Goal: Task Accomplishment & Management: Complete application form

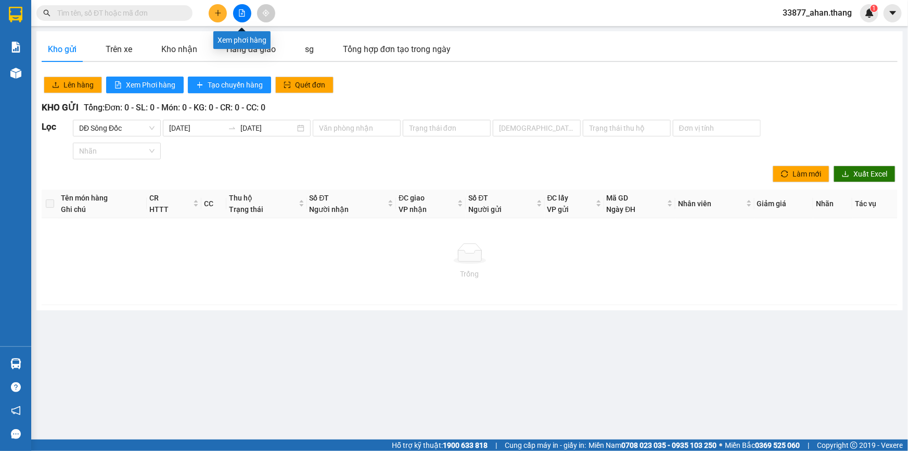
click at [239, 15] on icon "file-add" at bounding box center [241, 12] width 7 height 7
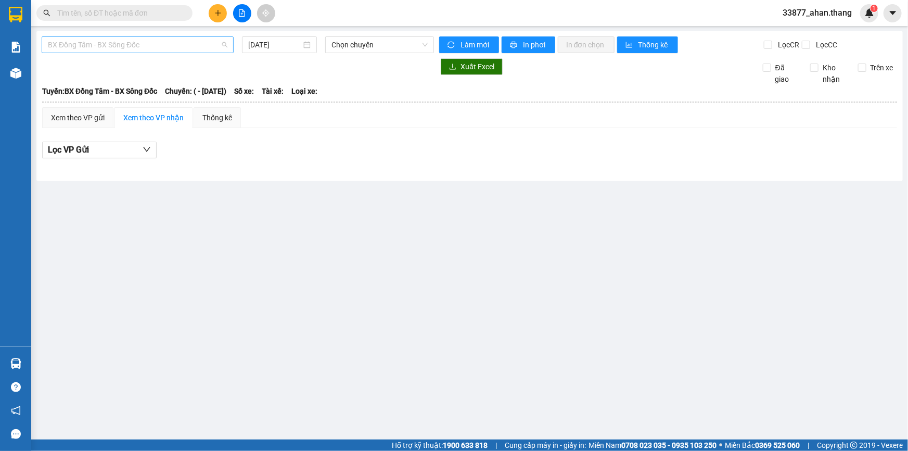
click at [149, 45] on span "BX Đồng Tâm - BX Sông Đốc" at bounding box center [138, 45] width 180 height 16
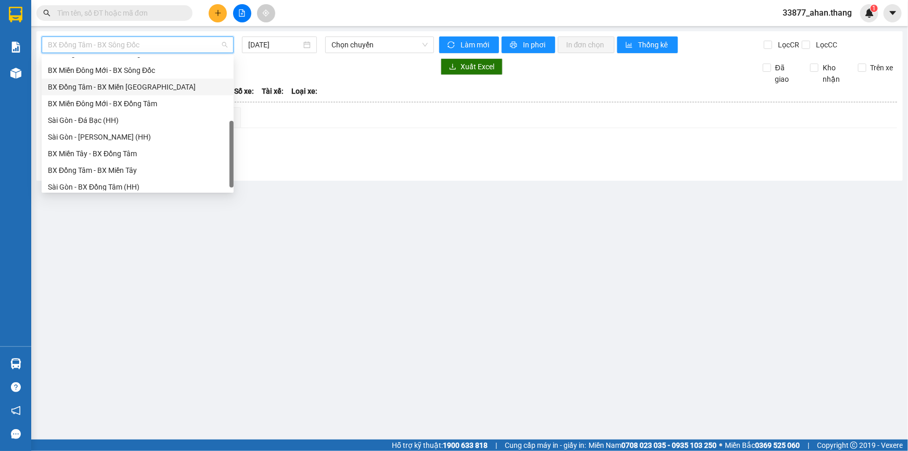
scroll to position [99, 0]
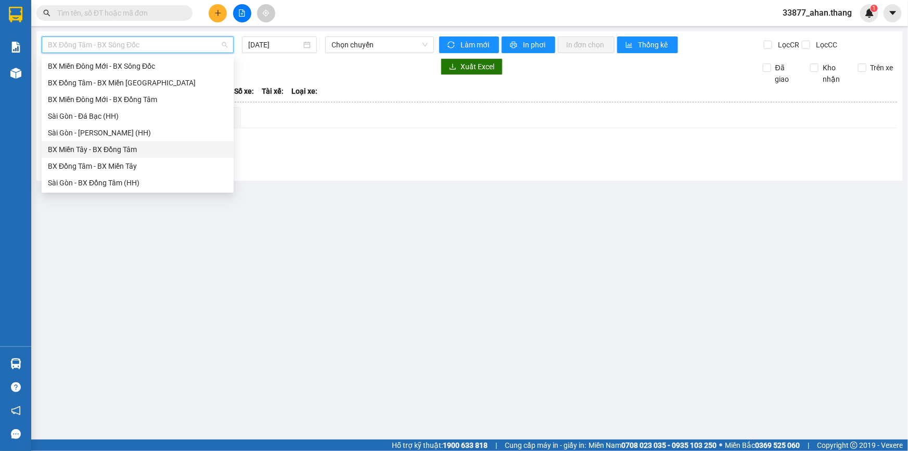
click at [79, 148] on div "BX Miền Tây - BX Đồng Tâm" at bounding box center [138, 149] width 180 height 11
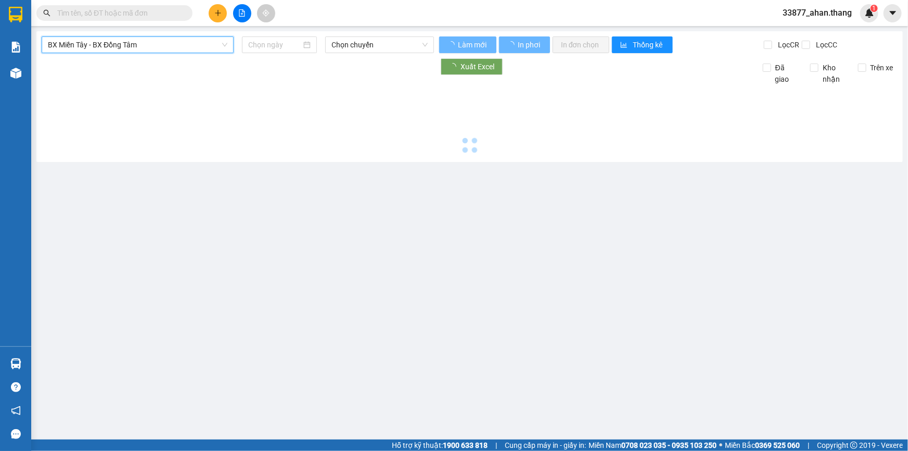
type input "[DATE]"
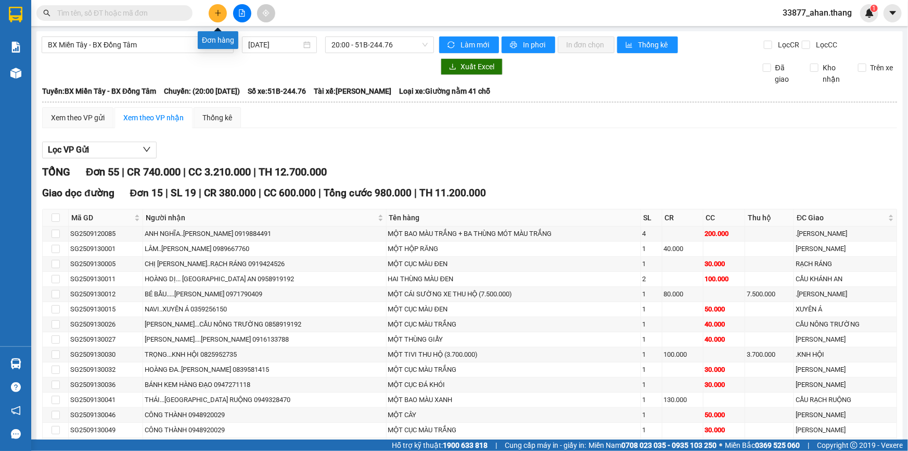
click at [219, 14] on icon "plus" at bounding box center [217, 12] width 7 height 7
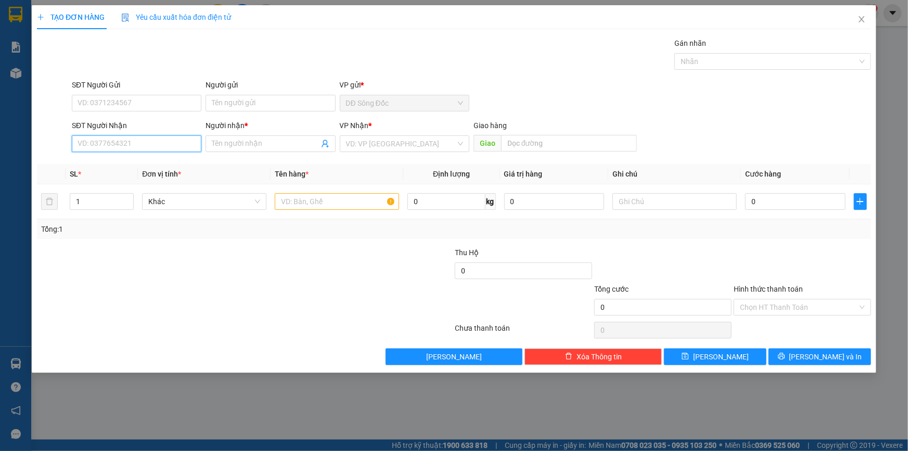
click at [121, 141] on input "SĐT Người Nhận" at bounding box center [137, 143] width 130 height 17
click at [142, 162] on div "0918339691 - 6 GIANG" at bounding box center [136, 164] width 117 height 11
type input "0918339691"
type input "6 GIANG"
type input "TAN THOI HIEP"
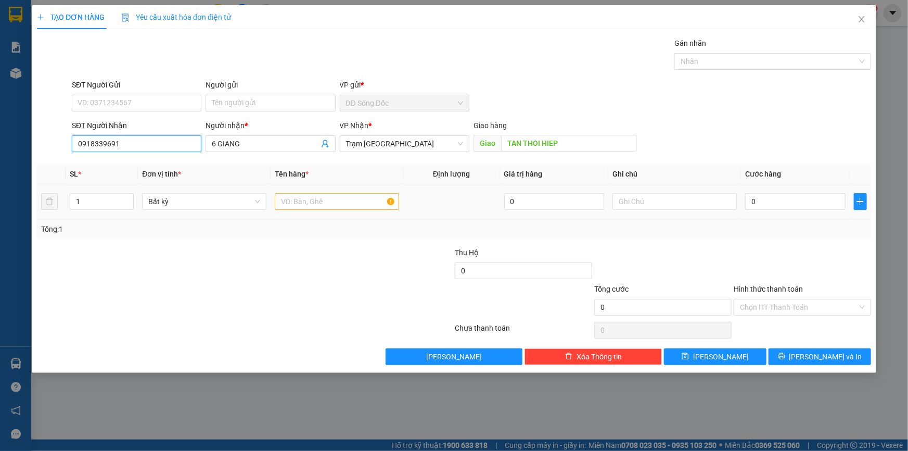
type input "0918339691"
click at [330, 198] on input "text" at bounding box center [337, 201] width 124 height 17
type input "1TH+1CAN+1BAO"
click at [801, 202] on input "0" at bounding box center [795, 201] width 100 height 17
type input "1"
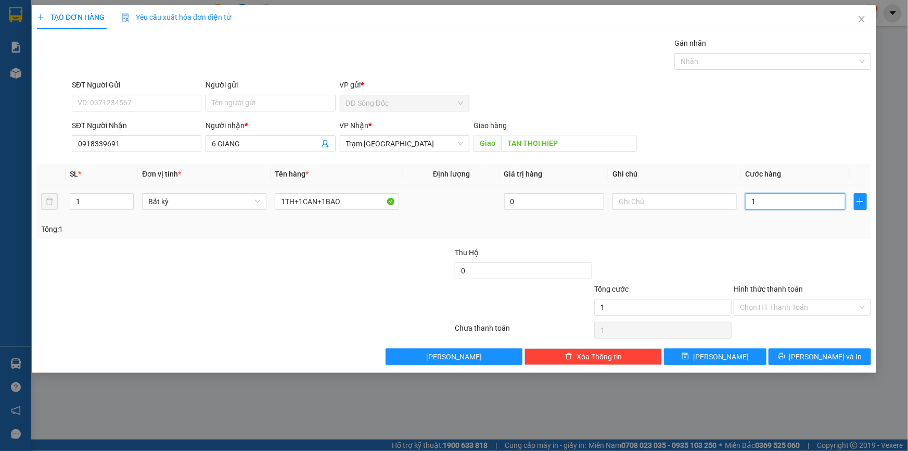
type input "1"
type input "15"
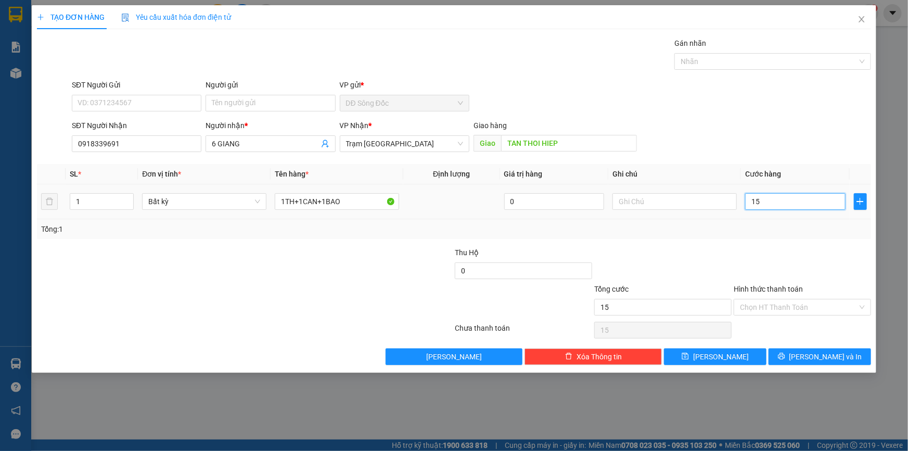
type input "150"
click at [752, 358] on button "Lưu" at bounding box center [715, 356] width 103 height 17
type input "150.000"
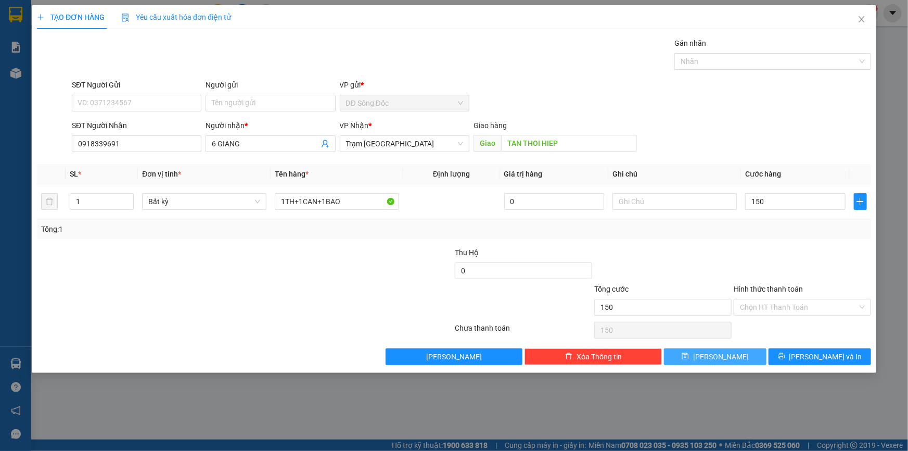
type input "150.000"
click at [752, 358] on button "Lưu" at bounding box center [715, 356] width 103 height 17
type input "0"
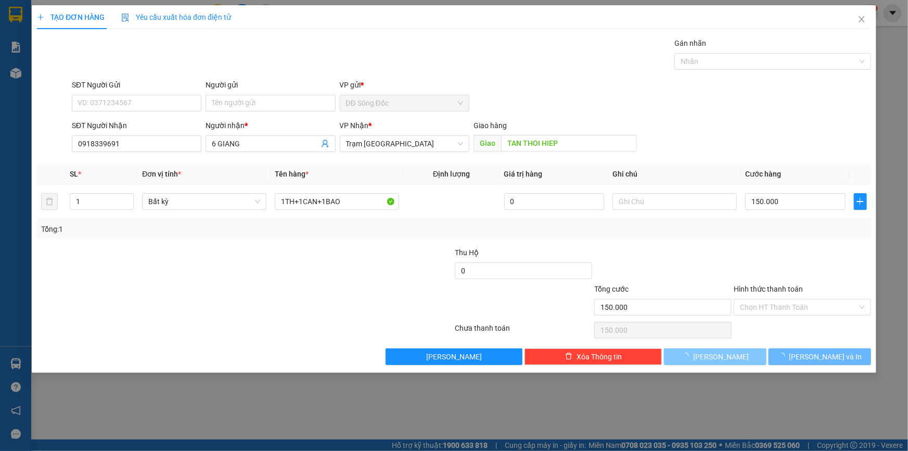
type input "0"
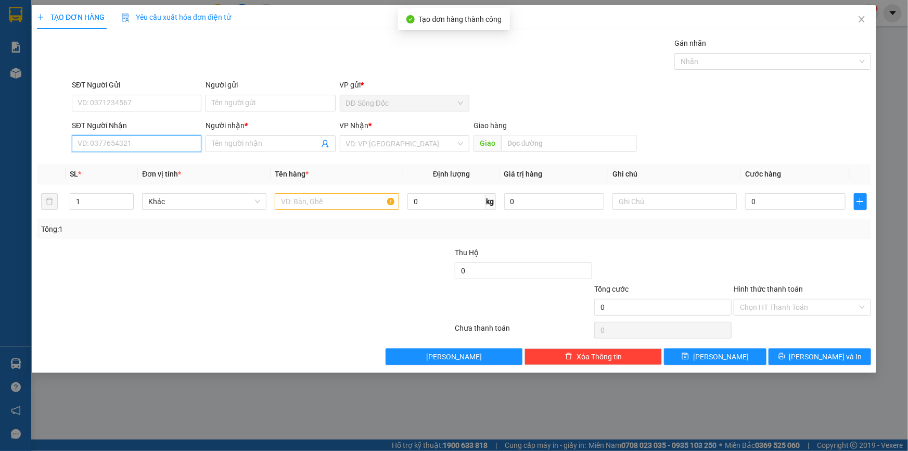
click at [180, 137] on input "SĐT Người Nhận" at bounding box center [137, 143] width 130 height 17
type input "0"
click at [111, 164] on div "0943796150 - my" at bounding box center [136, 164] width 117 height 11
type input "0943796150"
type input "my"
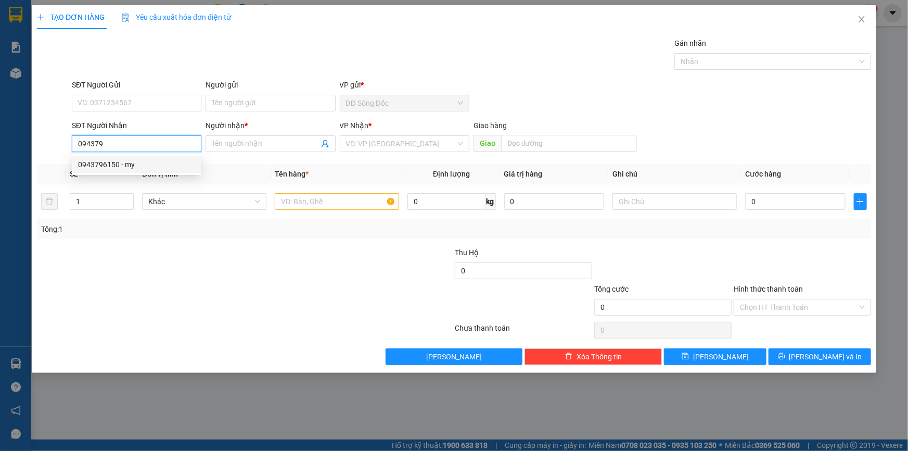
type input "AN SUONG"
type input "0943796150"
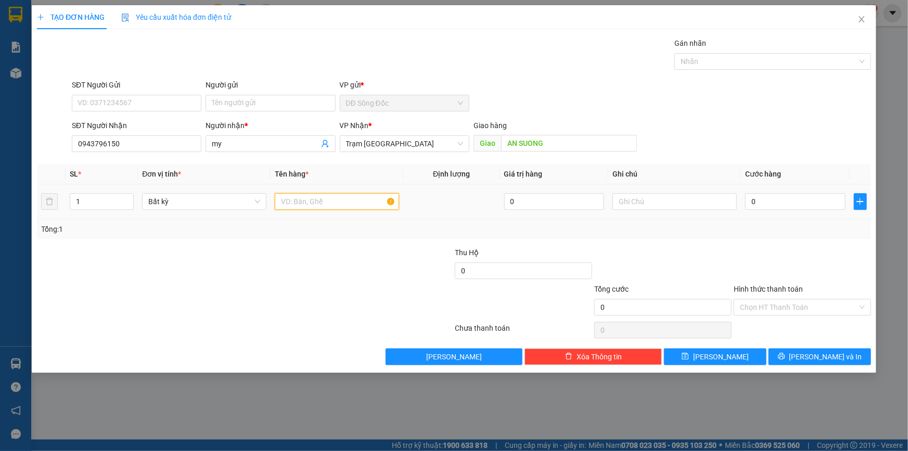
click at [324, 203] on input "text" at bounding box center [337, 201] width 124 height 17
type input "1TH"
click at [806, 203] on input "0" at bounding box center [795, 201] width 100 height 17
type input "7"
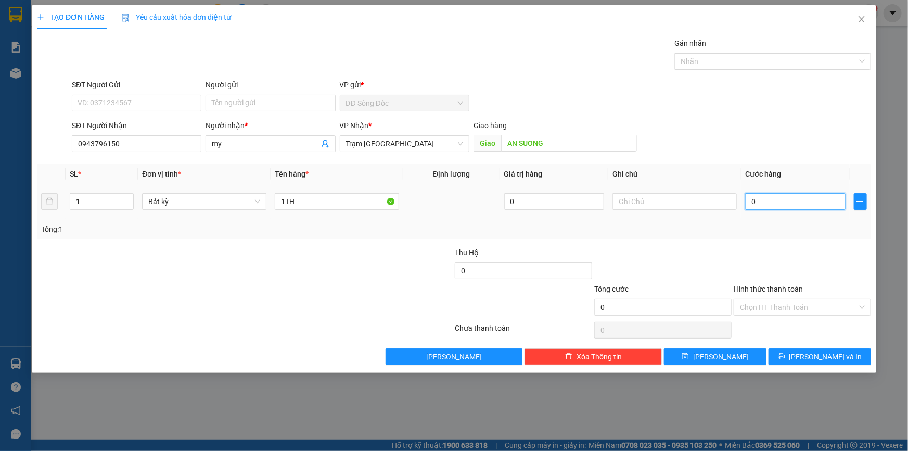
type input "7"
type input "70"
type input "70.000"
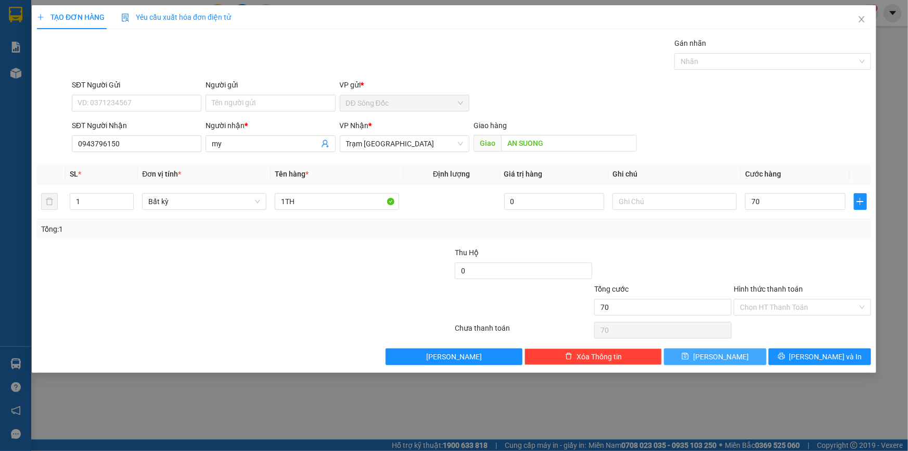
type input "70.000"
click at [745, 353] on button "Lưu" at bounding box center [715, 356] width 103 height 17
type input "0"
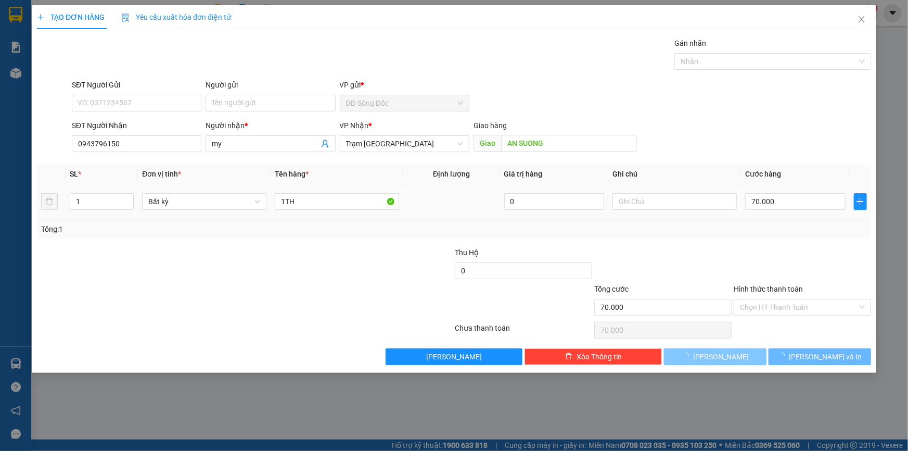
type input "0"
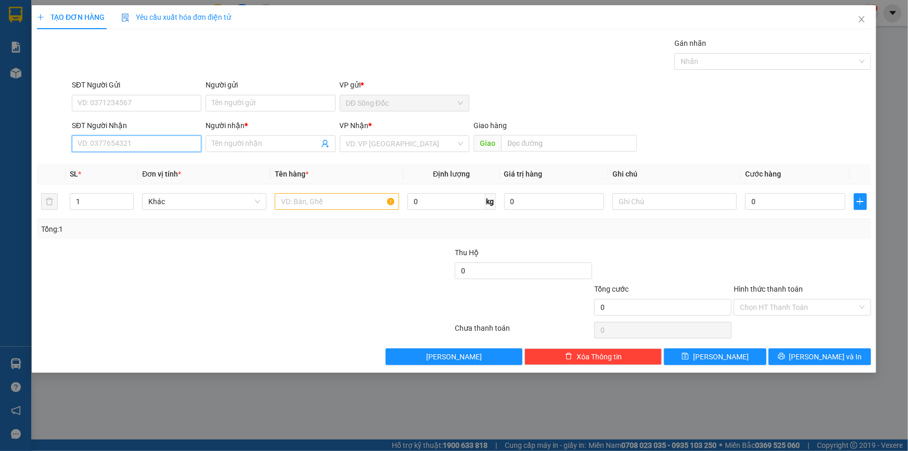
click at [146, 141] on input "SĐT Người Nhận" at bounding box center [137, 143] width 130 height 17
click at [100, 162] on div "0878405202 - BÌNH" at bounding box center [136, 164] width 117 height 11
type input "0878405202"
type input "BÌNH"
type input "0878405202"
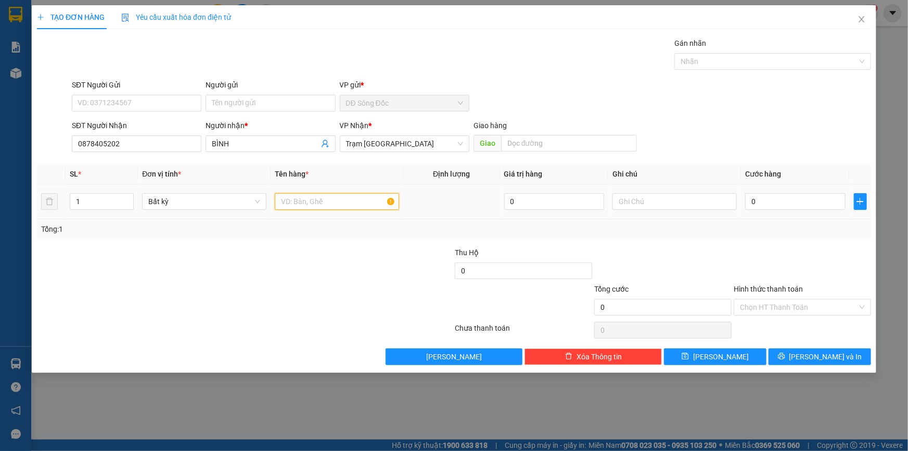
click at [294, 198] on input "text" at bounding box center [337, 201] width 124 height 17
type input "1 BAO"
click at [787, 201] on input "0" at bounding box center [795, 201] width 100 height 17
type input "4"
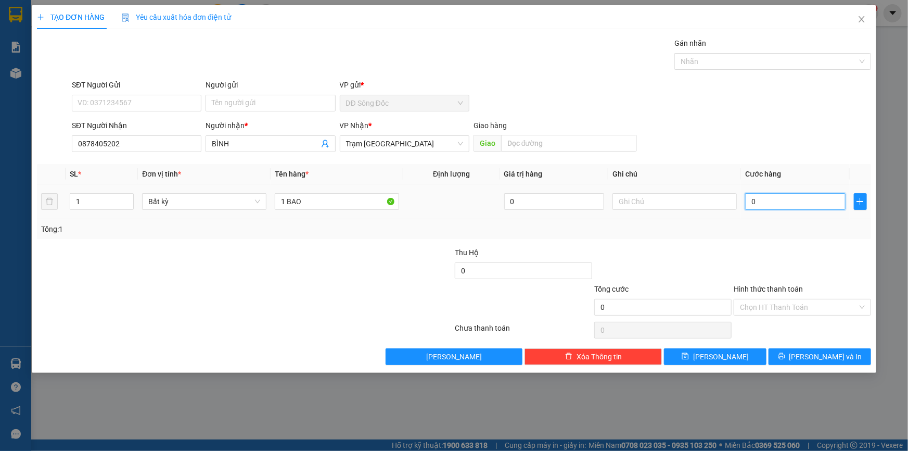
type input "4"
type input "40"
type input "40.000"
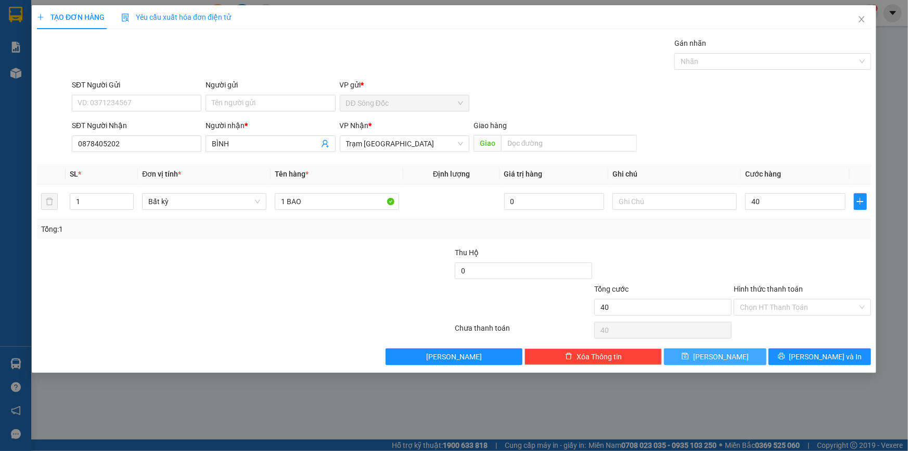
type input "40.000"
click at [735, 354] on button "Lưu" at bounding box center [715, 356] width 103 height 17
type input "0"
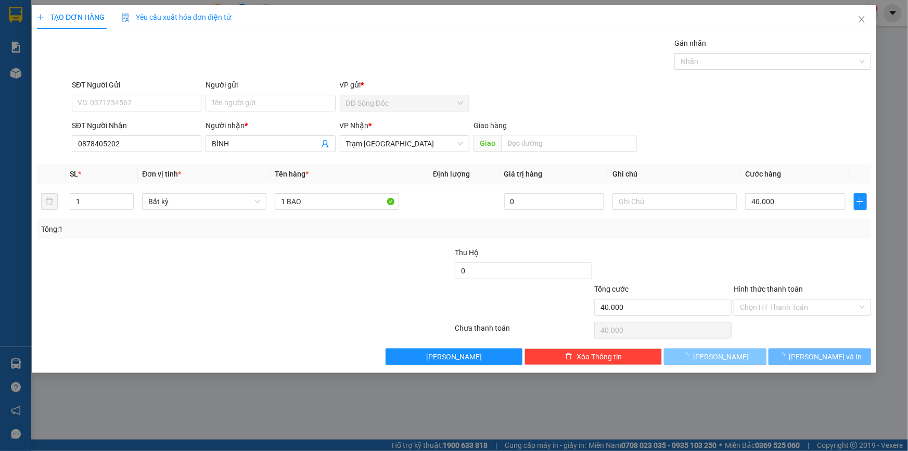
type input "0"
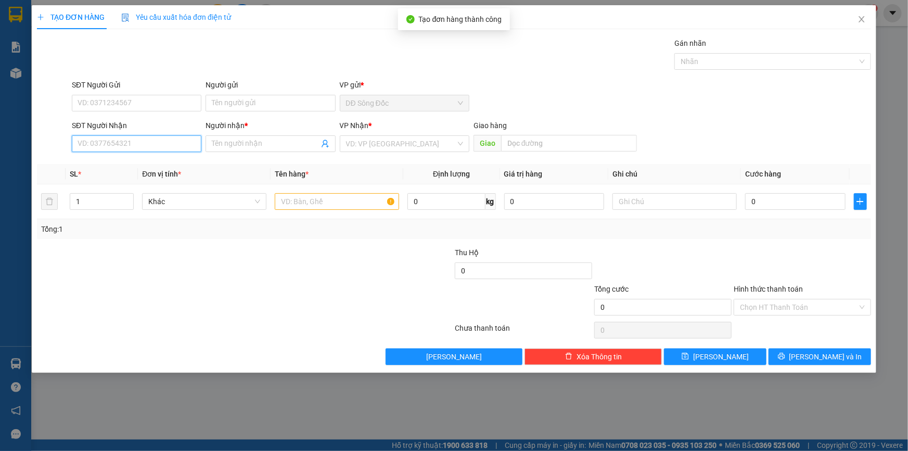
click at [154, 142] on input "SĐT Người Nhận" at bounding box center [137, 143] width 130 height 17
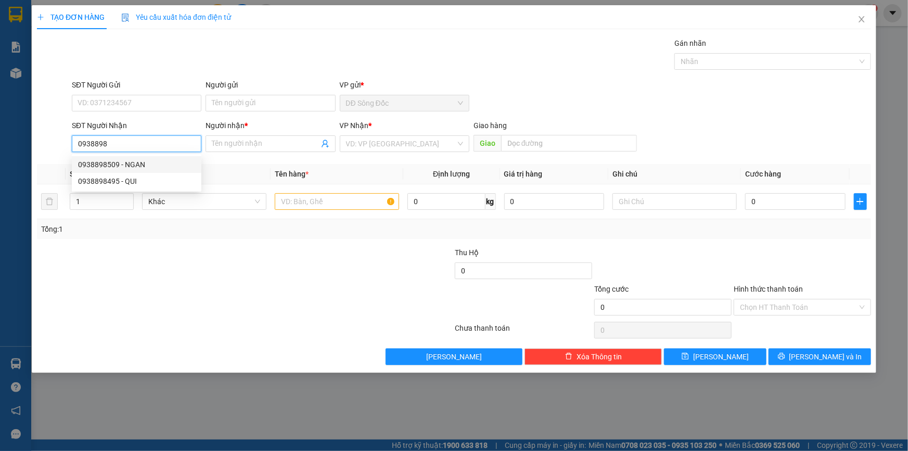
click at [132, 164] on div "0938898509 - NGAN" at bounding box center [136, 164] width 117 height 11
type input "0938898509"
type input "NGAN"
type input "0938898509"
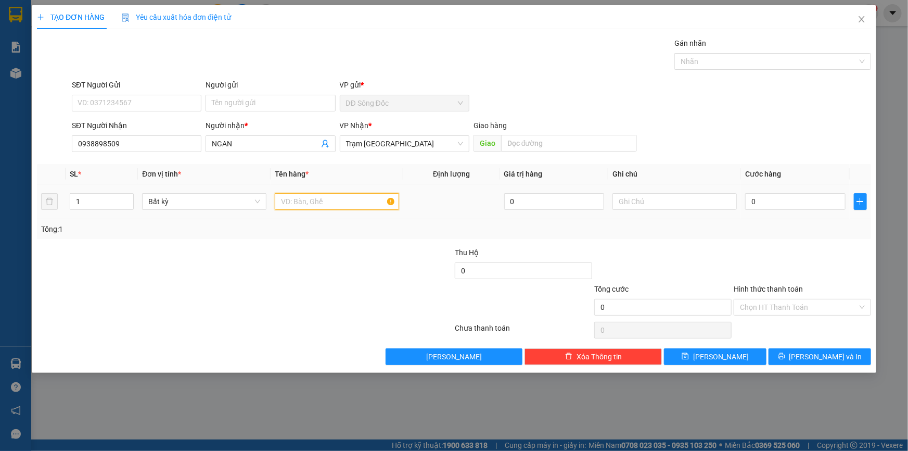
click at [311, 198] on input "text" at bounding box center [337, 201] width 124 height 17
type input "1TH"
click at [814, 201] on input "0" at bounding box center [795, 201] width 100 height 17
type input "5"
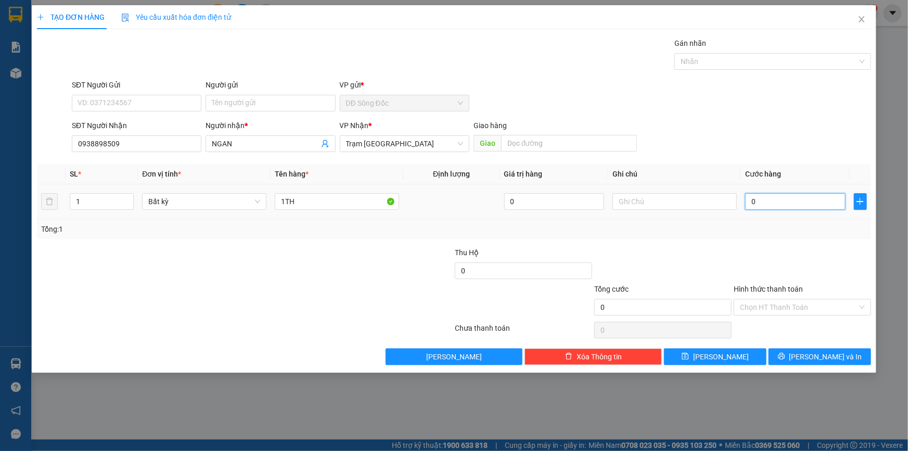
type input "5"
type input "50"
type input "50.000"
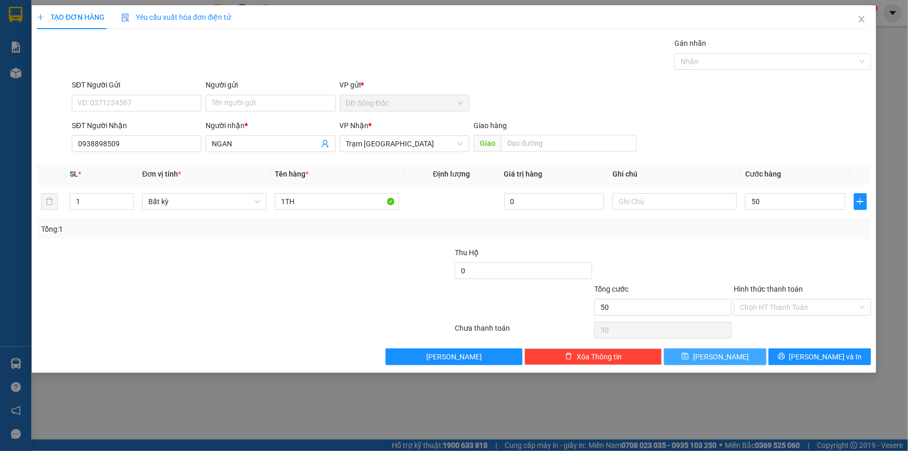
type input "50.000"
click at [748, 358] on button "Lưu" at bounding box center [715, 356] width 103 height 17
type input "0"
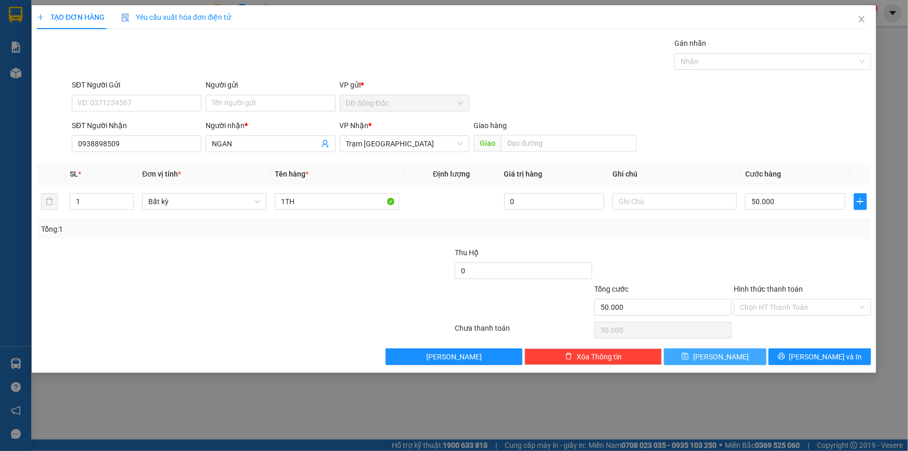
type input "0"
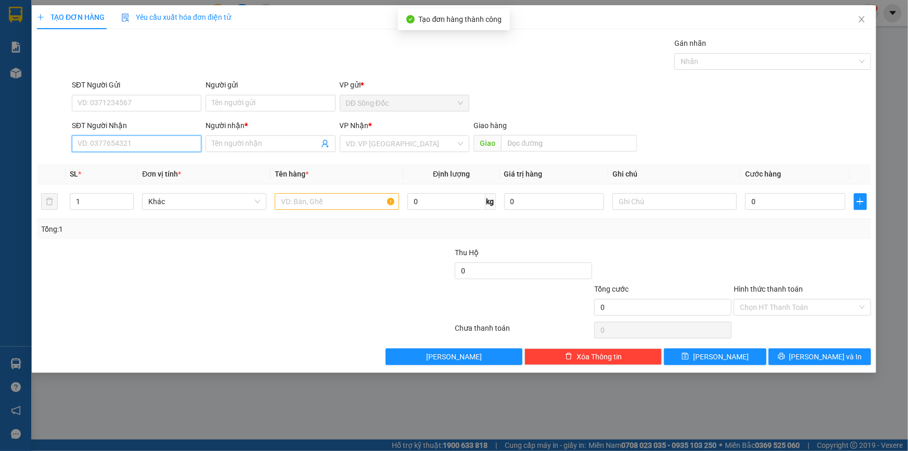
click at [123, 141] on input "SĐT Người Nhận" at bounding box center [137, 143] width 130 height 17
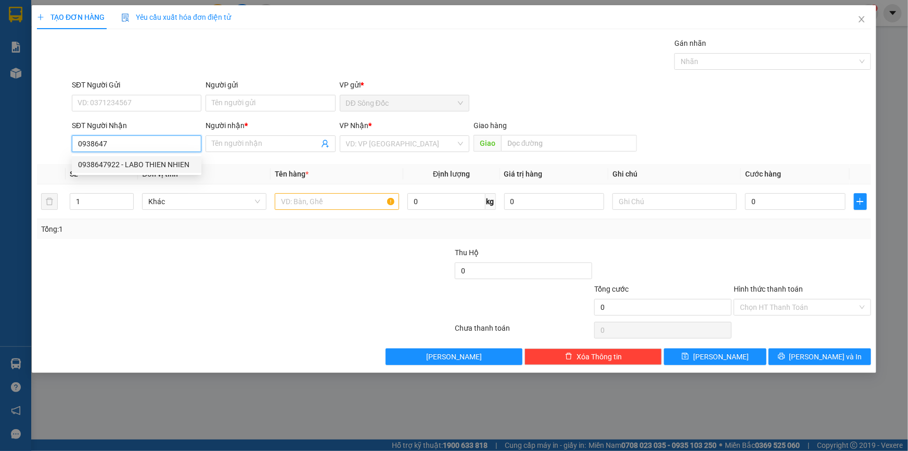
click at [98, 165] on div "0938647922 - LABO THIEN NHIEN" at bounding box center [136, 164] width 117 height 11
type input "0938647922"
type input "LABO THIEN NHIEN"
type input "0938647922"
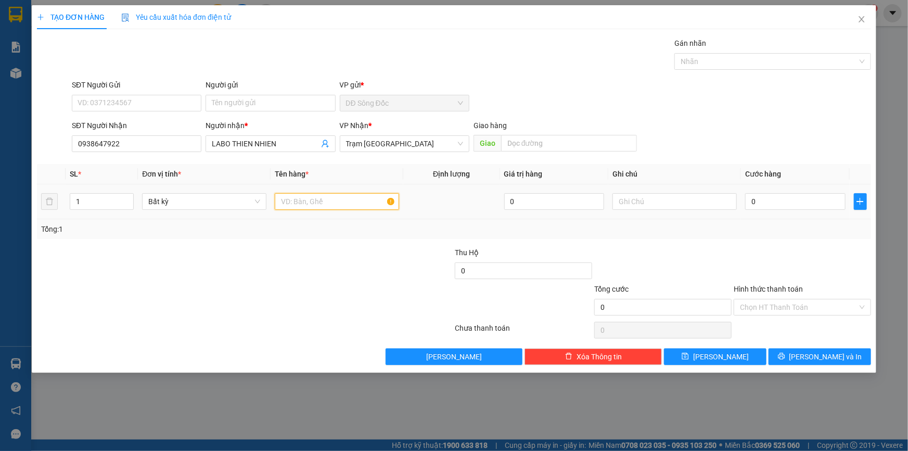
click at [342, 203] on input "text" at bounding box center [337, 201] width 124 height 17
type input "1 HOP"
click at [772, 200] on input "0" at bounding box center [795, 201] width 100 height 17
type input "4"
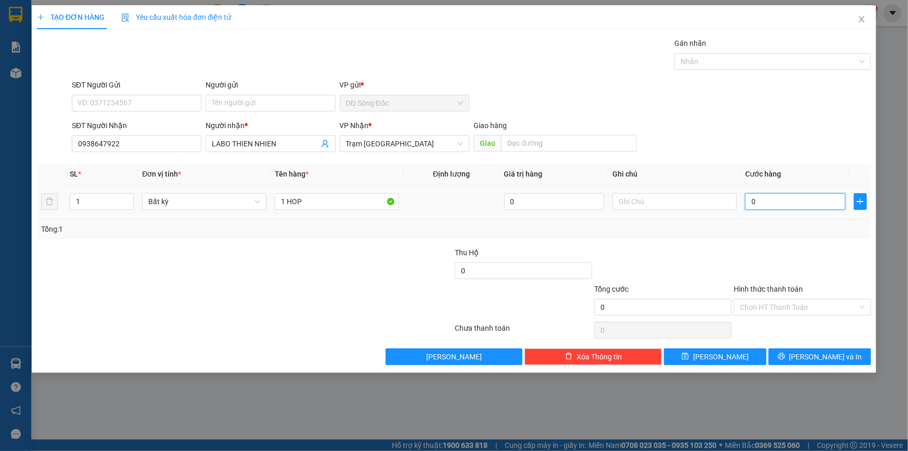
type input "4"
type input "40"
type input "40.000"
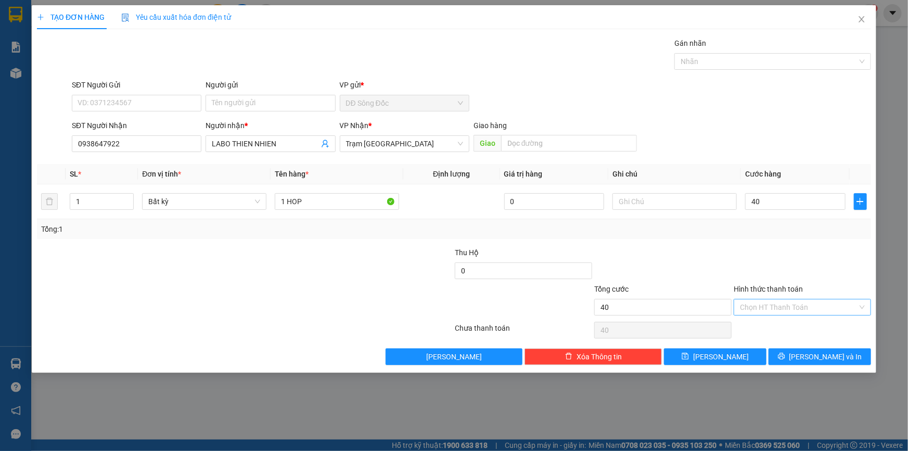
type input "40.000"
click at [765, 305] on input "Hình thức thanh toán" at bounding box center [799, 307] width 118 height 16
click at [760, 325] on div "Tại văn phòng" at bounding box center [802, 327] width 125 height 11
type input "0"
click at [742, 358] on button "Lưu" at bounding box center [715, 356] width 103 height 17
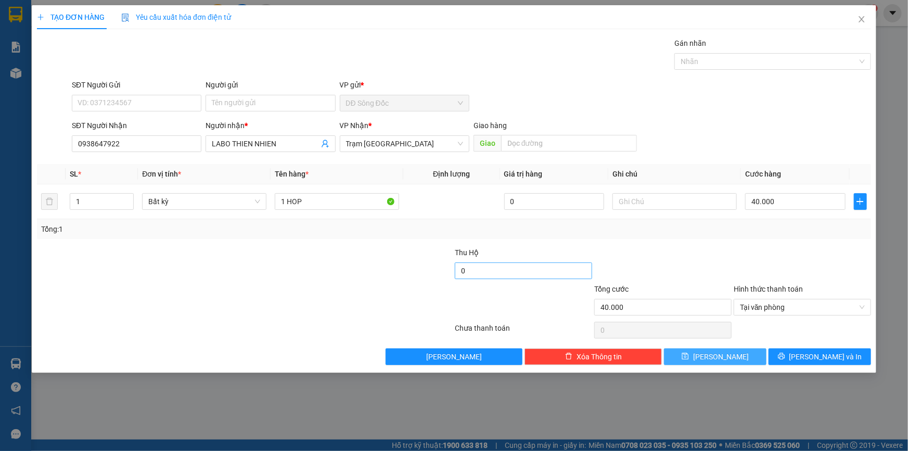
type input "0"
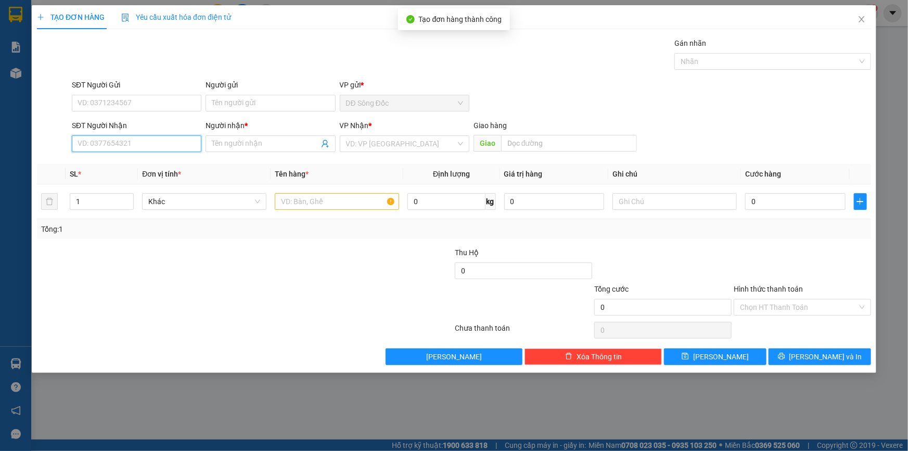
click at [157, 145] on input "SĐT Người Nhận" at bounding box center [137, 143] width 130 height 17
click at [126, 164] on div "0935634493 - CHE HUONG" at bounding box center [136, 164] width 117 height 11
type input "0935634493"
type input "CHE HUONG"
type input "0935634493"
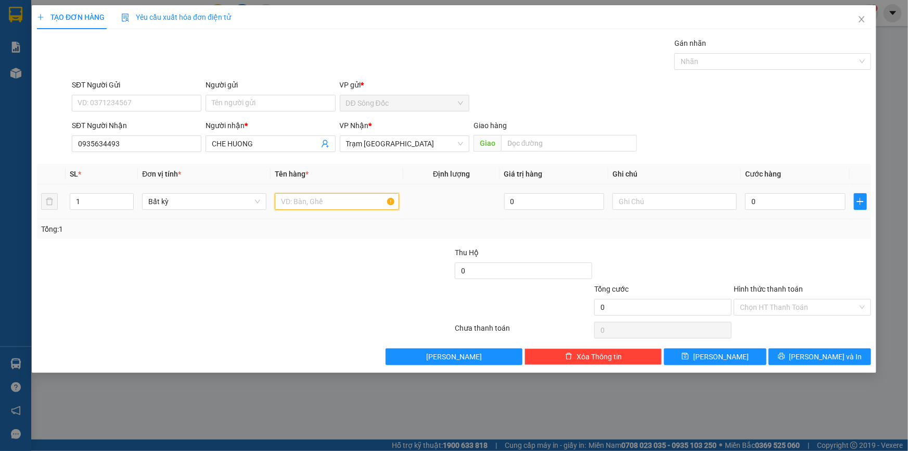
click at [327, 199] on input "text" at bounding box center [337, 201] width 124 height 17
type input "1 CUC DEN"
click at [781, 198] on input "0" at bounding box center [795, 201] width 100 height 17
type input "5"
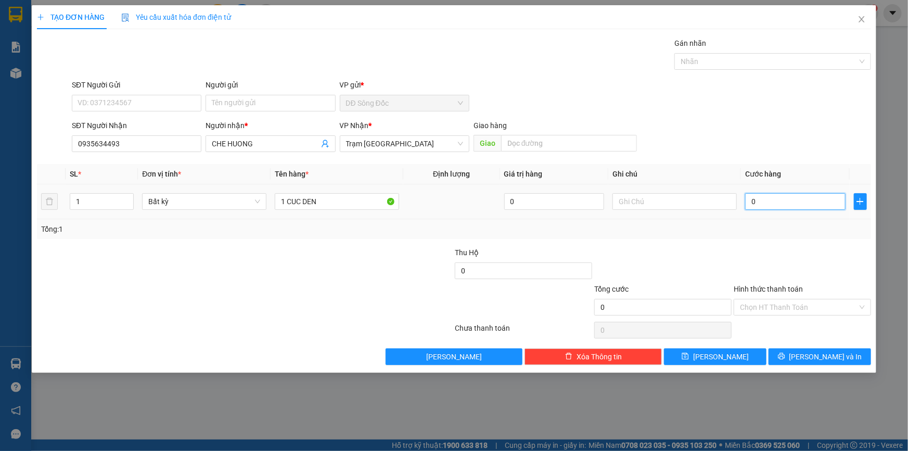
type input "5"
type input "50"
type input "50.000"
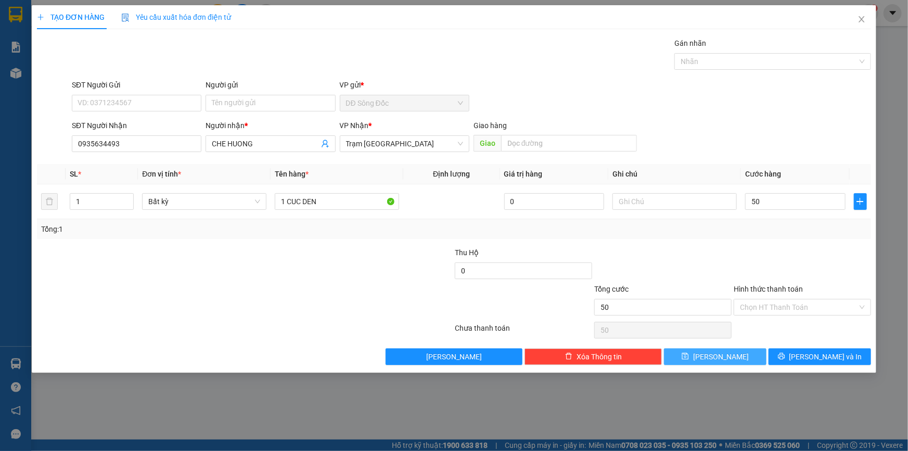
type input "50.000"
click at [734, 355] on button "Lưu" at bounding box center [715, 356] width 103 height 17
type input "0"
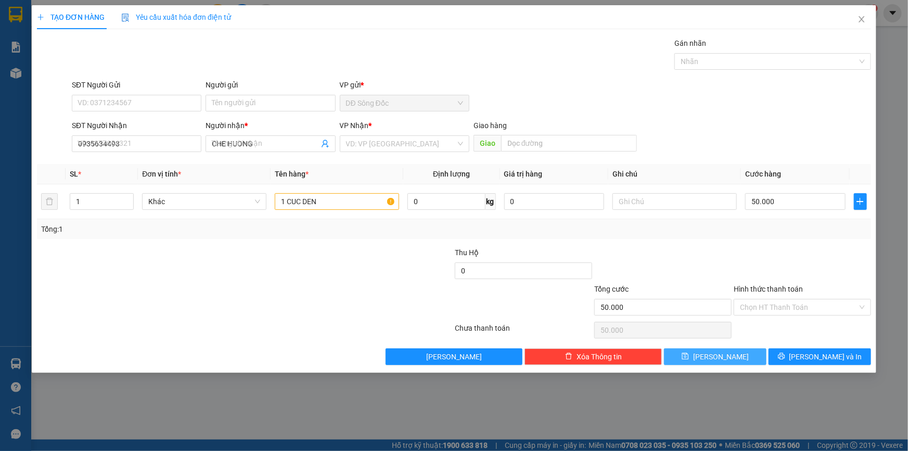
type input "0"
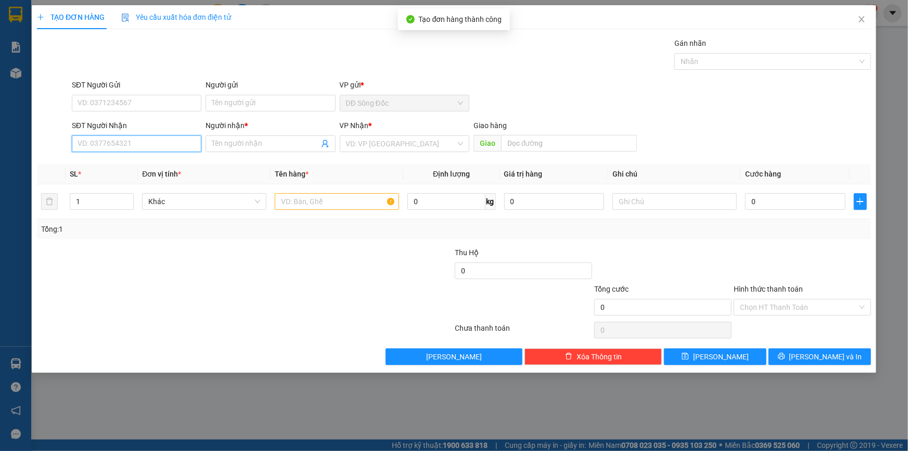
click at [148, 144] on input "SĐT Người Nhận" at bounding box center [137, 143] width 130 height 17
click at [119, 163] on div "0943627885 - TUYET" at bounding box center [136, 164] width 117 height 11
type input "0943627885"
type input "TUYET"
type input "UNG BUU 2"
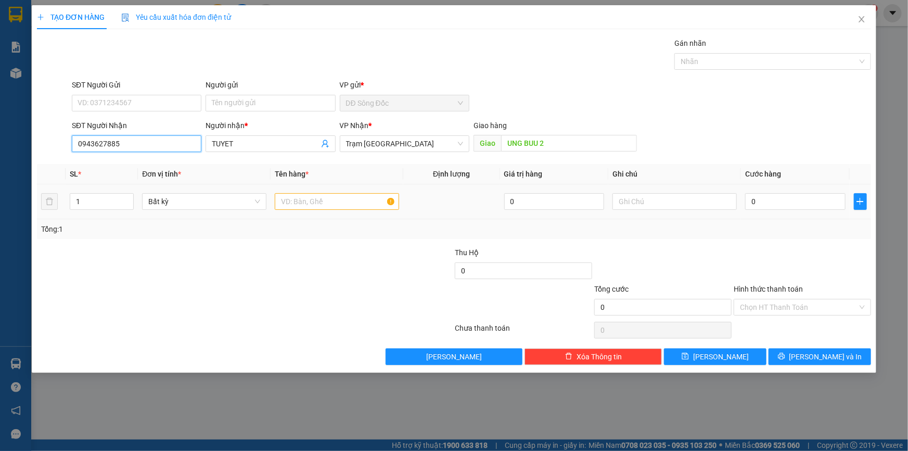
type input "0943627885"
click at [334, 198] on input "text" at bounding box center [337, 201] width 124 height 17
type input "1TH"
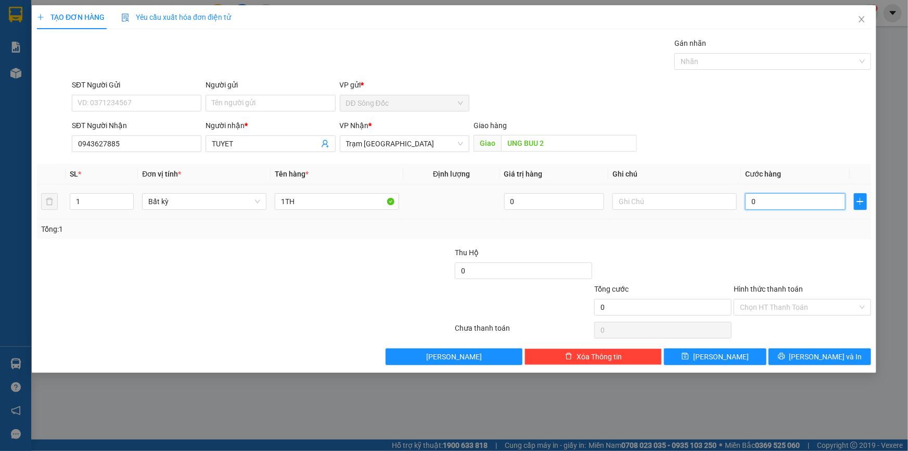
click at [796, 202] on input "0" at bounding box center [795, 201] width 100 height 17
type input "5"
type input "50"
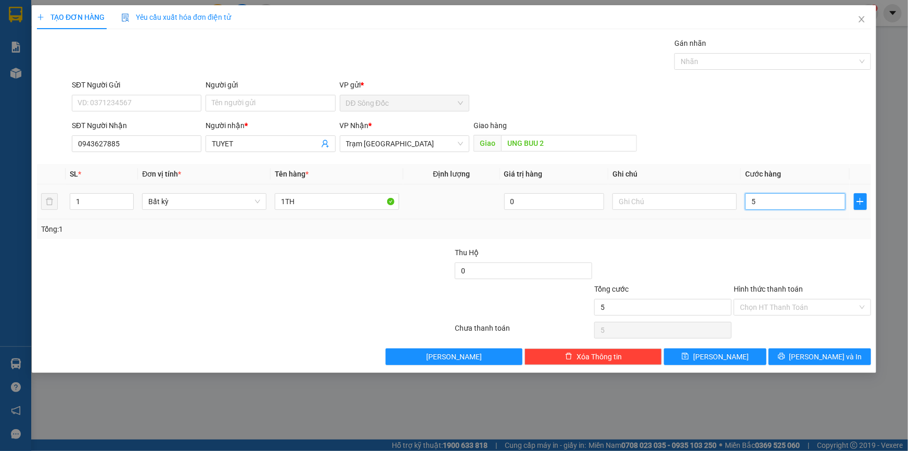
type input "50"
type input "50.000"
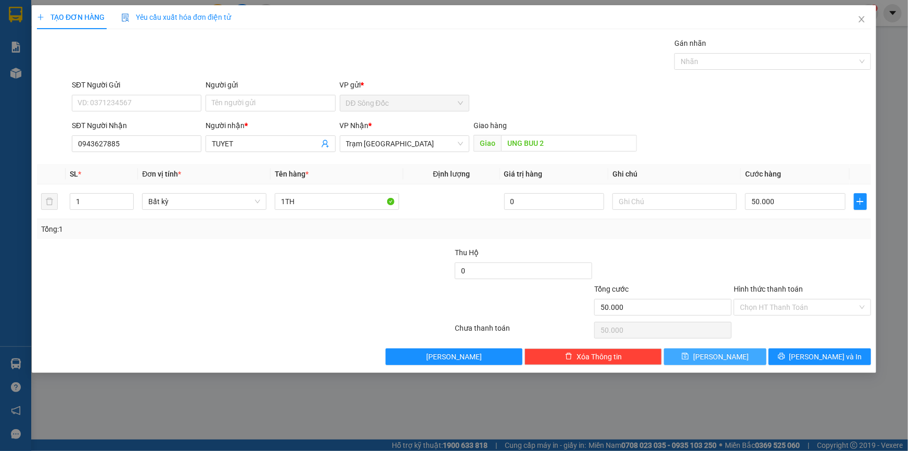
click at [727, 354] on span "Lưu" at bounding box center [721, 356] width 56 height 11
type input "0"
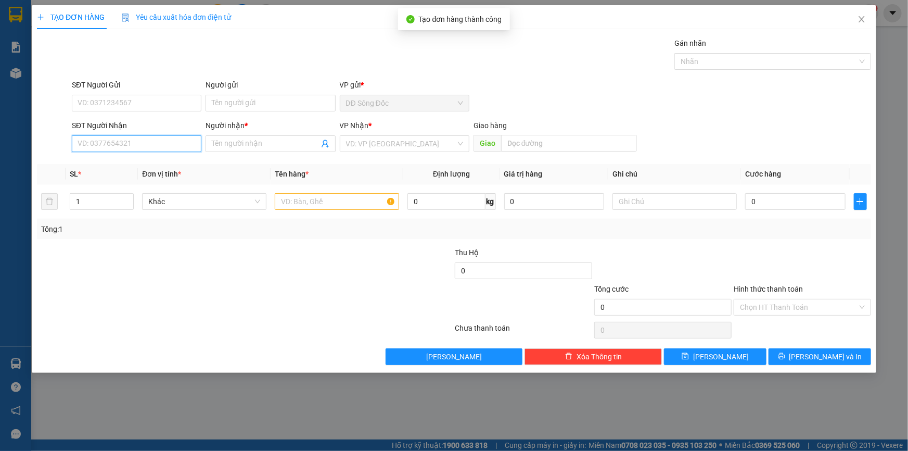
click at [171, 146] on input "SĐT Người Nhận" at bounding box center [137, 143] width 130 height 17
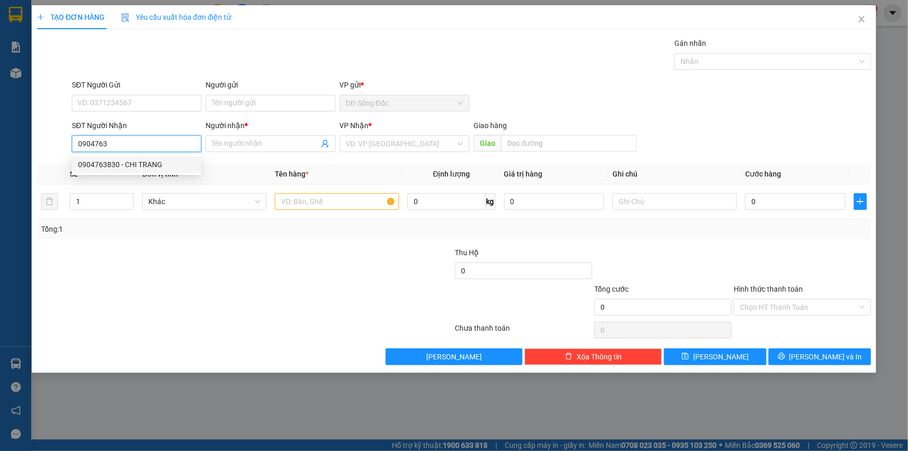
click at [146, 161] on div "0904763830 - CHI TRANG" at bounding box center [136, 164] width 117 height 11
type input "0904763830"
type input "CHI TRANG"
type input "TAN THOI HIEP"
type input "0904763830"
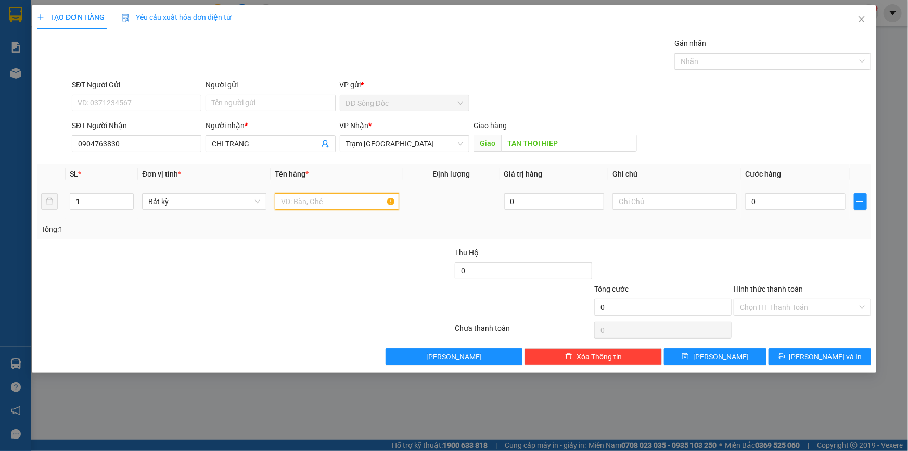
click at [345, 200] on input "text" at bounding box center [337, 201] width 124 height 17
type input "2 BAO"
click at [804, 205] on input "0" at bounding box center [795, 201] width 100 height 17
type input "1"
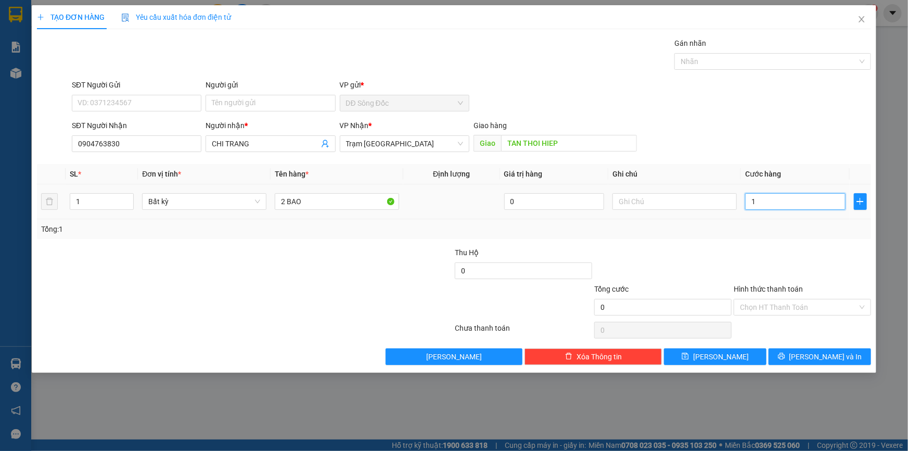
type input "1"
type input "15"
type input "150"
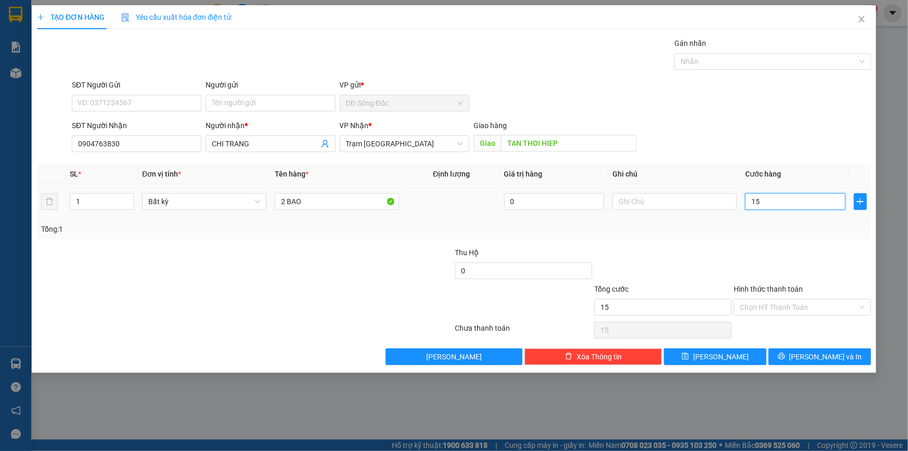
type input "150"
type input "150.000"
click at [770, 305] on input "Hình thức thanh toán" at bounding box center [799, 307] width 118 height 16
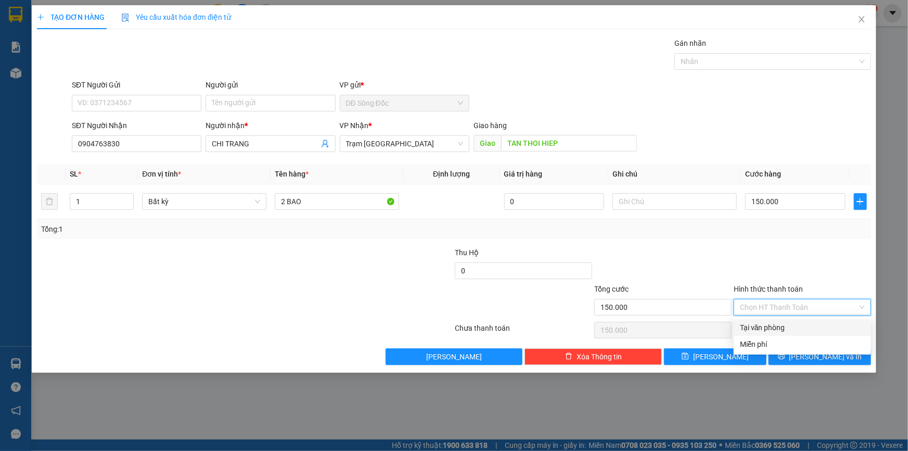
click at [772, 327] on div "Tại văn phòng" at bounding box center [802, 327] width 125 height 11
type input "0"
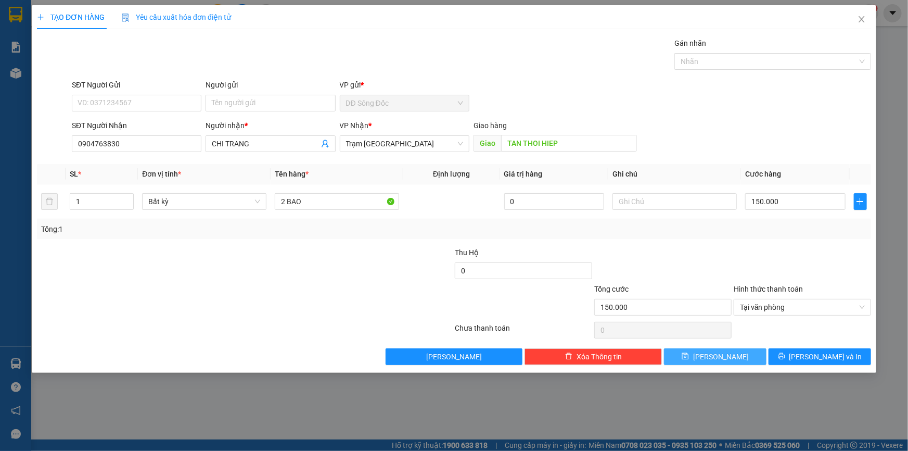
click at [745, 353] on button "Lưu" at bounding box center [715, 356] width 103 height 17
type input "0"
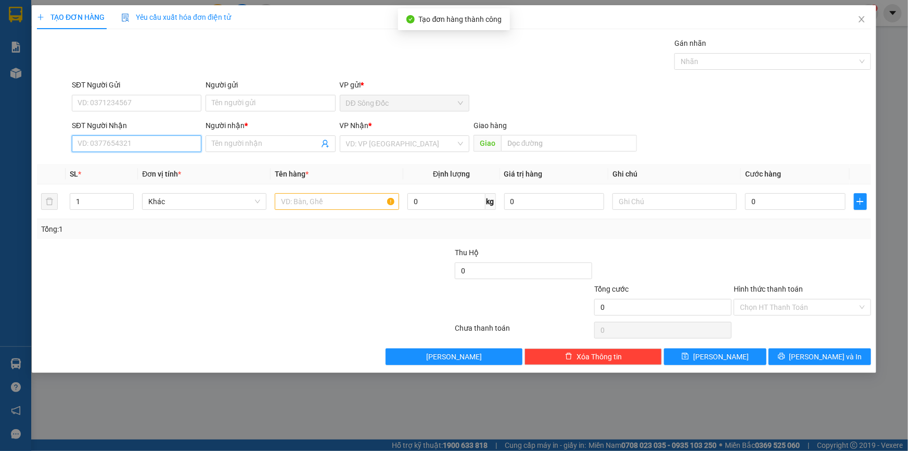
click at [96, 138] on input "SĐT Người Nhận" at bounding box center [137, 143] width 130 height 17
click at [99, 162] on div "0776314208 - SG" at bounding box center [136, 164] width 117 height 11
type input "0776314208"
type input "SG"
type input "Q 12"
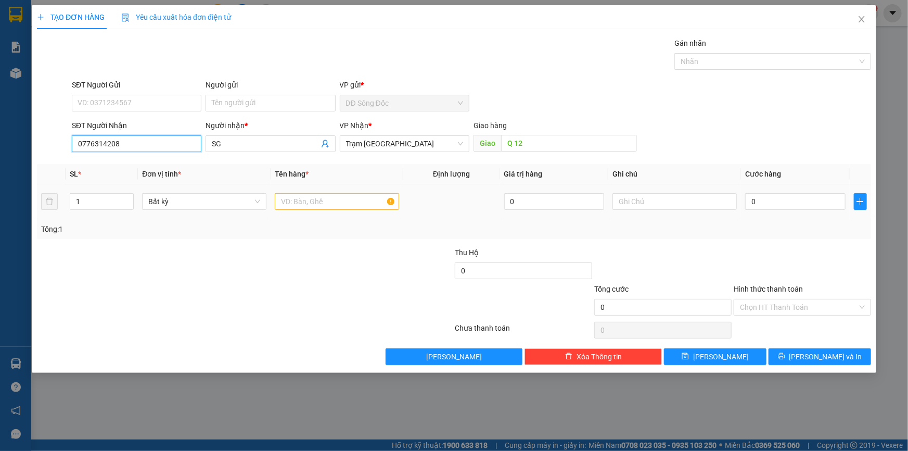
type input "0776314208"
click at [308, 201] on input "text" at bounding box center [337, 201] width 124 height 17
type input "1TH"
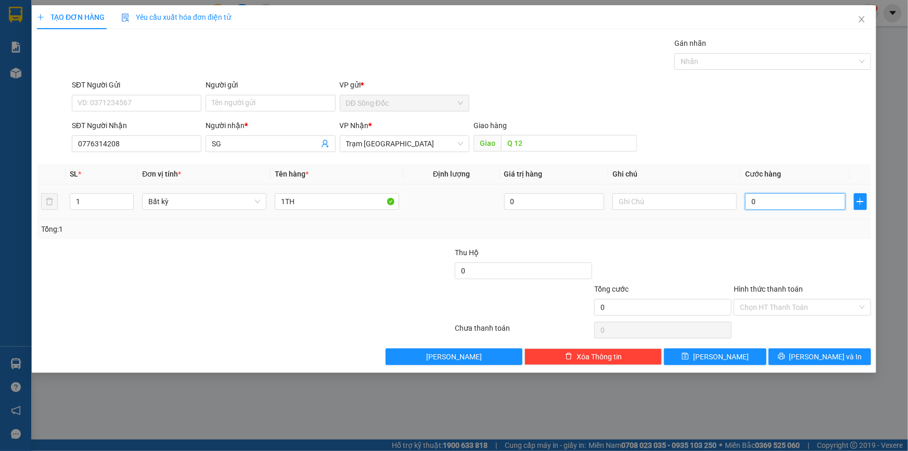
click at [783, 202] on input "0" at bounding box center [795, 201] width 100 height 17
type input "5"
type input "50"
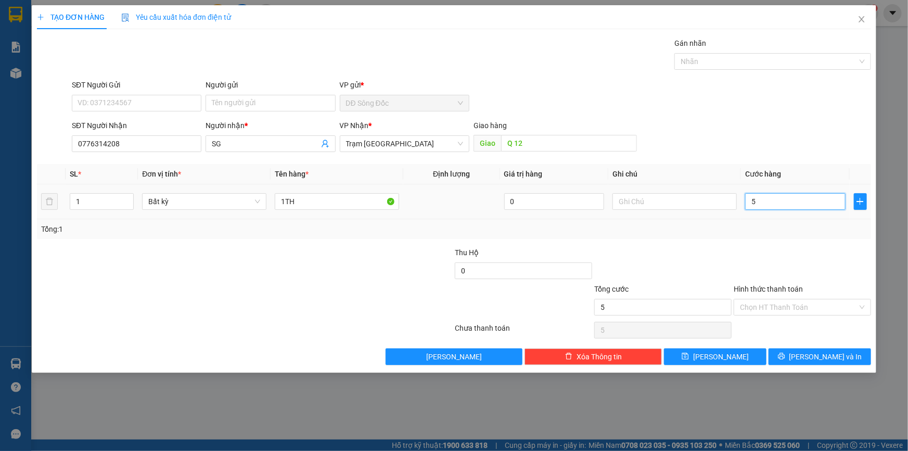
type input "50"
type input "50.000"
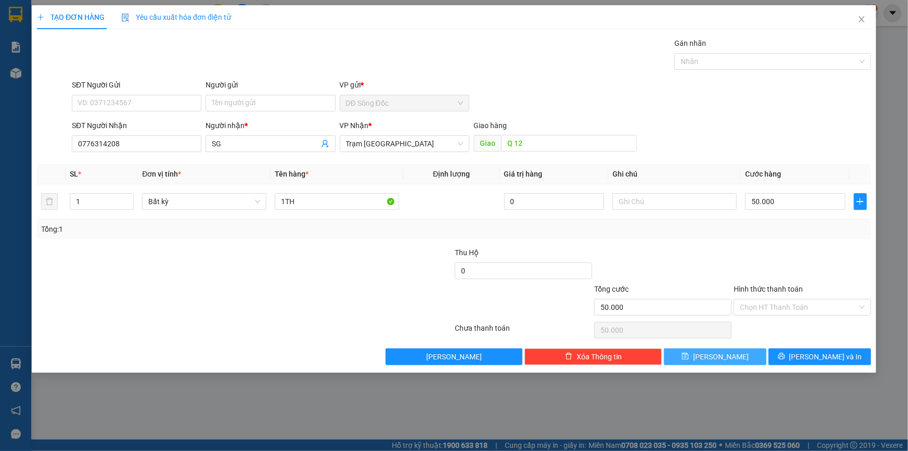
click at [745, 356] on button "Lưu" at bounding box center [715, 356] width 103 height 17
type input "0"
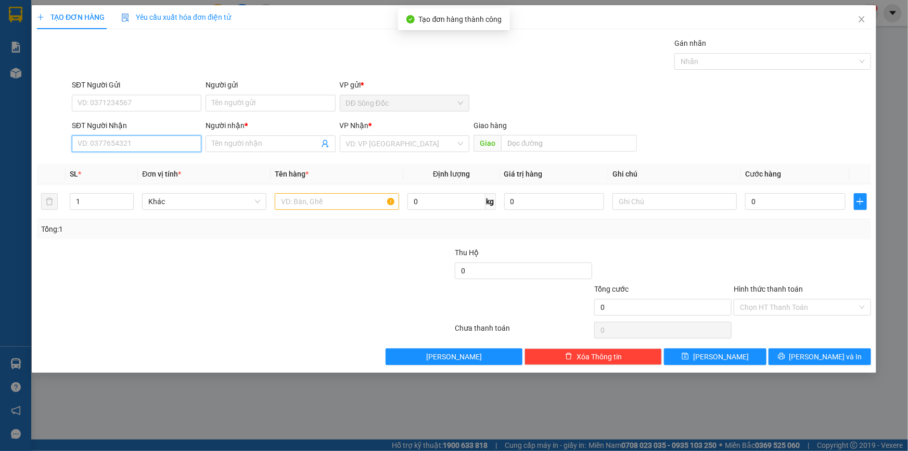
click at [154, 142] on input "SĐT Người Nhận" at bounding box center [137, 143] width 130 height 17
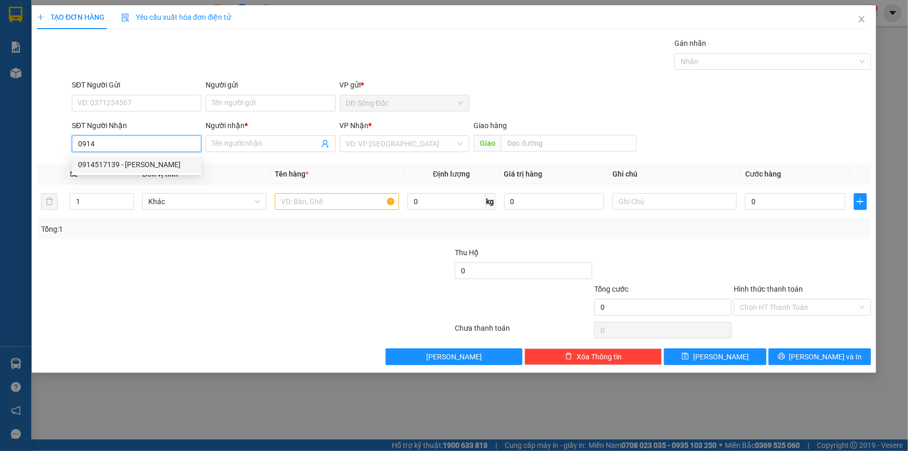
click at [134, 162] on div "0914517139 - DUY" at bounding box center [136, 164] width 117 height 11
type input "0914517139"
type input "DUY"
type input "0914517139"
click at [333, 205] on input "text" at bounding box center [337, 201] width 124 height 17
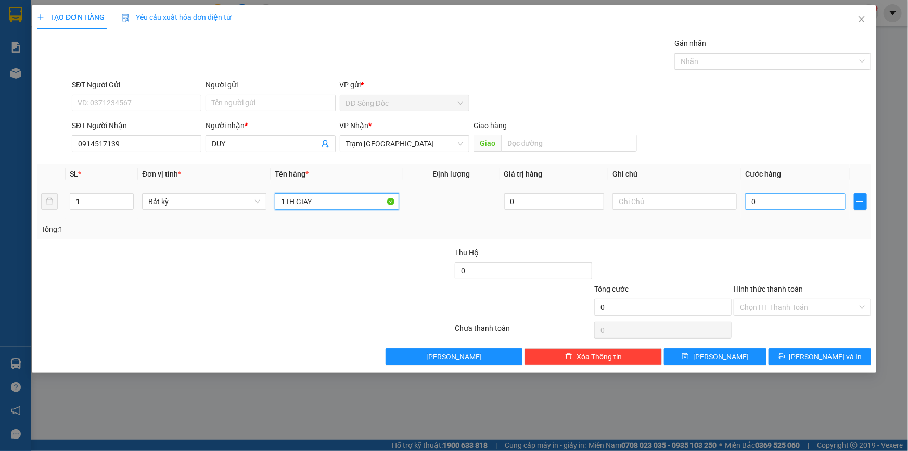
type input "1TH GIAY"
click at [770, 198] on input "0" at bounding box center [795, 201] width 100 height 17
type input "4"
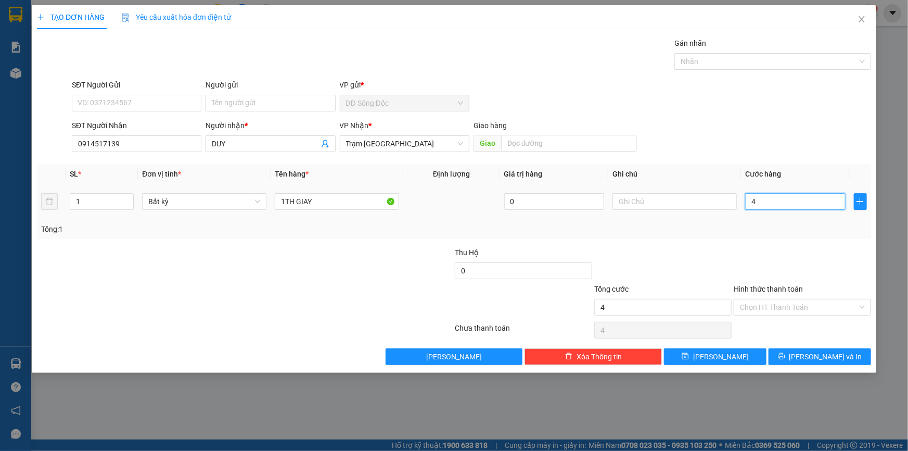
type input "40"
type input "40.000"
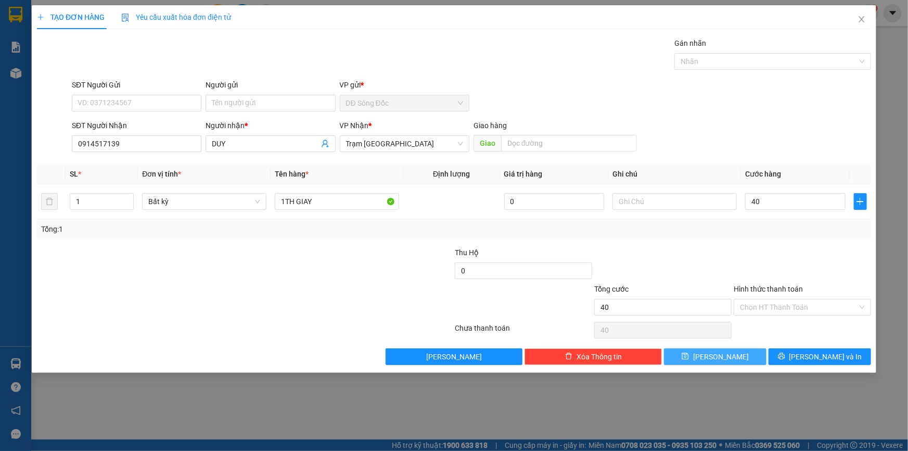
type input "40.000"
click at [730, 354] on button "Lưu" at bounding box center [715, 356] width 103 height 17
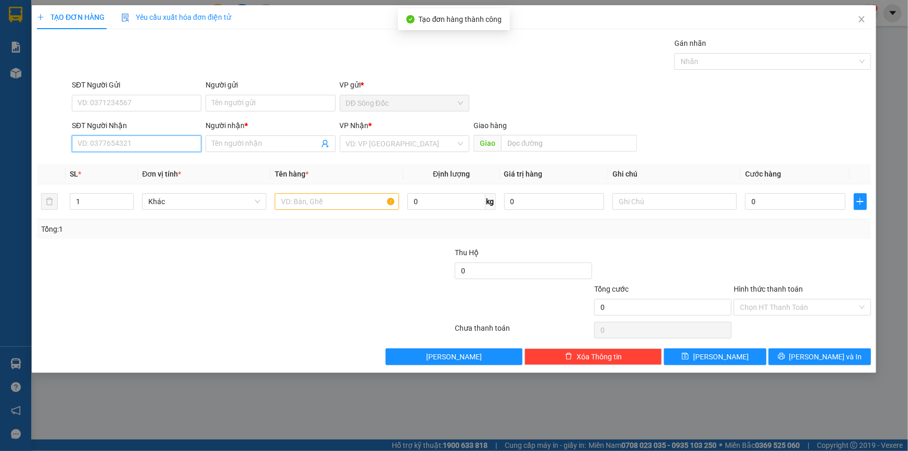
click at [143, 146] on input "SĐT Người Nhận" at bounding box center [137, 143] width 130 height 17
click at [115, 164] on div "0776677919 - SG" at bounding box center [136, 164] width 117 height 11
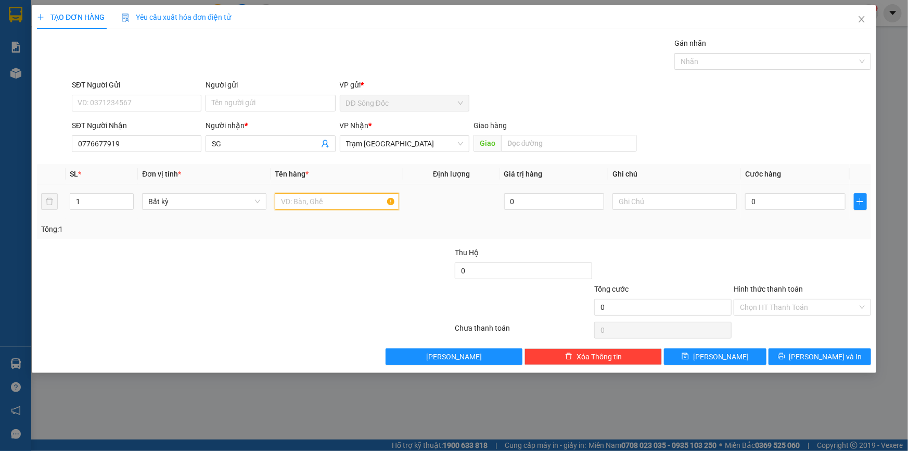
click at [328, 200] on input "text" at bounding box center [337, 201] width 124 height 17
click at [791, 202] on input "0" at bounding box center [795, 201] width 100 height 17
drag, startPoint x: 735, startPoint y: 355, endPoint x: 699, endPoint y: 329, distance: 44.8
click at [729, 353] on button "Lưu" at bounding box center [715, 356] width 103 height 17
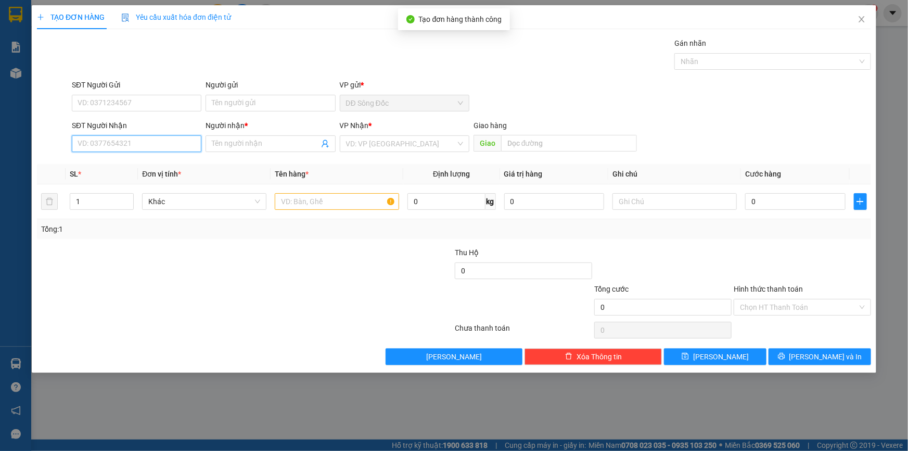
click at [143, 144] on input "SĐT Người Nhận" at bounding box center [137, 143] width 130 height 17
click at [114, 162] on div "0826215604 - NGHI" at bounding box center [136, 164] width 117 height 11
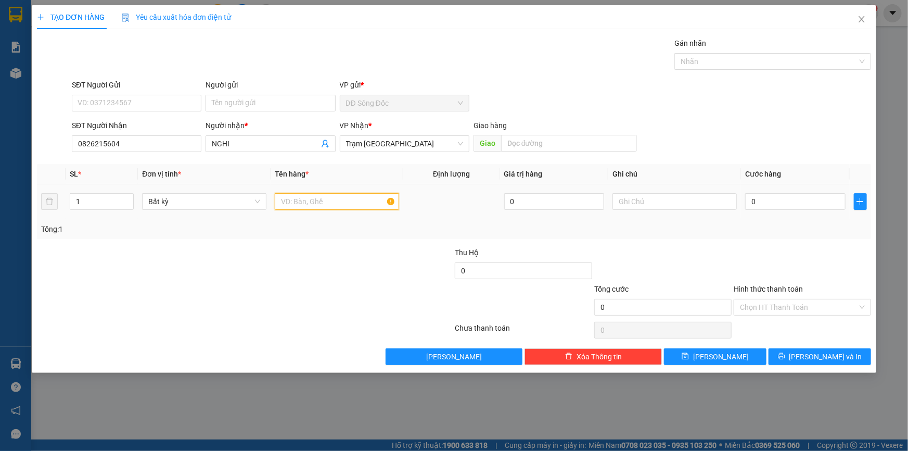
click at [312, 203] on input "text" at bounding box center [337, 201] width 124 height 17
click at [773, 196] on input "0" at bounding box center [795, 201] width 100 height 17
drag, startPoint x: 733, startPoint y: 357, endPoint x: 719, endPoint y: 351, distance: 15.7
click at [733, 358] on button "Lưu" at bounding box center [715, 356] width 103 height 17
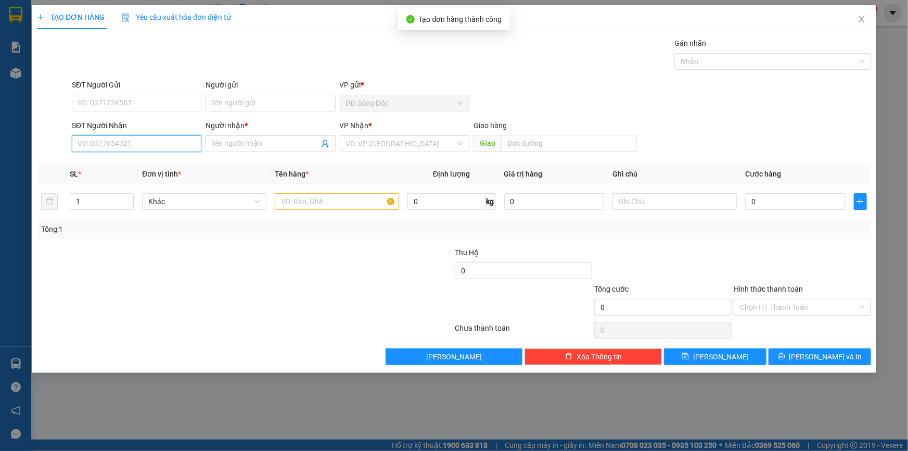
click at [139, 144] on input "SĐT Người Nhận" at bounding box center [137, 143] width 130 height 17
click at [100, 162] on div "0939411618 - VINH" at bounding box center [136, 164] width 117 height 11
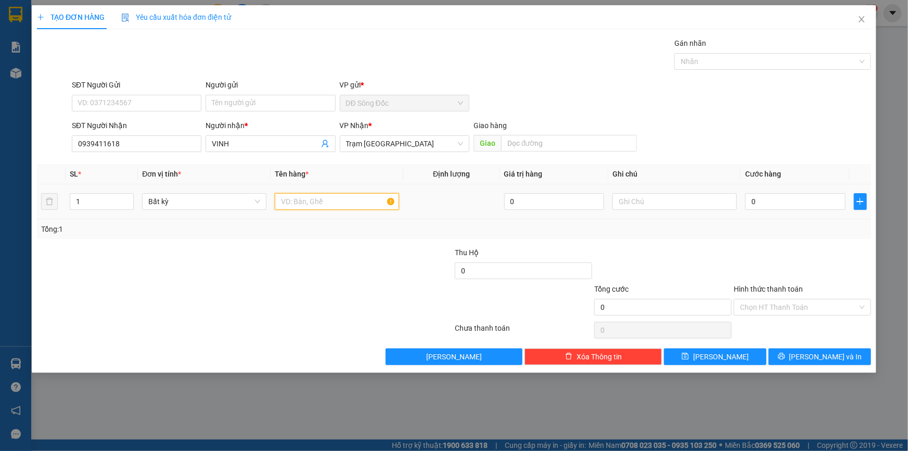
click at [310, 203] on input "text" at bounding box center [337, 201] width 124 height 17
click at [780, 196] on input "0" at bounding box center [795, 201] width 100 height 17
click at [741, 357] on button "Lưu" at bounding box center [715, 356] width 103 height 17
click at [151, 141] on input "SĐT Người Nhận" at bounding box center [137, 143] width 130 height 17
click at [117, 163] on div "0985234889 - A LIEM" at bounding box center [136, 164] width 117 height 11
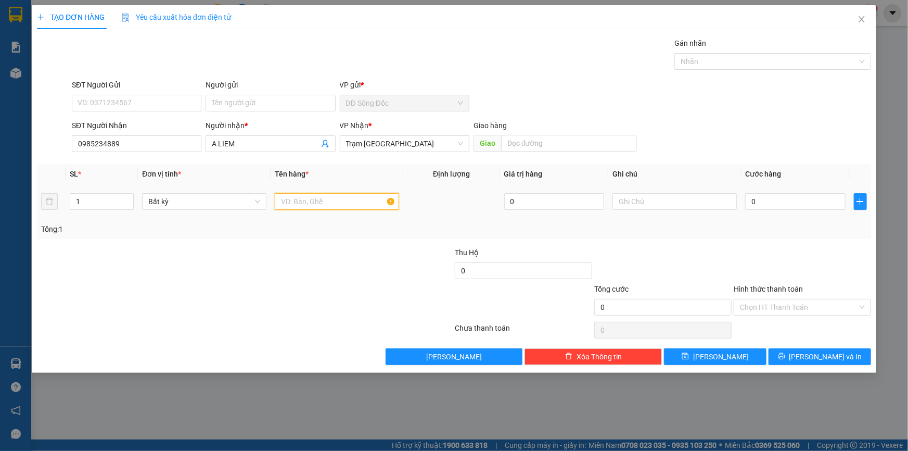
click at [325, 199] on input "text" at bounding box center [337, 201] width 124 height 17
click at [816, 197] on input "0" at bounding box center [795, 201] width 100 height 17
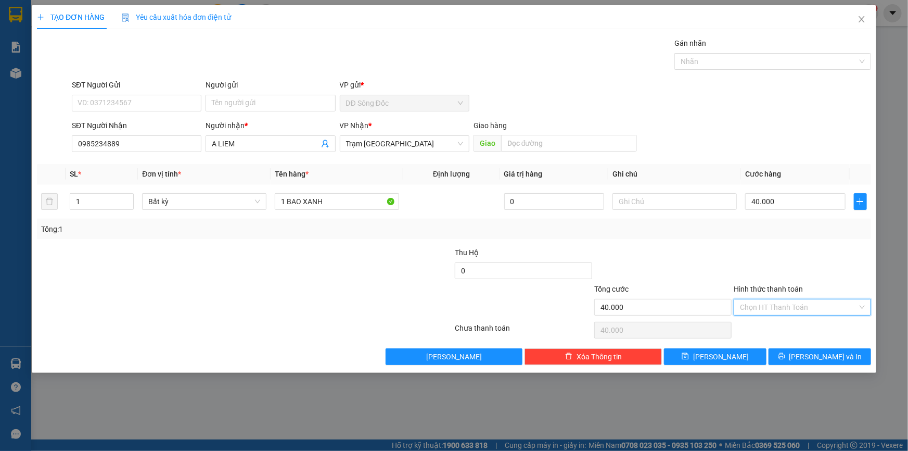
click at [795, 305] on input "Hình thức thanh toán" at bounding box center [799, 307] width 118 height 16
click at [790, 324] on div "Tại văn phòng" at bounding box center [802, 327] width 125 height 11
drag, startPoint x: 790, startPoint y: 324, endPoint x: 755, endPoint y: 337, distance: 38.0
click at [789, 325] on div at bounding box center [802, 330] width 139 height 21
click at [747, 354] on button "Lưu" at bounding box center [715, 356] width 103 height 17
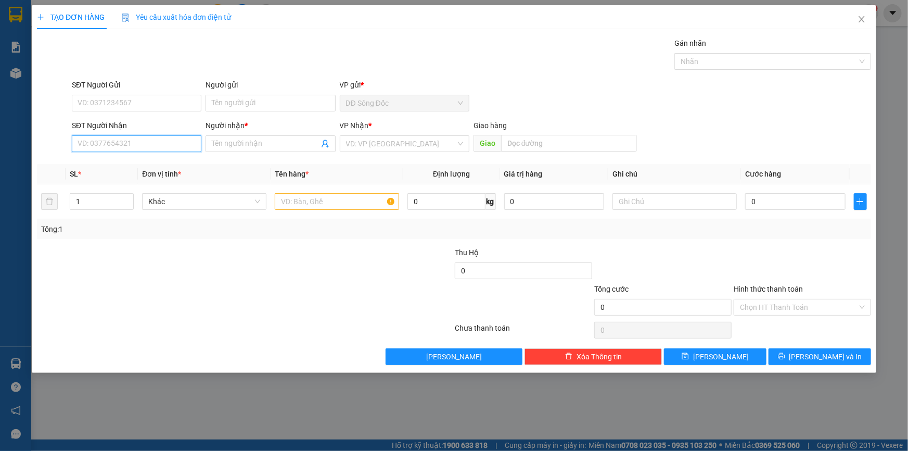
click at [134, 143] on input "SĐT Người Nhận" at bounding box center [137, 143] width 130 height 17
click at [128, 163] on div "0936864347 - QUYNH" at bounding box center [136, 164] width 117 height 11
click at [354, 196] on input "text" at bounding box center [337, 201] width 124 height 17
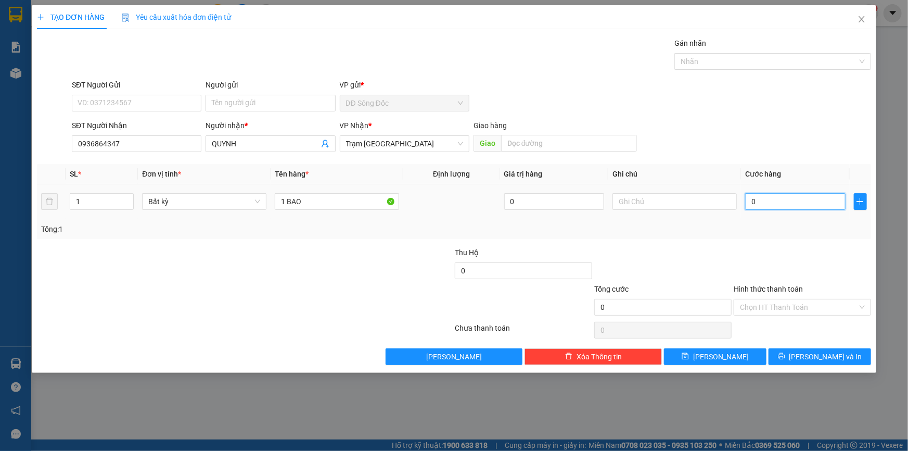
click at [782, 201] on input "0" at bounding box center [795, 201] width 100 height 17
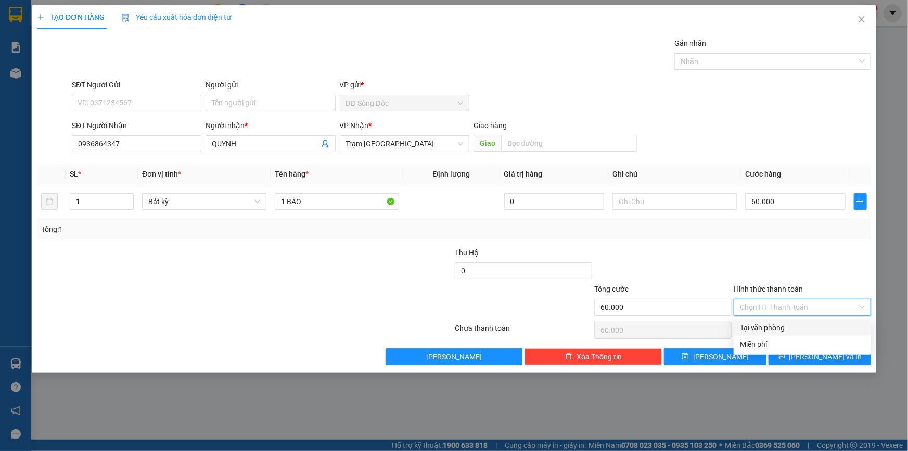
click at [768, 308] on input "Hình thức thanh toán" at bounding box center [799, 307] width 118 height 16
click at [766, 328] on div "Tại văn phòng" at bounding box center [802, 327] width 125 height 11
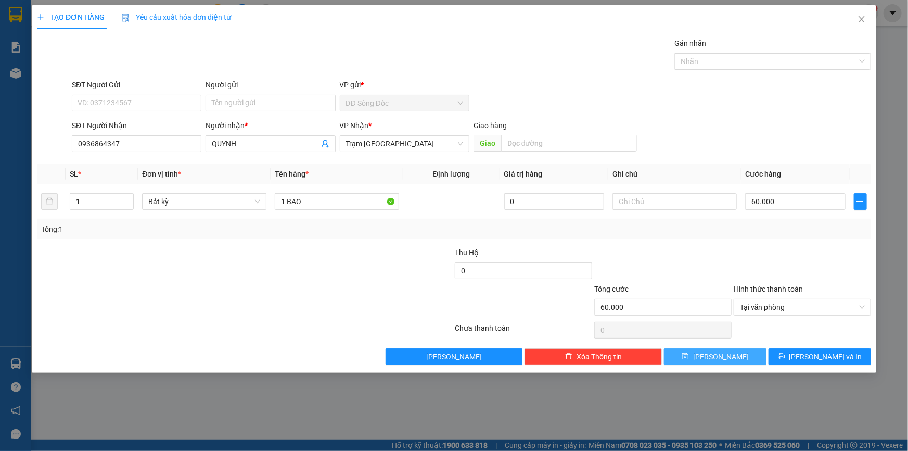
click at [747, 354] on button "Lưu" at bounding box center [715, 356] width 103 height 17
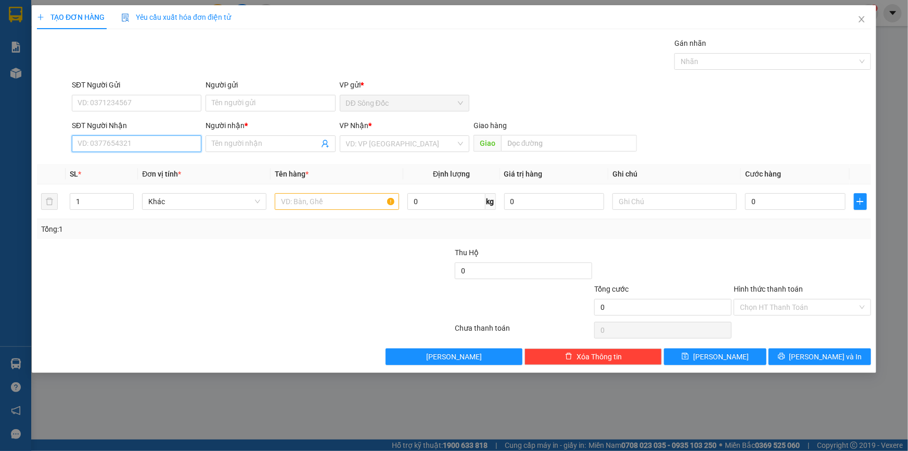
click at [111, 142] on input "SĐT Người Nhận" at bounding box center [137, 143] width 130 height 17
click at [104, 165] on div "0383993269 - BAO" at bounding box center [136, 164] width 117 height 11
click at [338, 203] on input "text" at bounding box center [337, 201] width 124 height 17
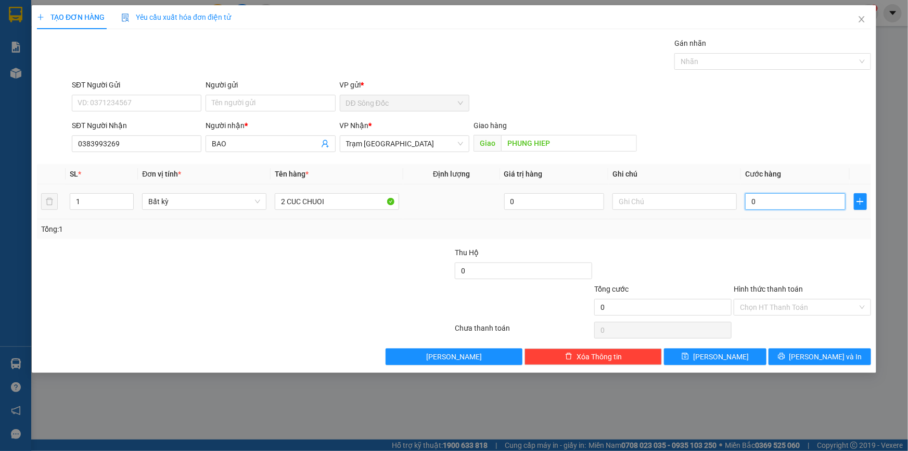
click at [779, 199] on input "0" at bounding box center [795, 201] width 100 height 17
click at [781, 302] on input "Hình thức thanh toán" at bounding box center [799, 307] width 118 height 16
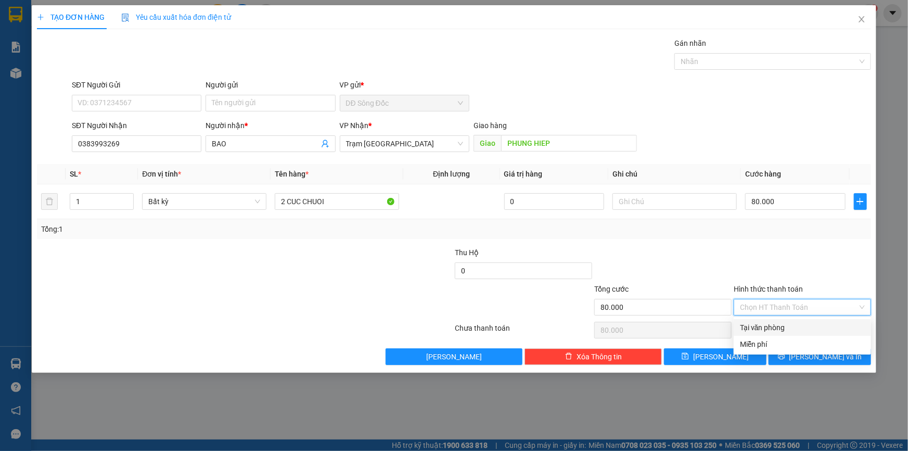
click at [788, 328] on div "Tại văn phòng" at bounding box center [802, 327] width 125 height 11
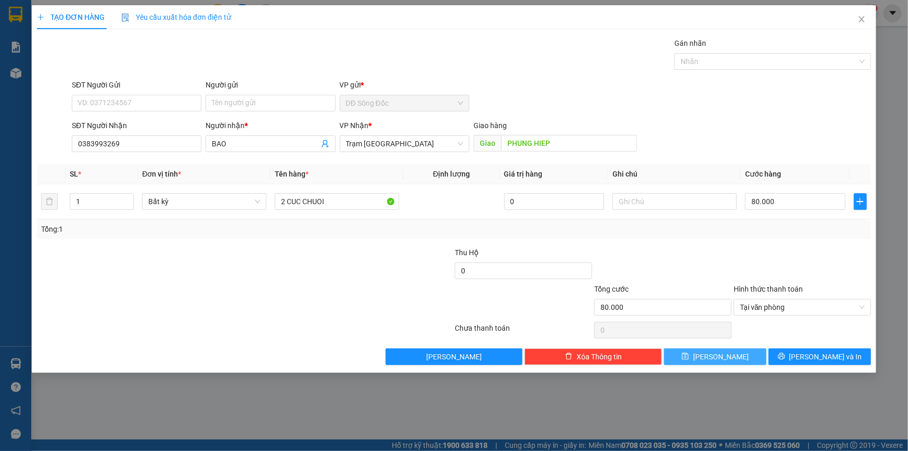
click at [746, 354] on button "Lưu" at bounding box center [715, 356] width 103 height 17
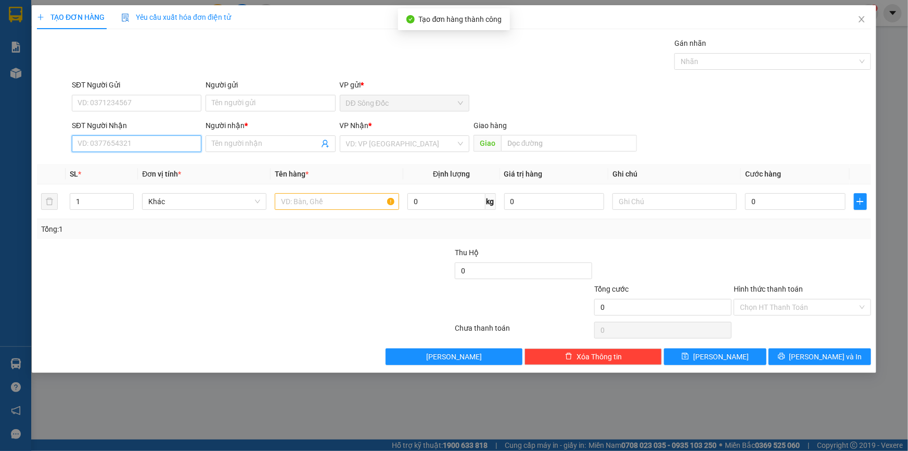
click at [108, 142] on input "SĐT Người Nhận" at bounding box center [137, 143] width 130 height 17
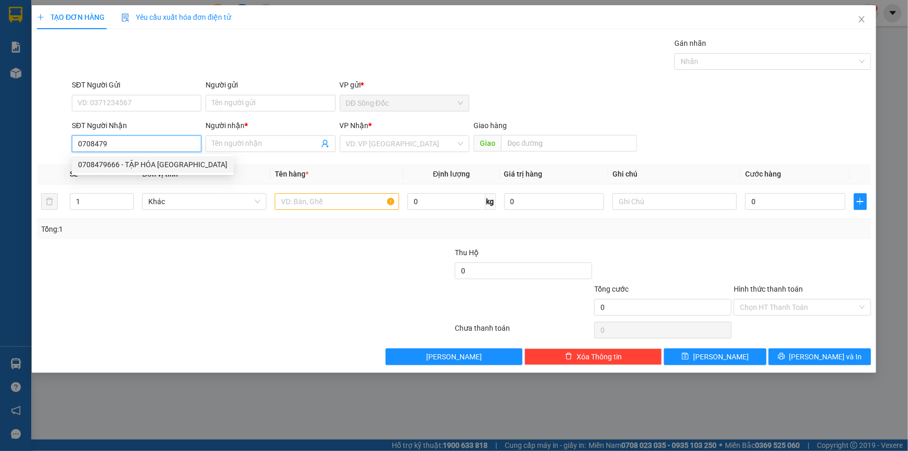
click at [104, 162] on div "0708479666 - TẬP HÓA TRÀ TIÊN" at bounding box center [152, 164] width 149 height 11
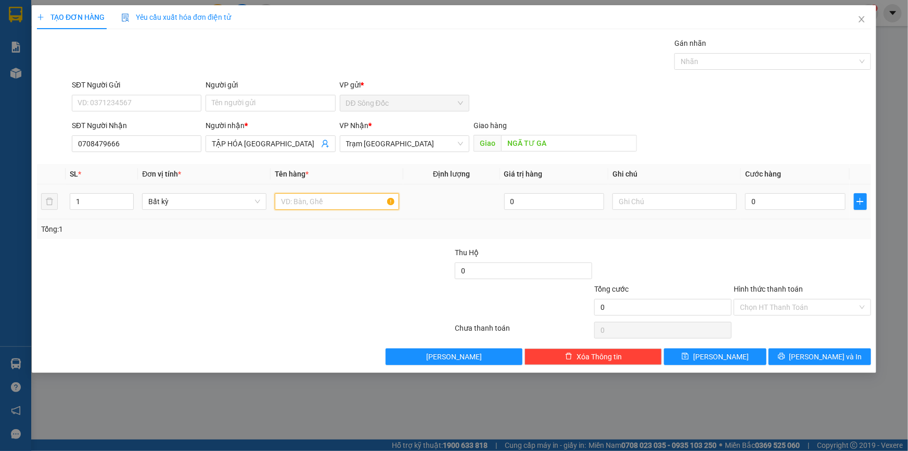
click at [337, 197] on input "text" at bounding box center [337, 201] width 124 height 17
click at [770, 202] on input "0" at bounding box center [795, 201] width 100 height 17
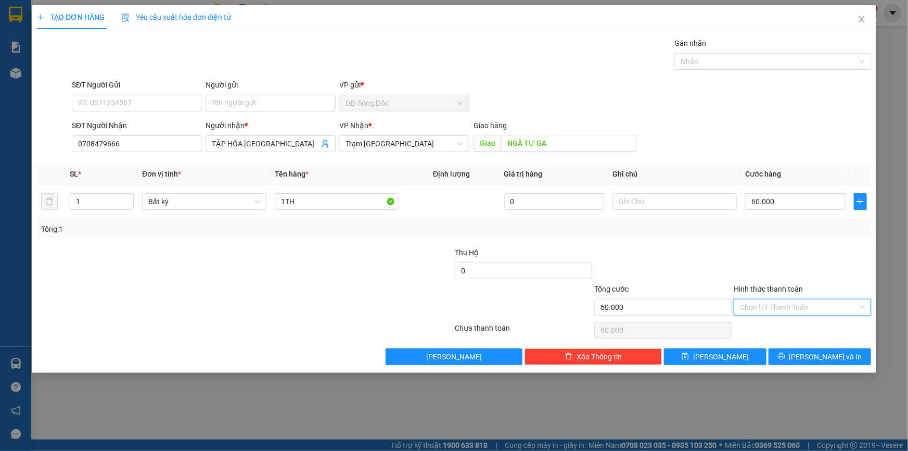
click at [760, 303] on input "Hình thức thanh toán" at bounding box center [799, 307] width 118 height 16
click at [762, 324] on div "Tại văn phòng" at bounding box center [802, 327] width 125 height 11
click at [749, 355] on button "Lưu" at bounding box center [715, 356] width 103 height 17
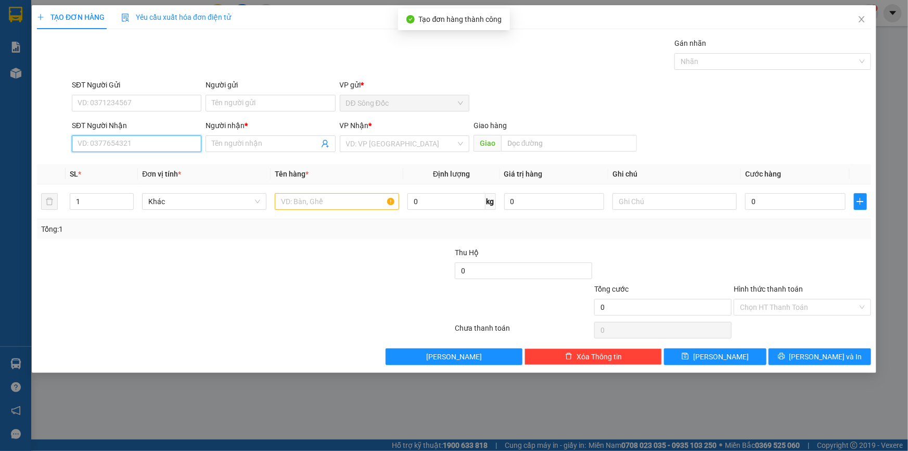
click at [134, 143] on input "SĐT Người Nhận" at bounding box center [137, 143] width 130 height 17
click at [119, 161] on div "0904598597 - KHANH" at bounding box center [136, 164] width 117 height 11
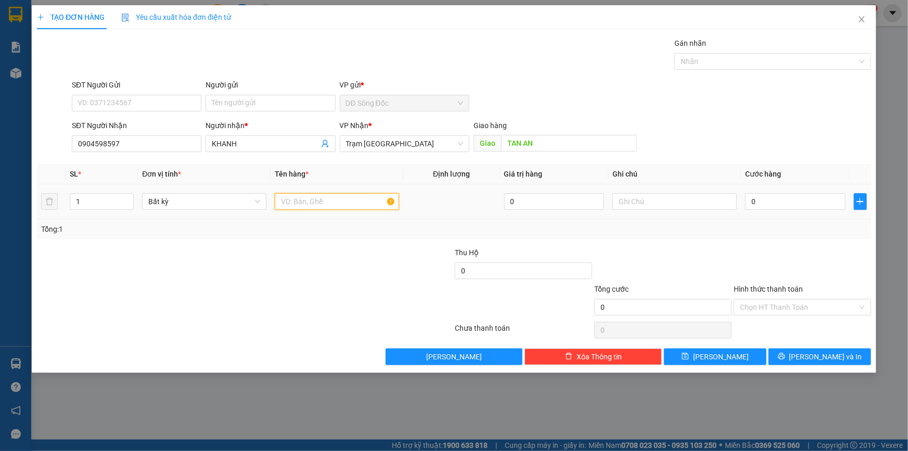
click at [354, 200] on input "text" at bounding box center [337, 201] width 124 height 17
click at [828, 197] on input "0" at bounding box center [795, 201] width 100 height 17
click at [747, 356] on button "Lưu" at bounding box center [715, 356] width 103 height 17
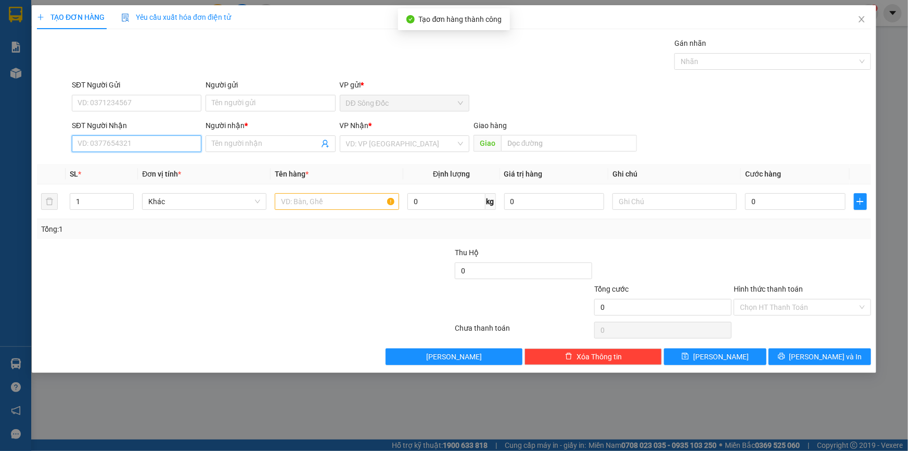
click at [101, 145] on input "SĐT Người Nhận" at bounding box center [137, 143] width 130 height 17
drag, startPoint x: 103, startPoint y: 161, endPoint x: 214, endPoint y: 195, distance: 116.5
click at [105, 162] on div "0935264295 - A DUC" at bounding box center [136, 164] width 117 height 11
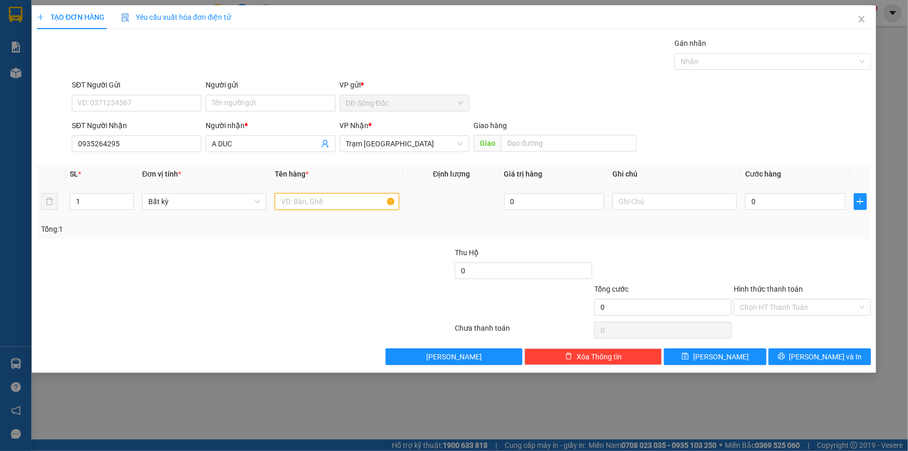
click at [354, 207] on input "text" at bounding box center [337, 201] width 124 height 17
click at [784, 198] on input "0" at bounding box center [795, 201] width 100 height 17
click at [744, 352] on button "Lưu" at bounding box center [715, 356] width 103 height 17
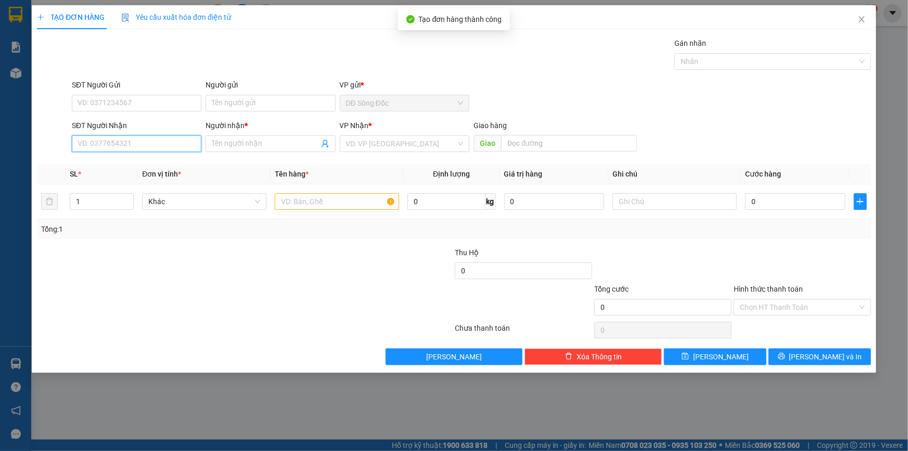
click at [158, 143] on input "SĐT Người Nhận" at bounding box center [137, 143] width 130 height 17
click at [864, 16] on icon "close" at bounding box center [862, 19] width 8 height 8
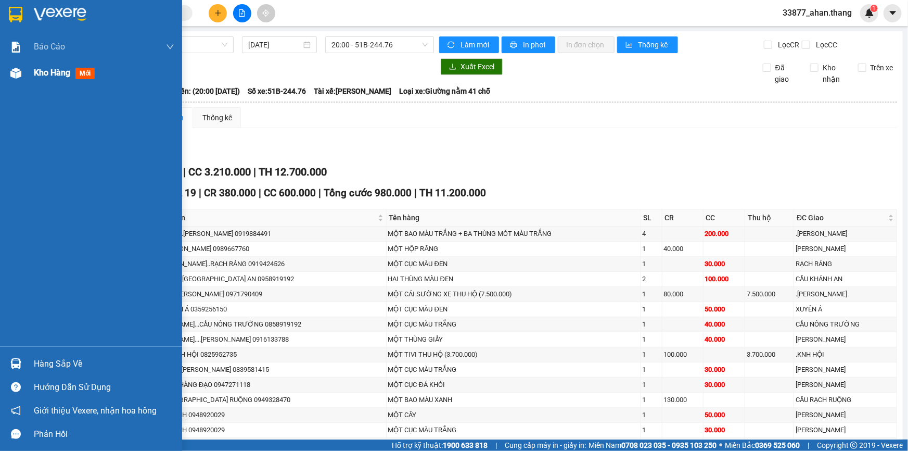
click at [42, 69] on span "Kho hàng" at bounding box center [52, 73] width 36 height 10
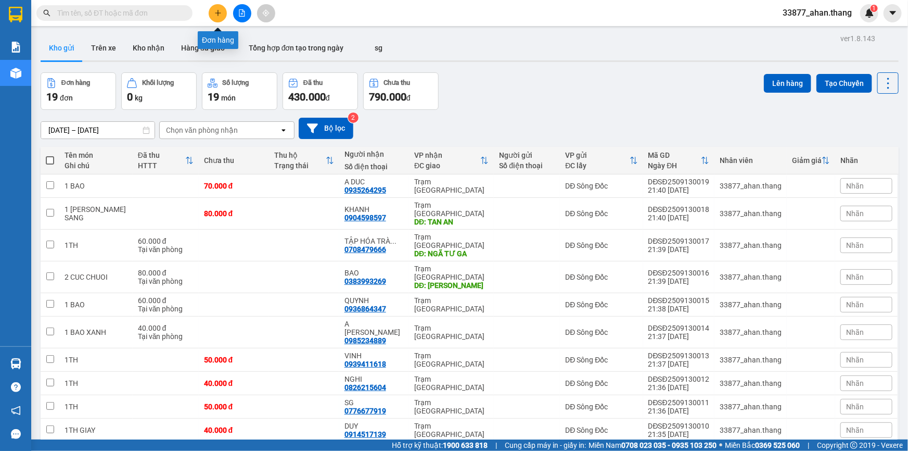
click at [218, 13] on icon "plus" at bounding box center [218, 12] width 6 height 1
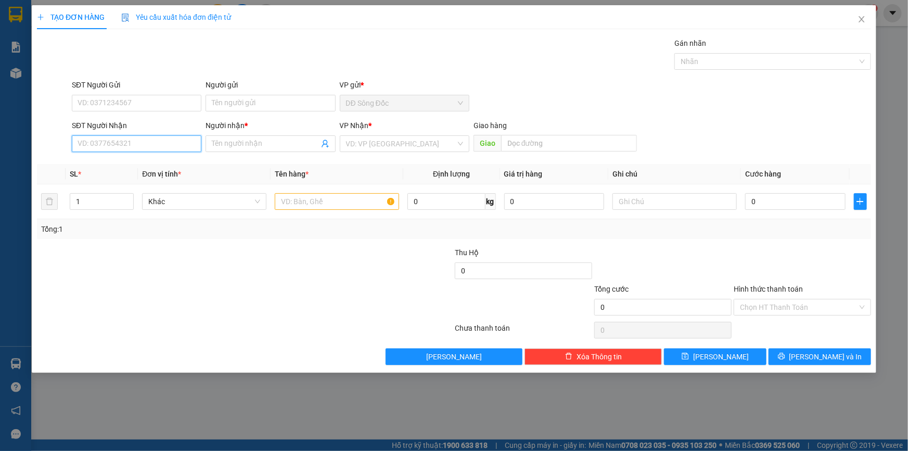
click at [135, 141] on input "SĐT Người Nhận" at bounding box center [137, 143] width 130 height 17
click at [107, 163] on div "0327312899 - CHI HOA" at bounding box center [136, 164] width 117 height 11
type input "0327312899"
type input "CHI HOA"
type input "VUONG LAI"
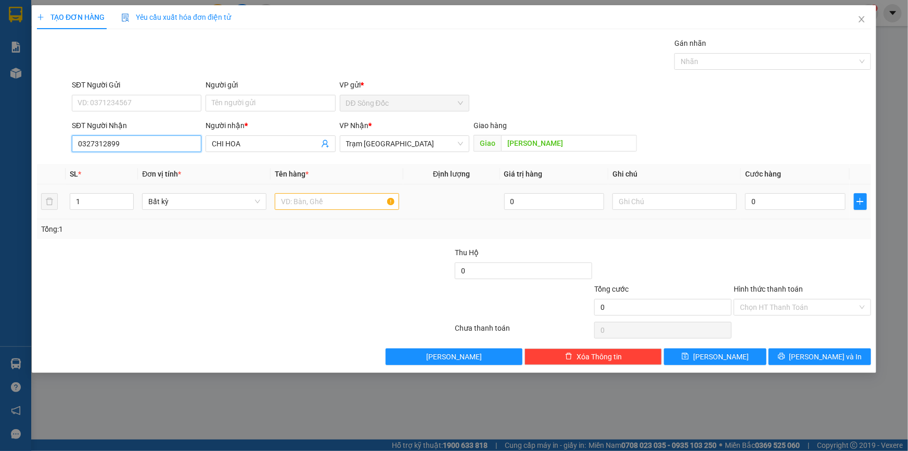
type input "0327312899"
click at [312, 203] on input "text" at bounding box center [337, 201] width 124 height 17
type input "1TH"
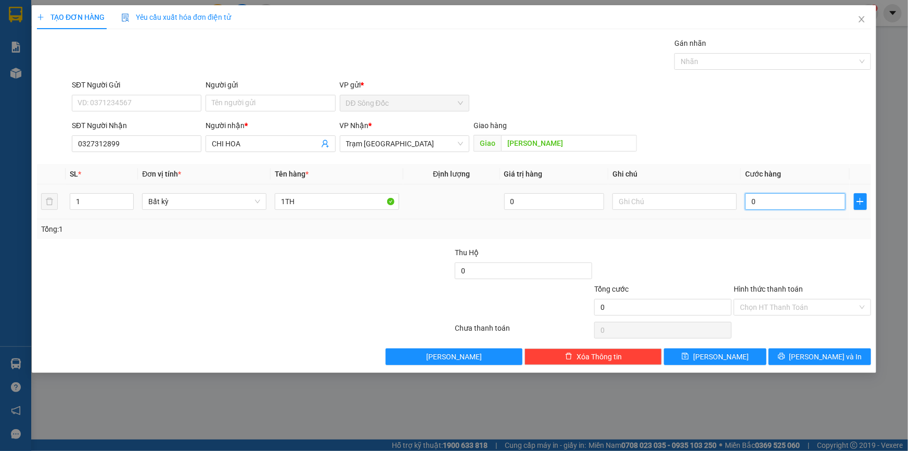
click at [810, 201] on input "0" at bounding box center [795, 201] width 100 height 17
type input "8"
type input "80"
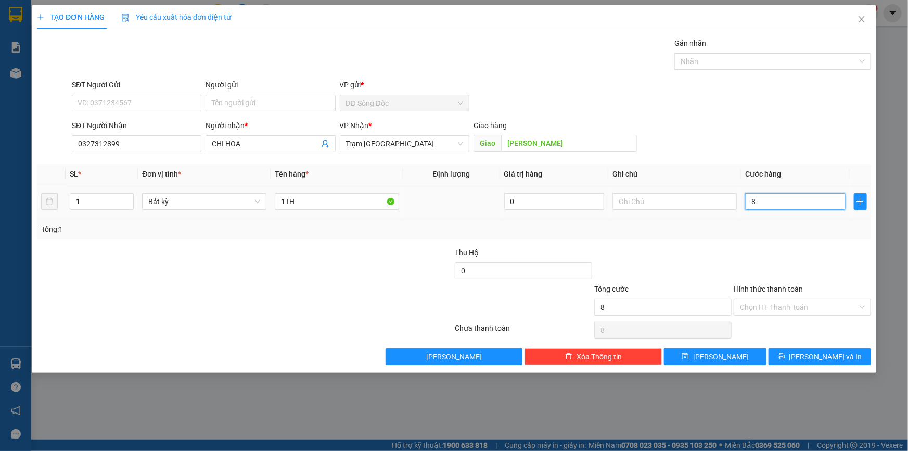
type input "80"
type input "80.000"
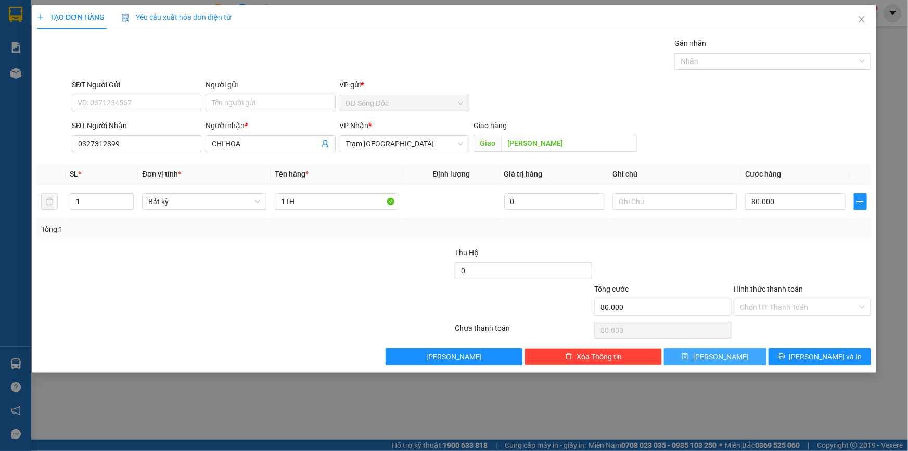
click at [747, 350] on button "[PERSON_NAME]" at bounding box center [715, 356] width 103 height 17
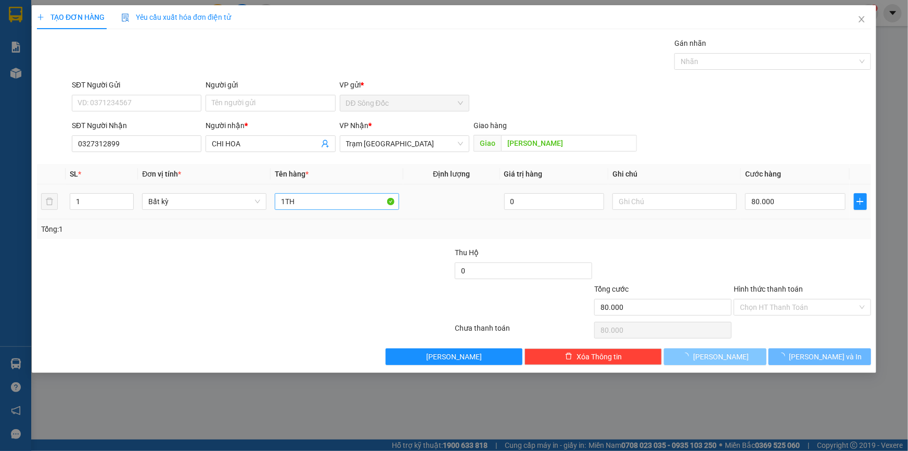
type input "0"
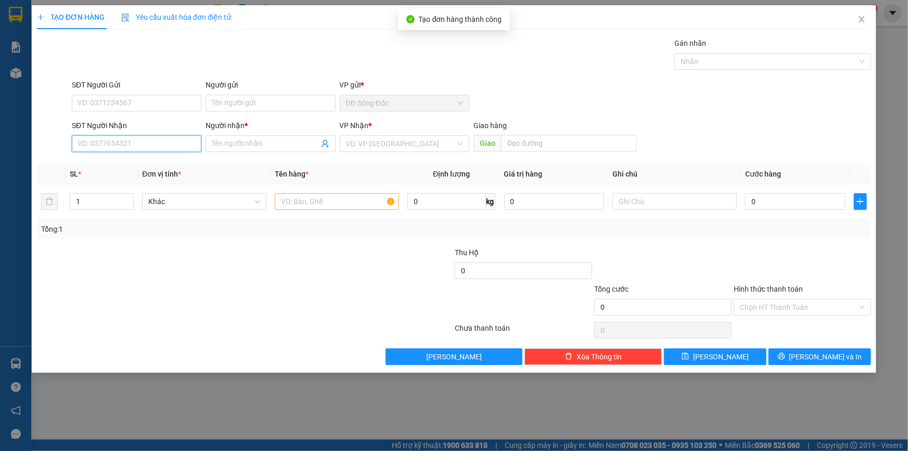
click at [134, 139] on input "SĐT Người Nhận" at bounding box center [137, 143] width 130 height 17
type input "0908125571"
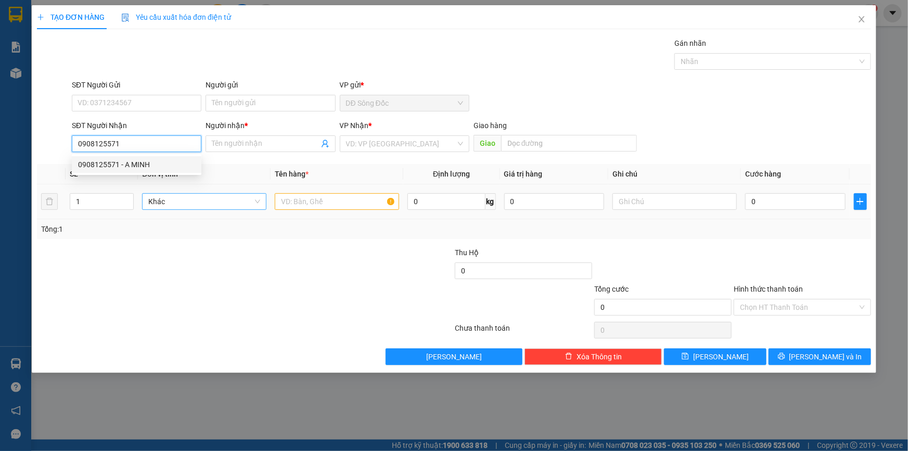
drag, startPoint x: 113, startPoint y: 162, endPoint x: 250, endPoint y: 207, distance: 143.7
click at [113, 162] on div "0908125571 - A MINH" at bounding box center [136, 164] width 117 height 11
type input "A MINH"
type input "0908125571"
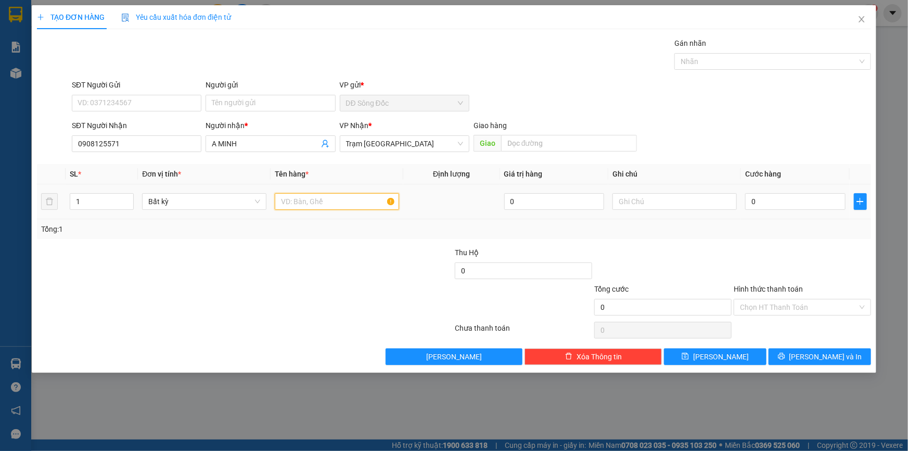
click at [317, 201] on input "text" at bounding box center [337, 201] width 124 height 17
type input "1 BAO"
click at [817, 202] on input "0" at bounding box center [795, 201] width 100 height 17
type input "5"
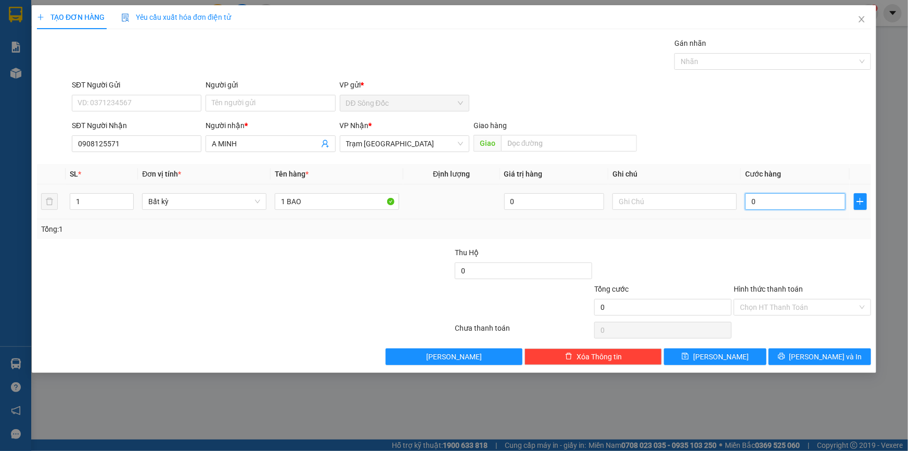
type input "5"
type input "50"
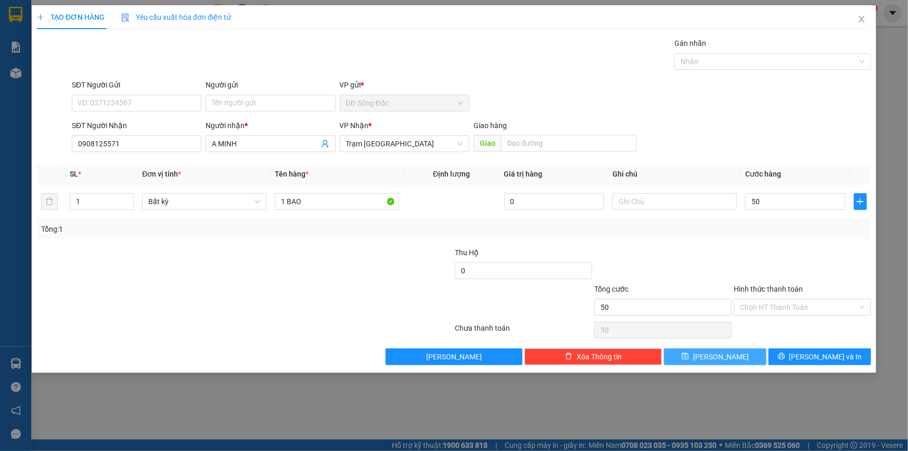
type input "50.000"
click at [735, 355] on button "Lưu" at bounding box center [715, 356] width 103 height 17
type input "0"
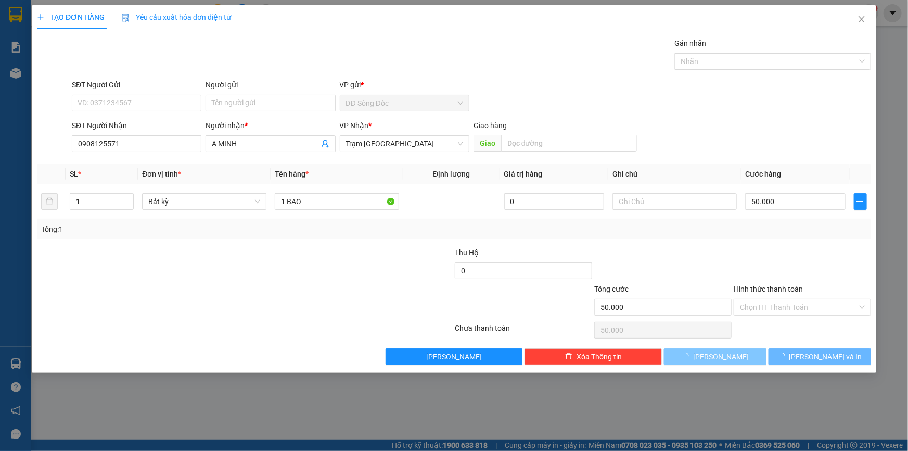
type input "0"
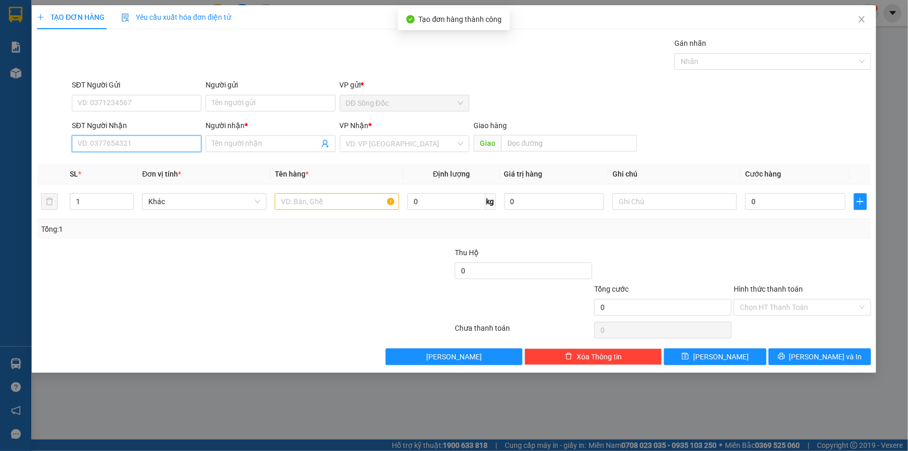
click at [125, 142] on input "SĐT Người Nhận" at bounding box center [137, 143] width 130 height 17
type input "0393790649"
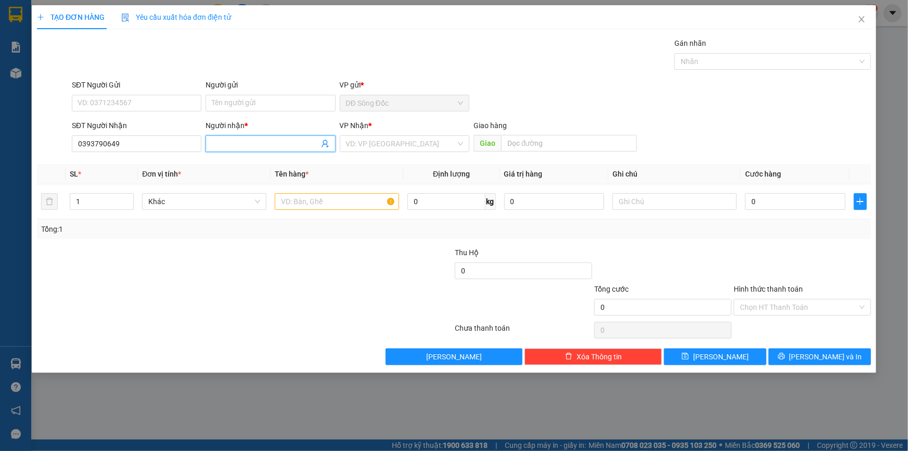
click at [265, 144] on input "Người nhận *" at bounding box center [265, 143] width 107 height 11
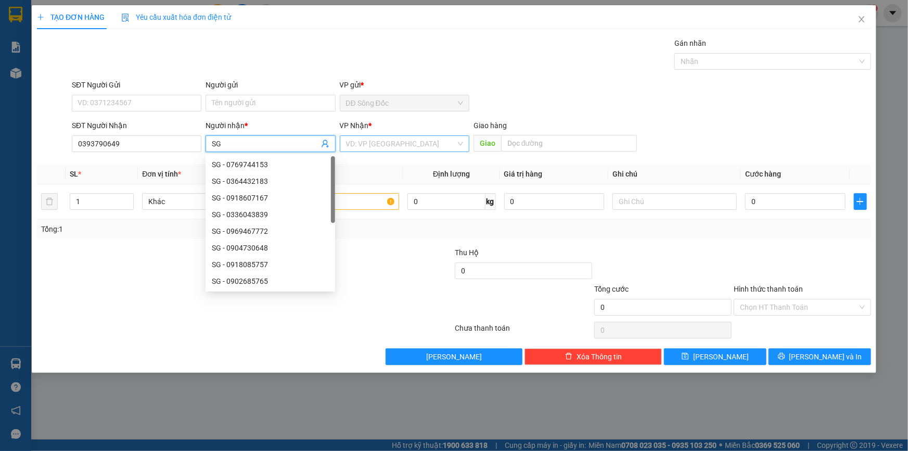
type input "SG"
click at [391, 143] on input "search" at bounding box center [401, 144] width 110 height 16
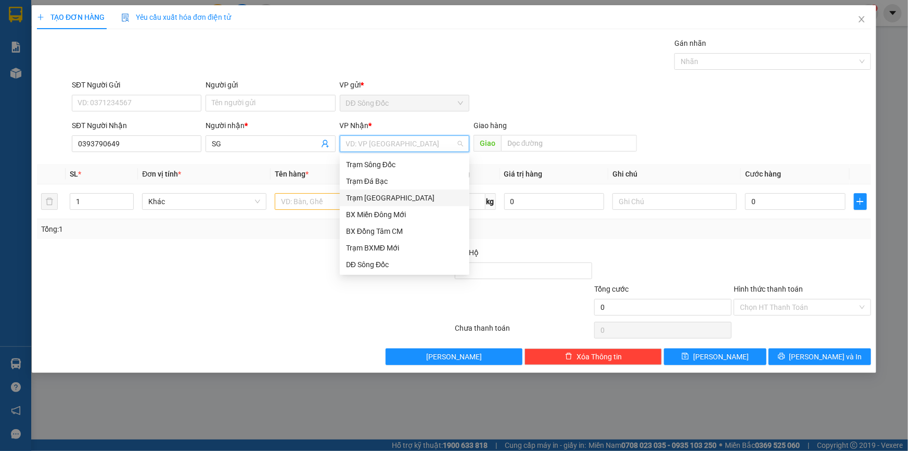
click at [386, 196] on div "Trạm Sài Gòn" at bounding box center [404, 197] width 117 height 11
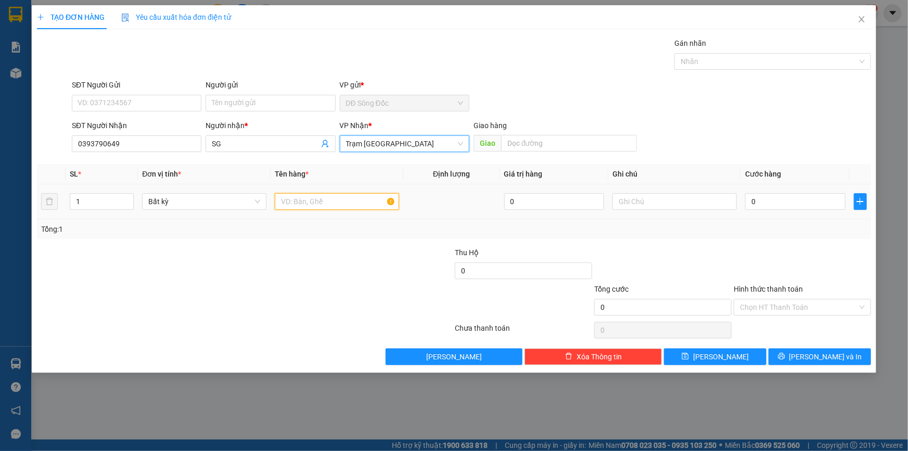
click at [339, 202] on input "text" at bounding box center [337, 201] width 124 height 17
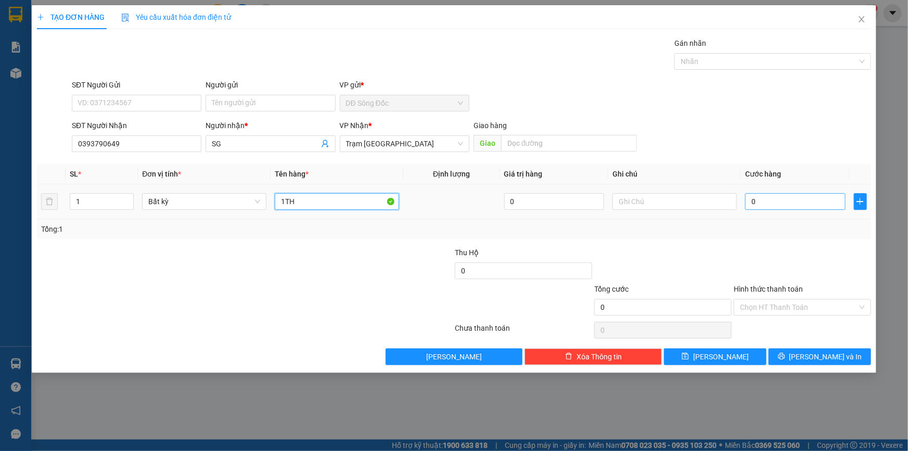
type input "1TH"
click at [794, 203] on input "0" at bounding box center [795, 201] width 100 height 17
type input "5"
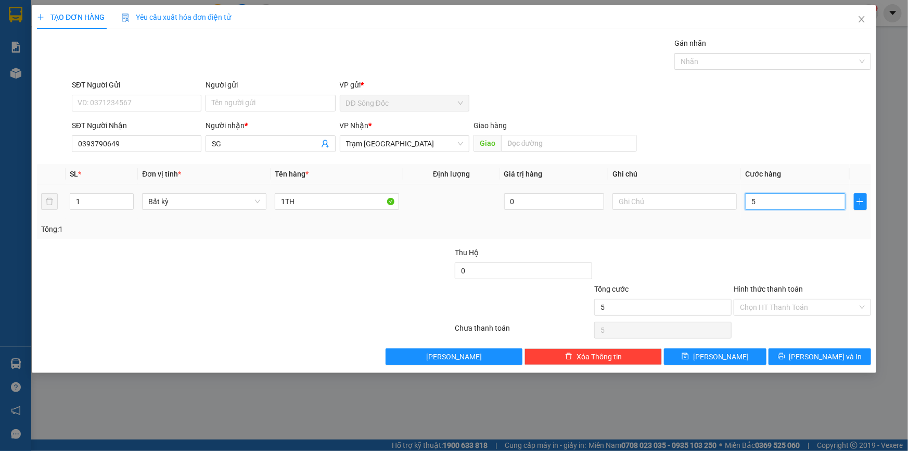
type input "50"
type input "50.000"
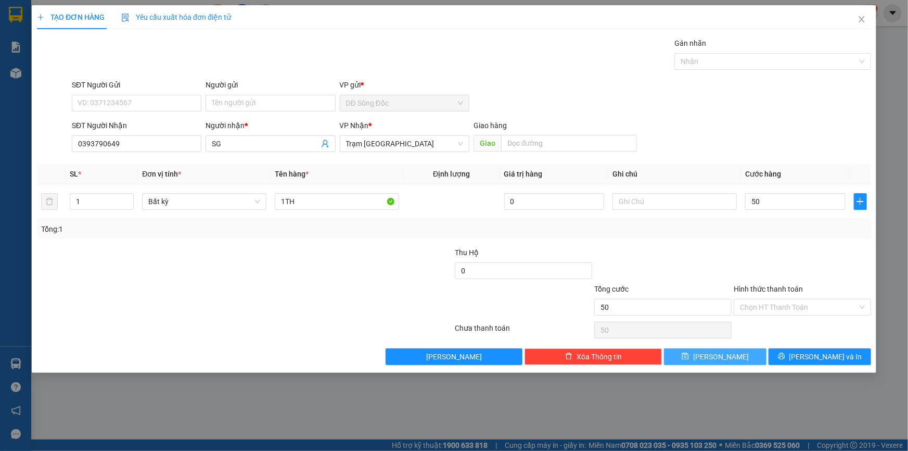
type input "50.000"
click at [727, 360] on span "Lưu" at bounding box center [721, 356] width 56 height 11
type input "0"
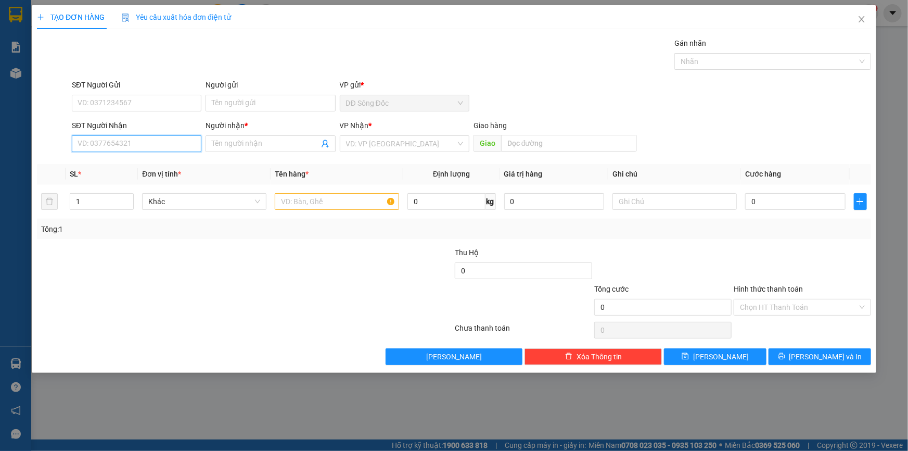
click at [164, 143] on input "SĐT Người Nhận" at bounding box center [137, 143] width 130 height 17
click at [157, 167] on div "0976191619 - CHI TUYET" at bounding box center [136, 164] width 117 height 11
type input "0976191619"
type input "CHI TUYET"
type input "THU DUC"
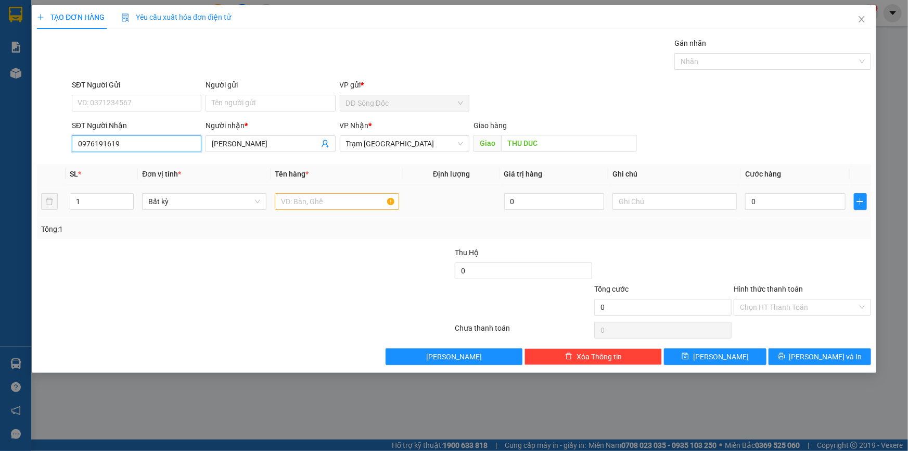
type input "0976191619"
click at [343, 198] on input "text" at bounding box center [337, 201] width 124 height 17
type input "1 BAO"
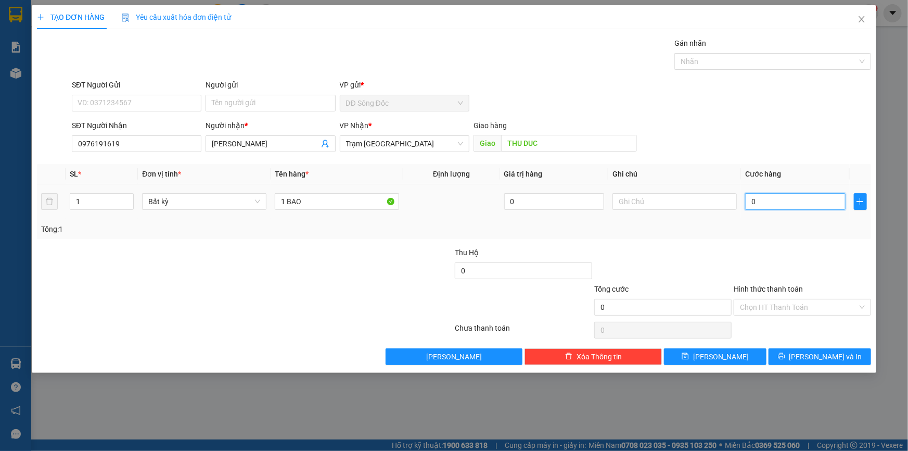
click at [825, 207] on input "0" at bounding box center [795, 201] width 100 height 17
type input "5"
type input "50"
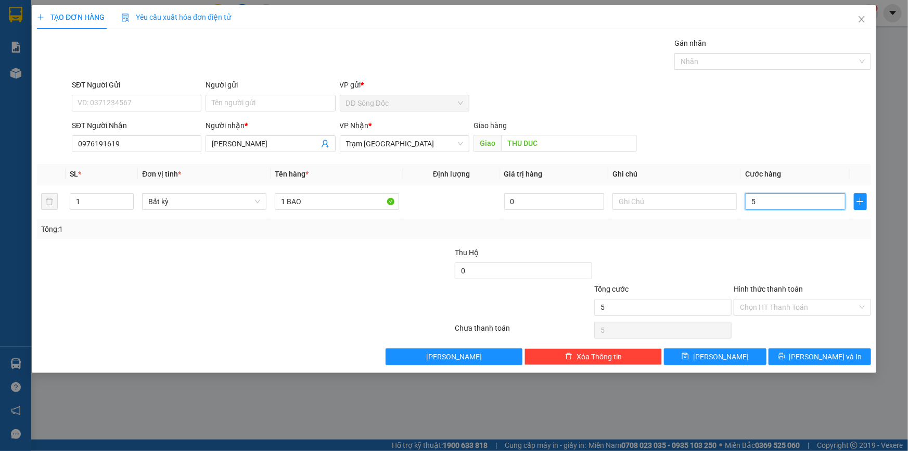
type input "50"
type input "50.000"
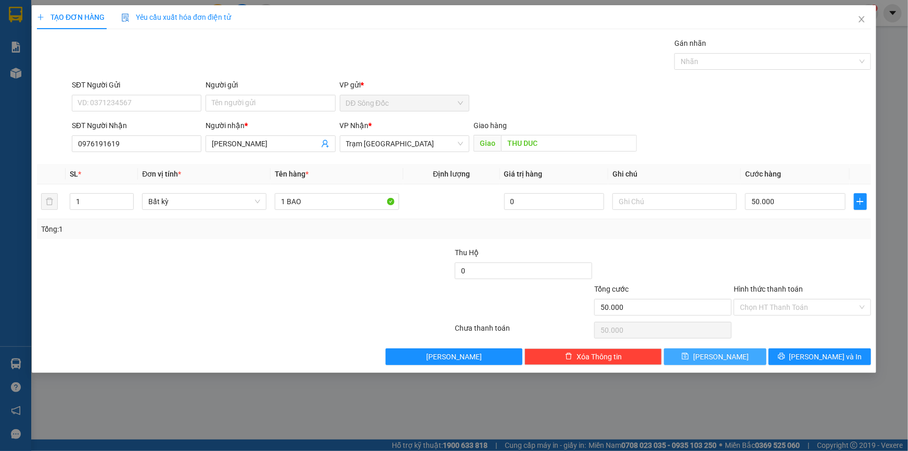
click at [746, 355] on button "Lưu" at bounding box center [715, 356] width 103 height 17
type input "0"
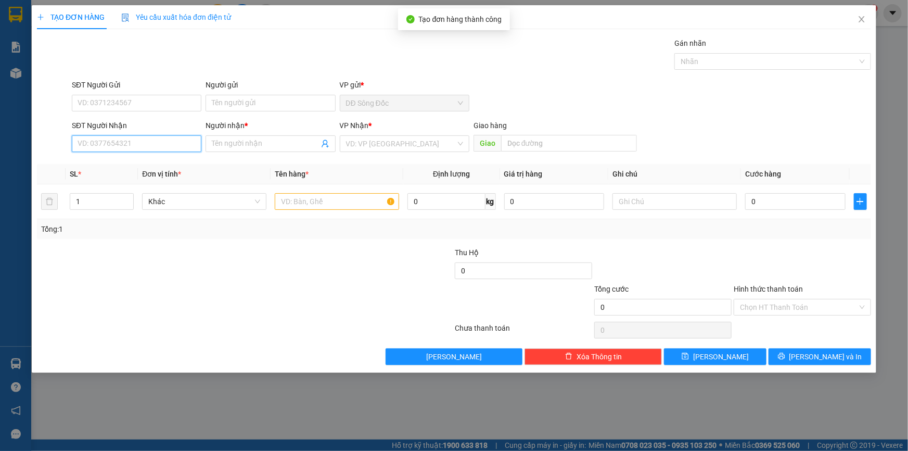
click at [170, 141] on input "SĐT Người Nhận" at bounding box center [137, 143] width 130 height 17
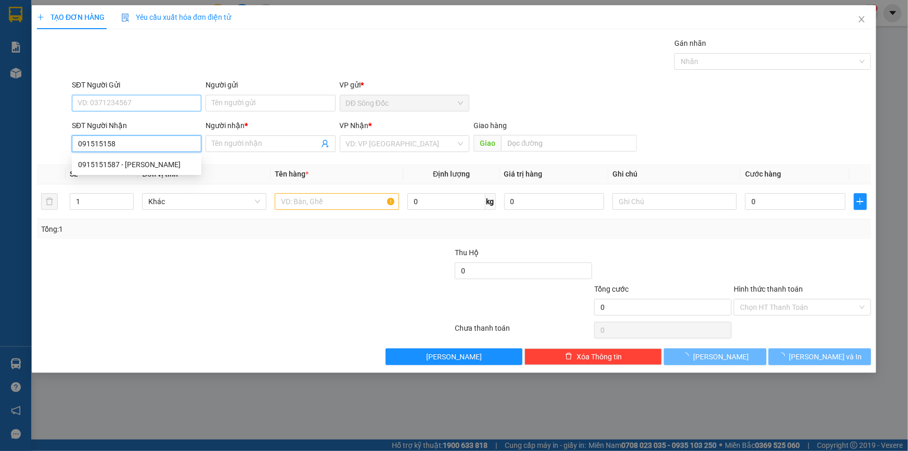
type input "0915151587"
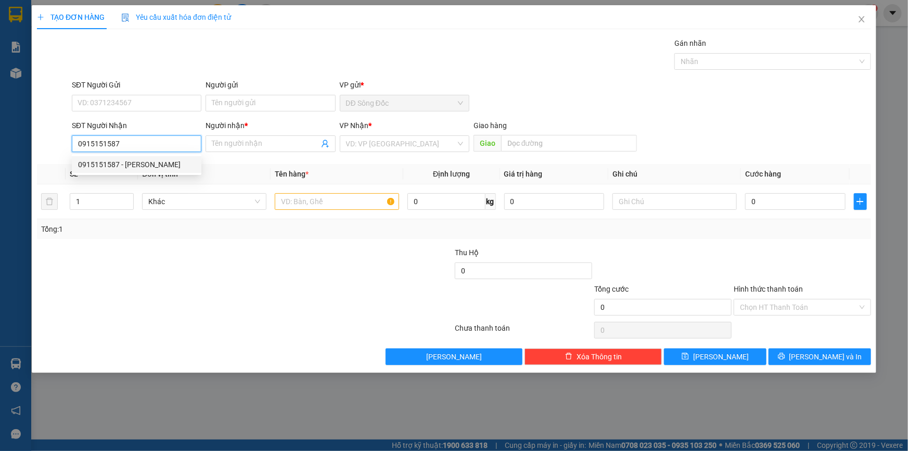
click at [105, 161] on div "0915151587 - nghi" at bounding box center [136, 164] width 117 height 11
type input "nghi"
type input "SUOI TIEN"
type input "0915151587"
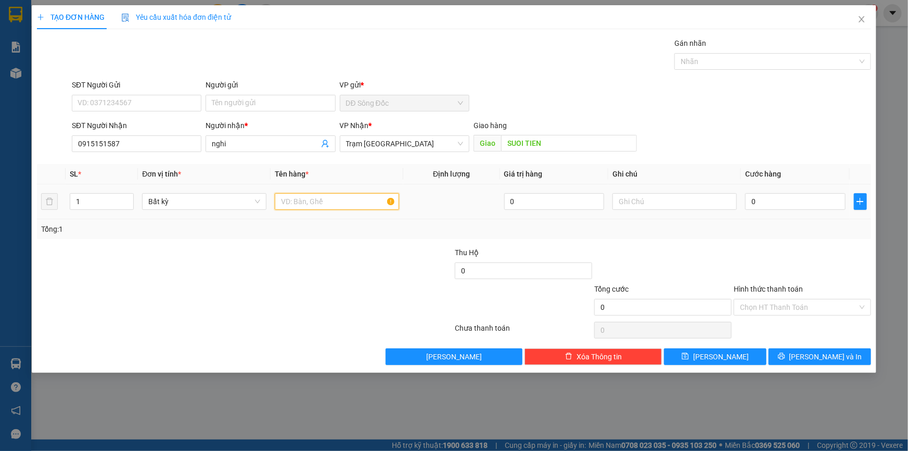
click at [316, 202] on input "text" at bounding box center [337, 201] width 124 height 17
type input "2TH"
click at [827, 202] on input "0" at bounding box center [795, 201] width 100 height 17
type input "1"
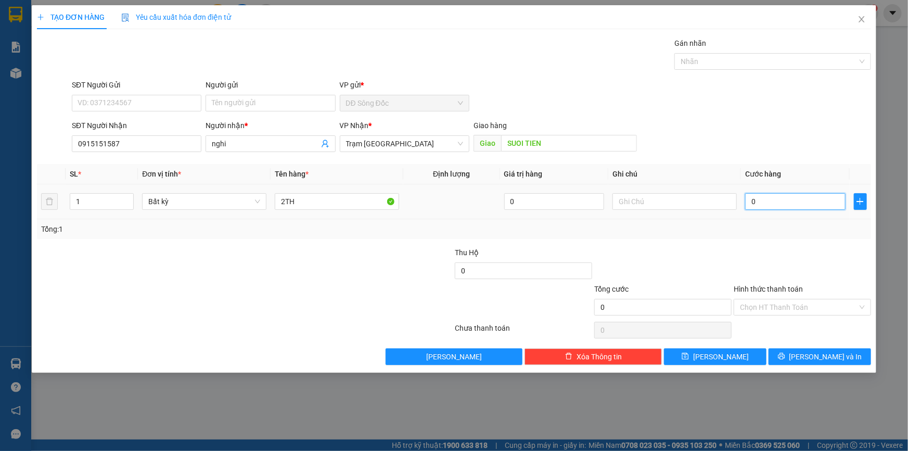
type input "1"
type input "10"
type input "100"
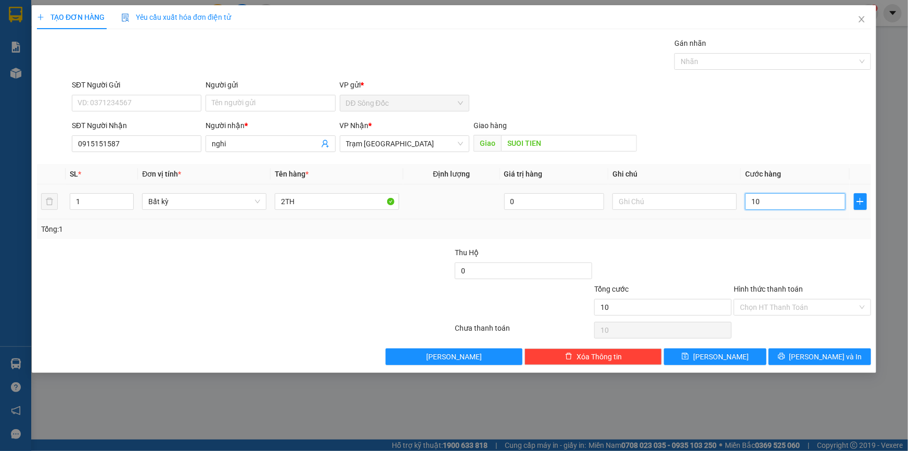
type input "100"
type input "100.000"
click at [770, 306] on input "Hình thức thanh toán" at bounding box center [799, 307] width 118 height 16
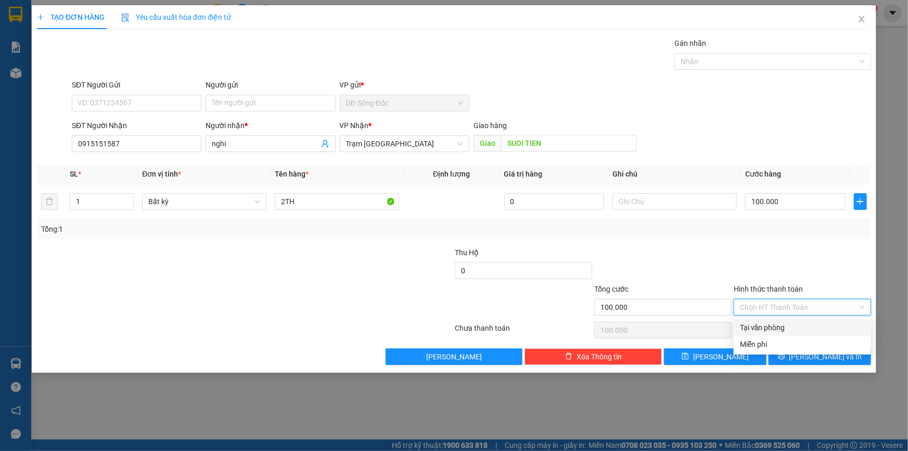
click at [769, 323] on div "Tại văn phòng" at bounding box center [802, 327] width 125 height 11
type input "0"
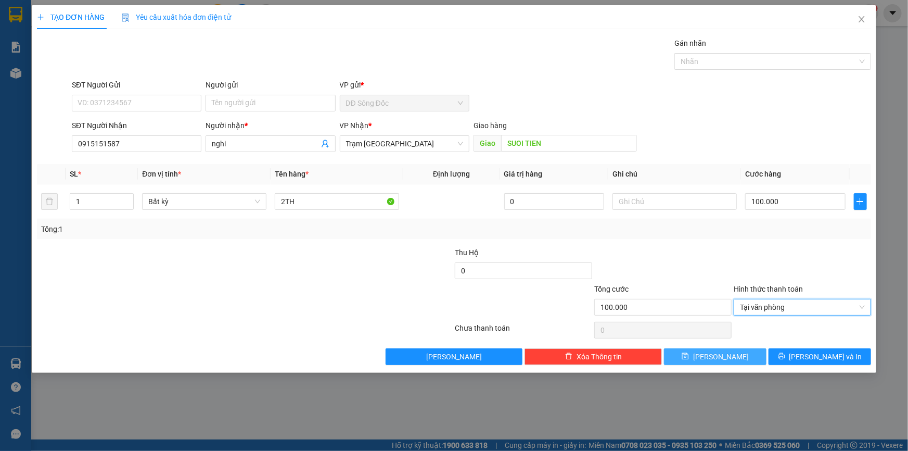
drag, startPoint x: 741, startPoint y: 355, endPoint x: 712, endPoint y: 346, distance: 30.5
click at [738, 355] on button "Lưu" at bounding box center [715, 356] width 103 height 17
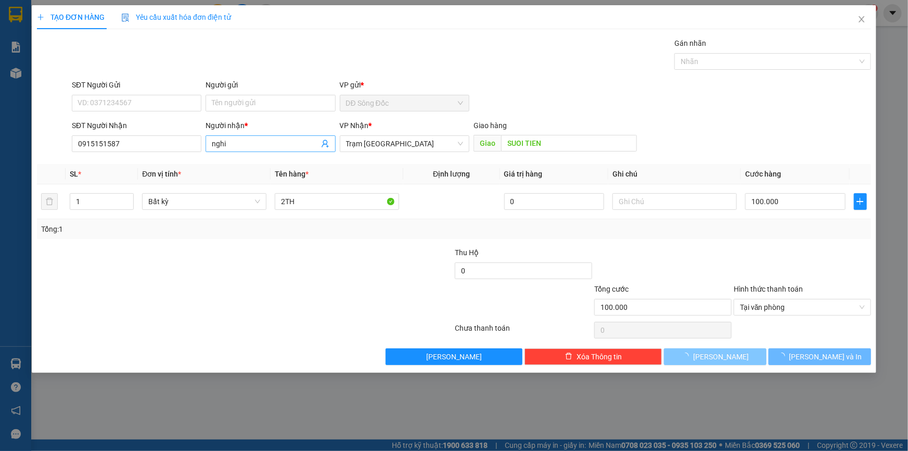
type input "0"
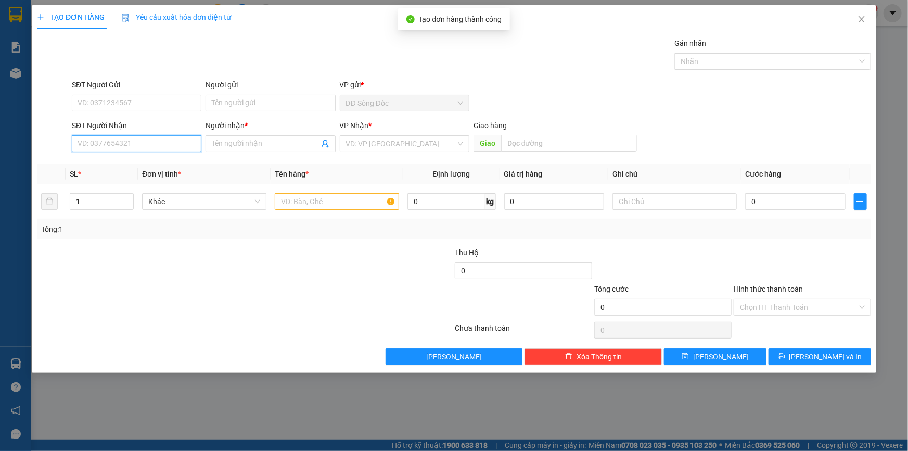
click at [143, 146] on input "SĐT Người Nhận" at bounding box center [137, 143] width 130 height 17
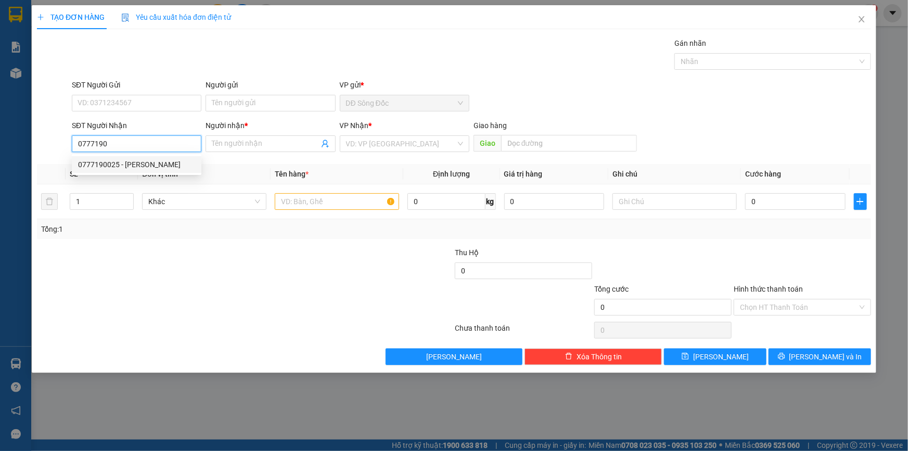
click at [111, 164] on div "0777190025 - HUYEN" at bounding box center [136, 164] width 117 height 11
type input "0777190025"
type input "HUYEN"
type input "0777190025"
click at [316, 200] on input "text" at bounding box center [337, 201] width 124 height 17
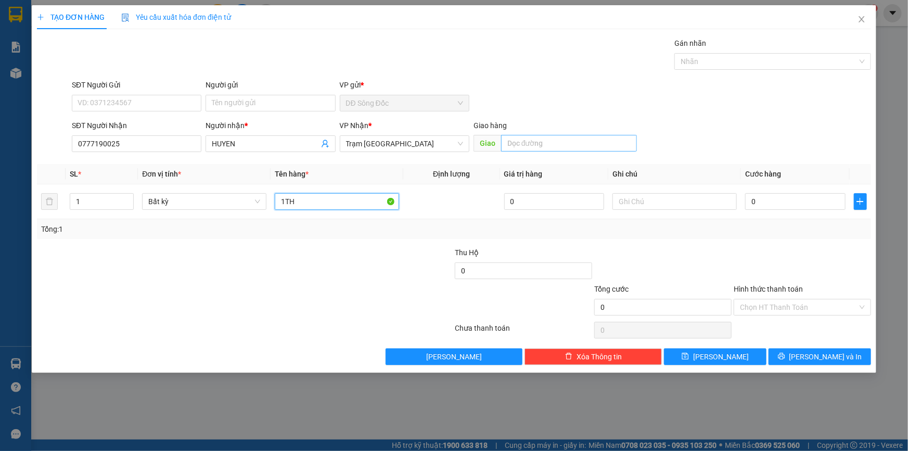
type input "1TH"
click at [570, 142] on input "text" at bounding box center [569, 143] width 136 height 17
type input "GO MAY"
click at [812, 203] on input "0" at bounding box center [795, 201] width 100 height 17
type input "5"
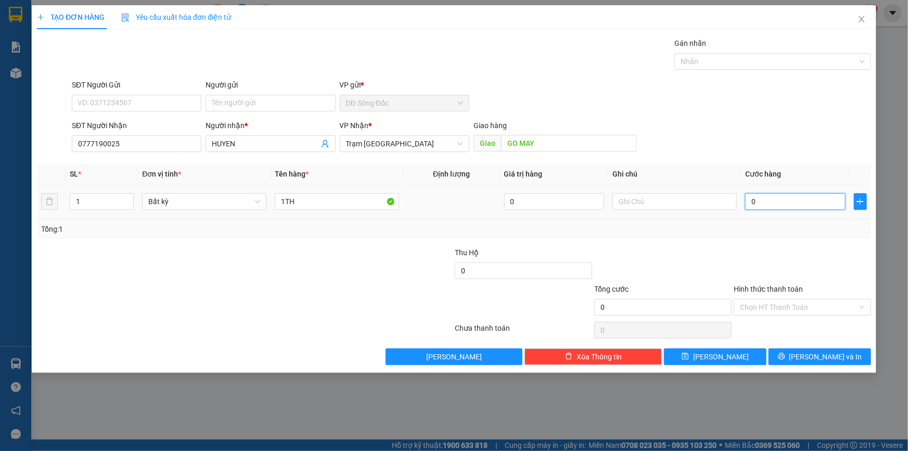
type input "5"
type input "50"
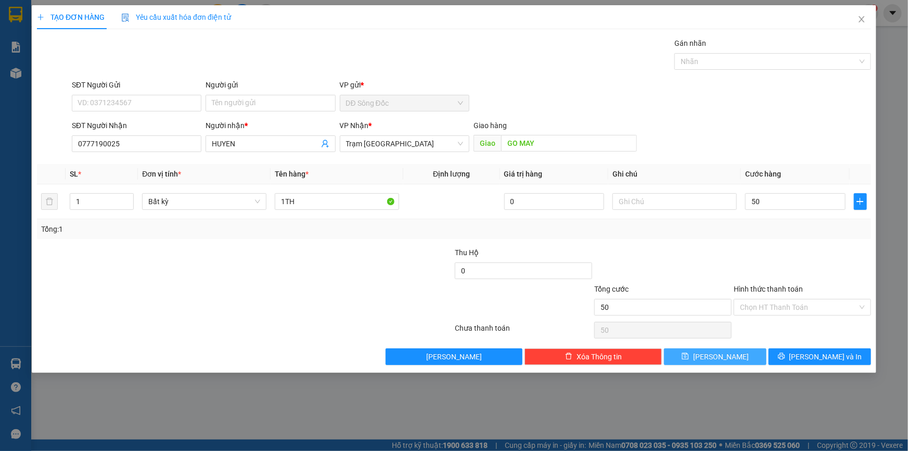
type input "50.000"
click at [723, 354] on span "Lưu" at bounding box center [721, 356] width 56 height 11
type input "0"
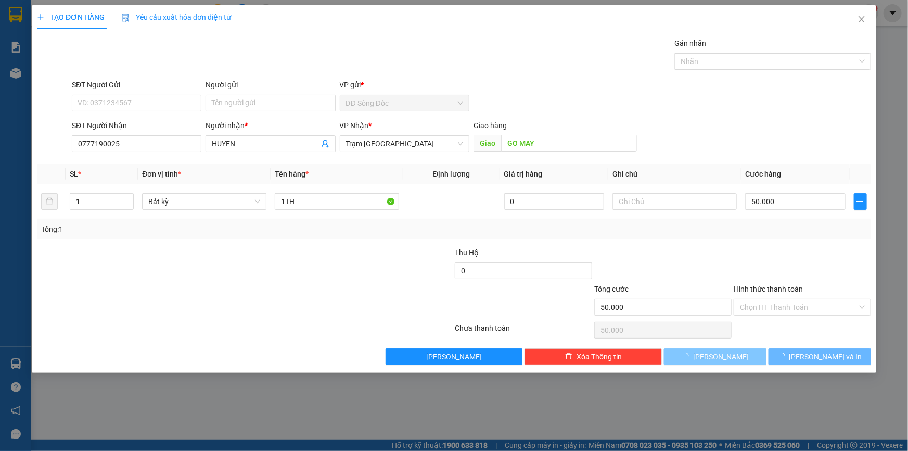
type input "0"
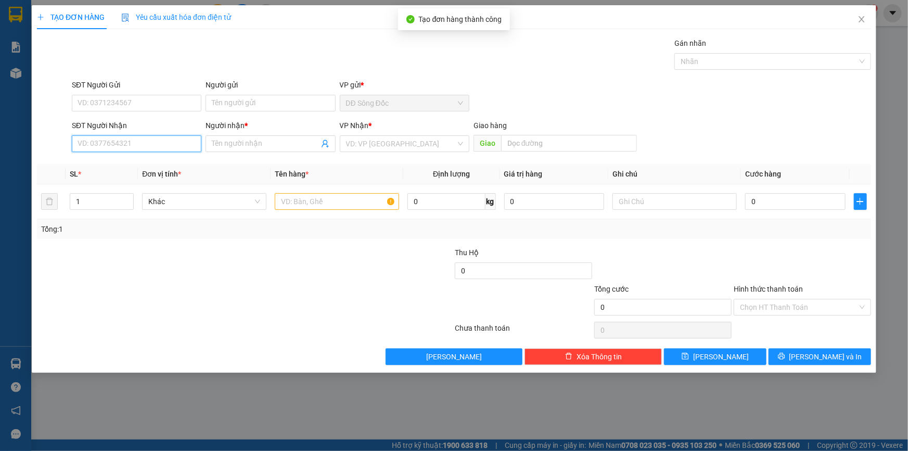
click at [129, 145] on input "SĐT Người Nhận" at bounding box center [137, 143] width 130 height 17
click at [862, 20] on icon "close" at bounding box center [862, 19] width 6 height 6
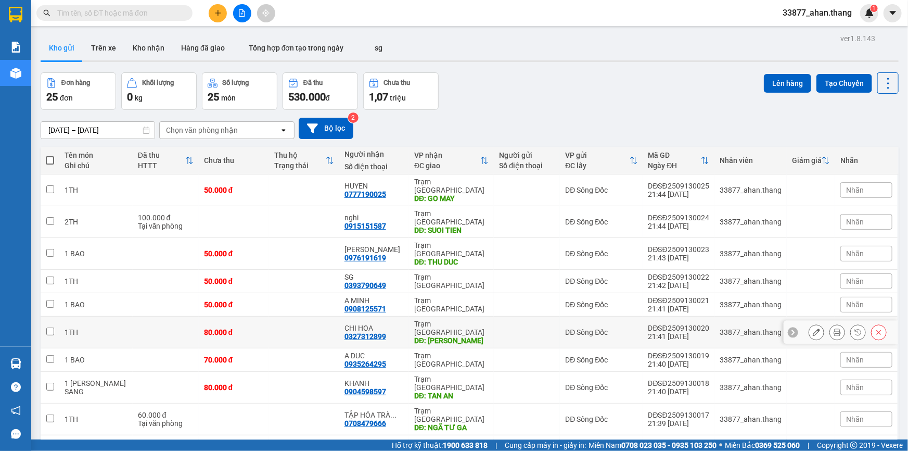
scroll to position [47, 0]
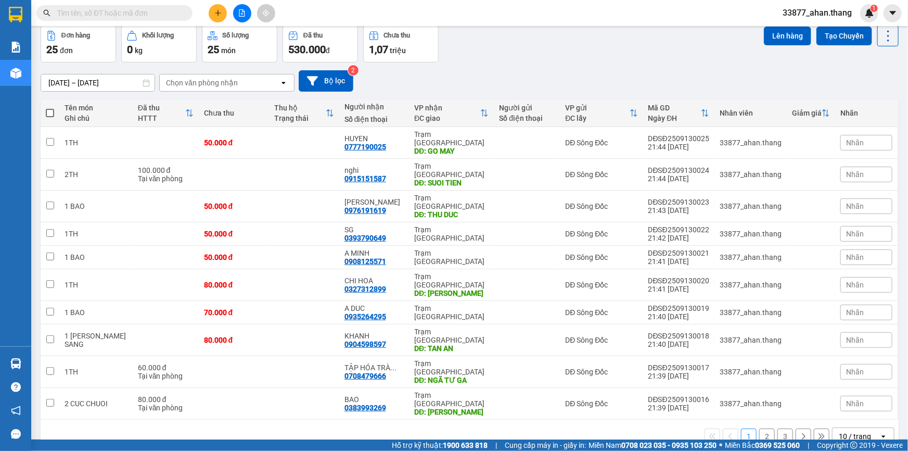
click at [839, 431] on div "10 / trang" at bounding box center [855, 436] width 32 height 10
click at [837, 351] on span "100 / trang" at bounding box center [851, 354] width 37 height 10
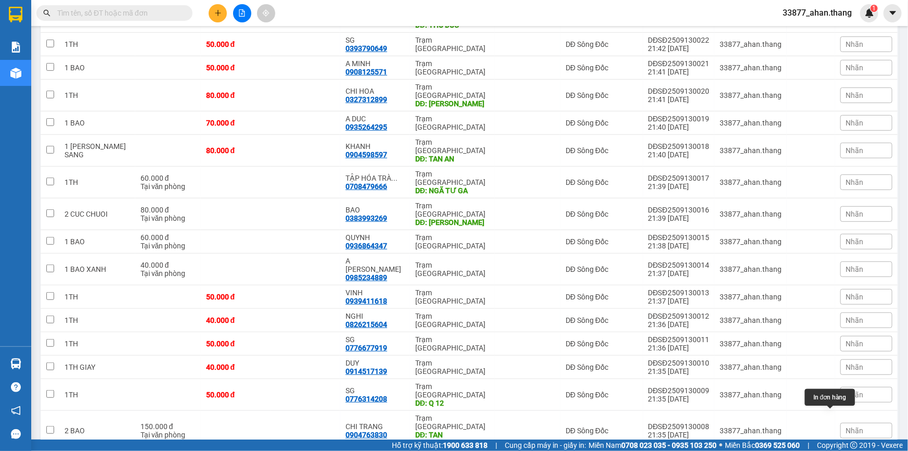
scroll to position [361, 0]
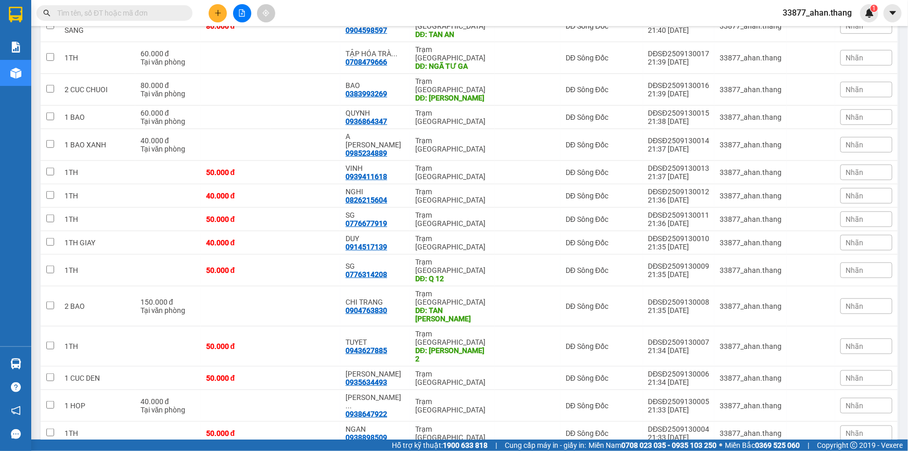
click at [836, 391] on span "100 / trang" at bounding box center [853, 391] width 40 height 10
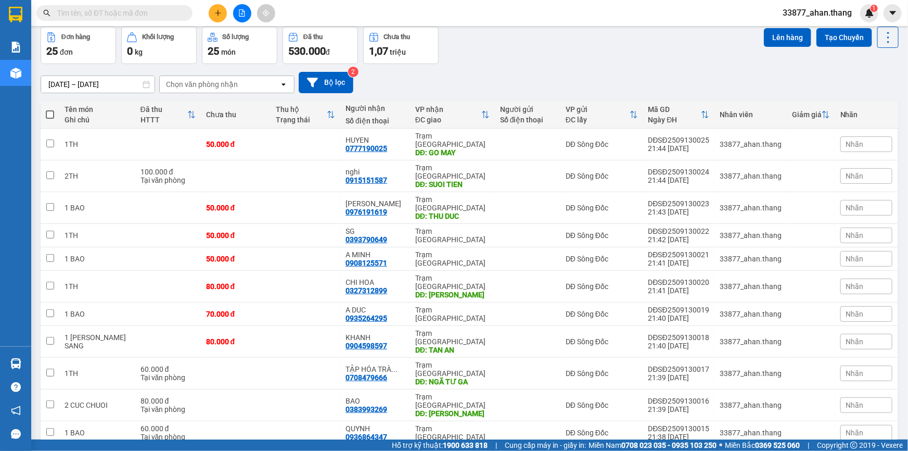
scroll to position [0, 0]
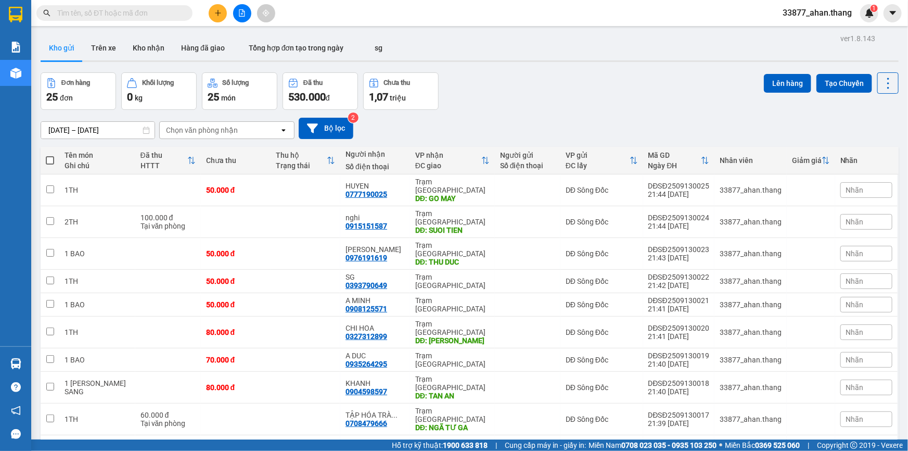
click at [48, 160] on span at bounding box center [50, 160] width 8 height 8
click at [50, 155] on input "checkbox" at bounding box center [50, 155] width 0 height 0
checkbox input "true"
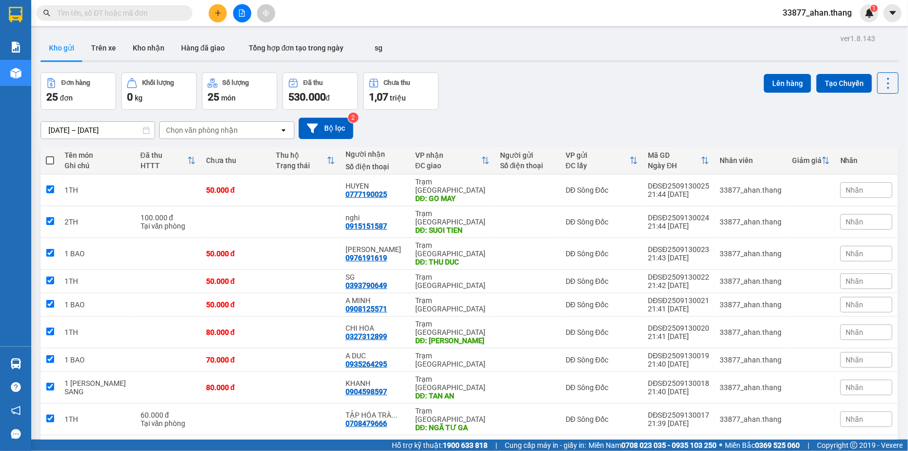
checkbox input "true"
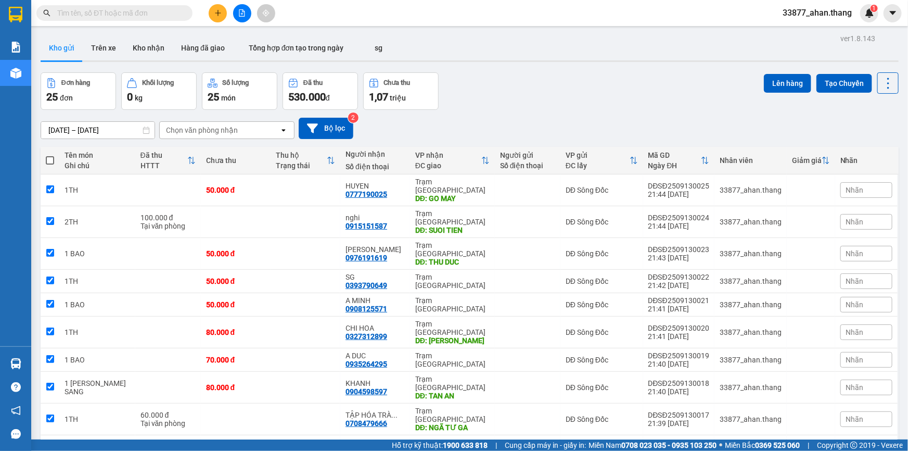
checkbox input "true"
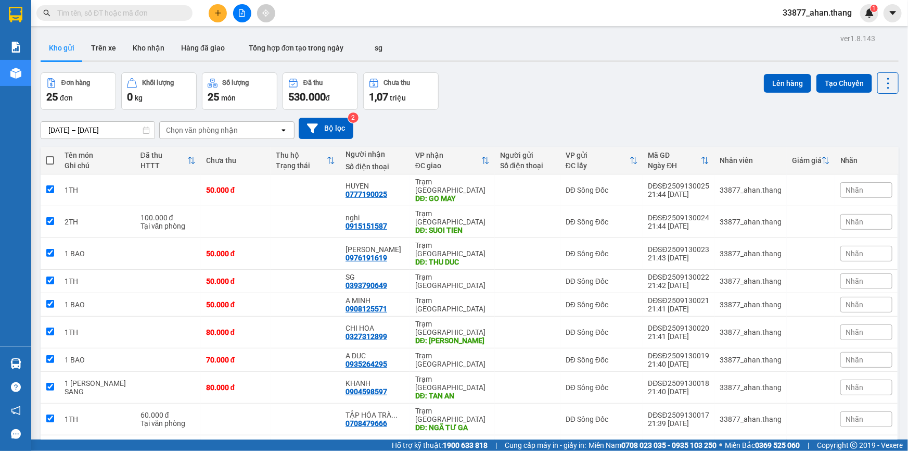
checkbox input "true"
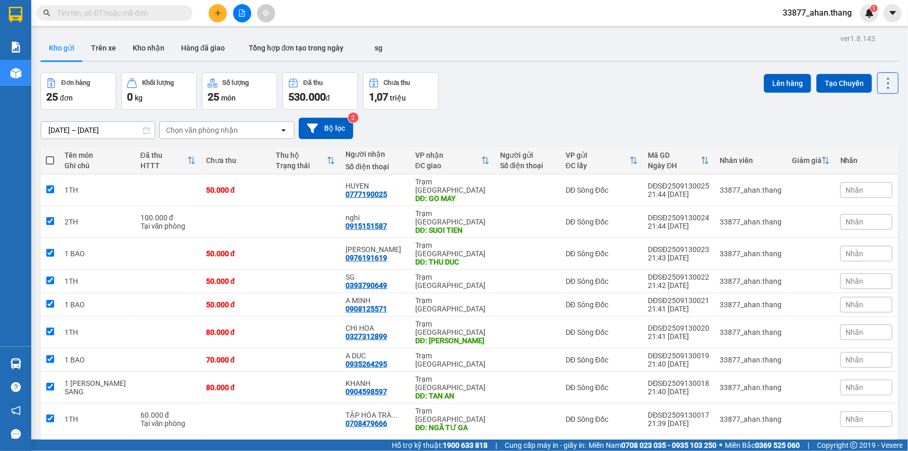
checkbox input "true"
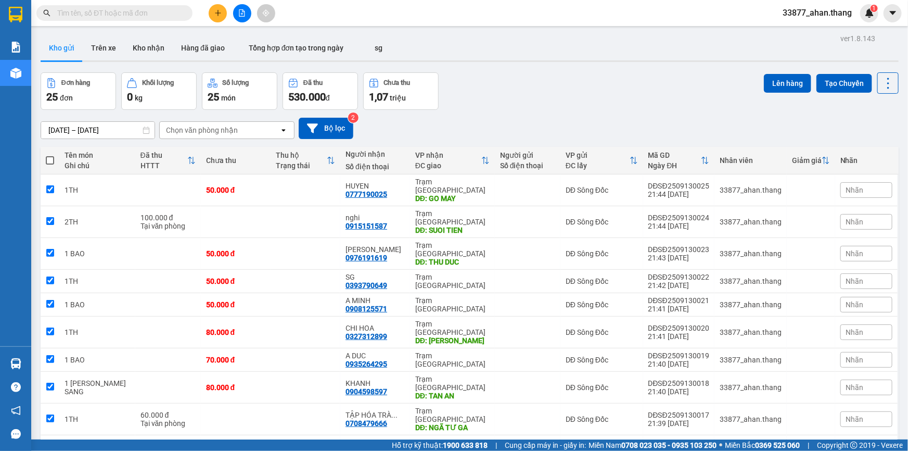
checkbox input "true"
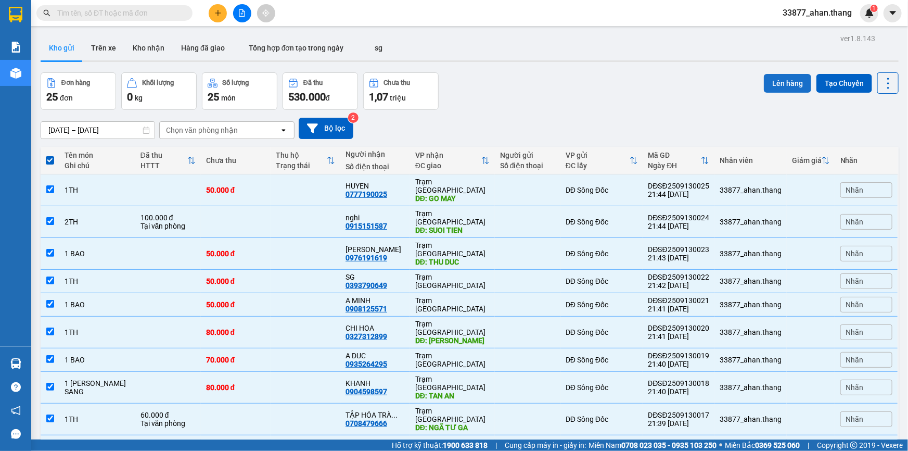
click at [770, 84] on button "Lên hàng" at bounding box center [787, 83] width 47 height 19
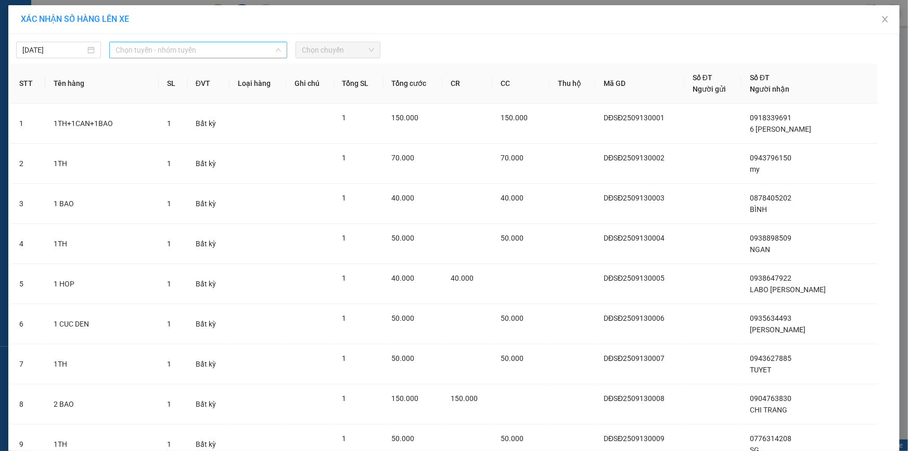
click at [149, 51] on span "Chọn tuyến - nhóm tuyến" at bounding box center [198, 50] width 165 height 16
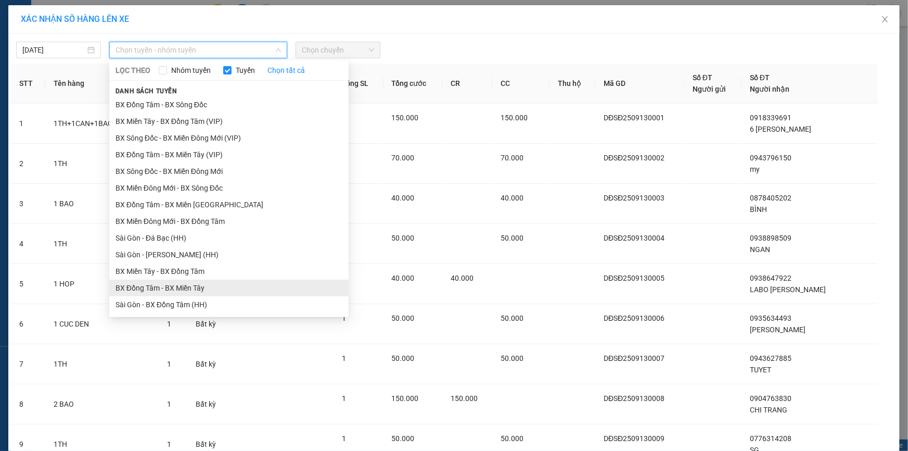
click at [131, 291] on li "BX Đồng Tâm - BX Miền Tây" at bounding box center [228, 287] width 239 height 17
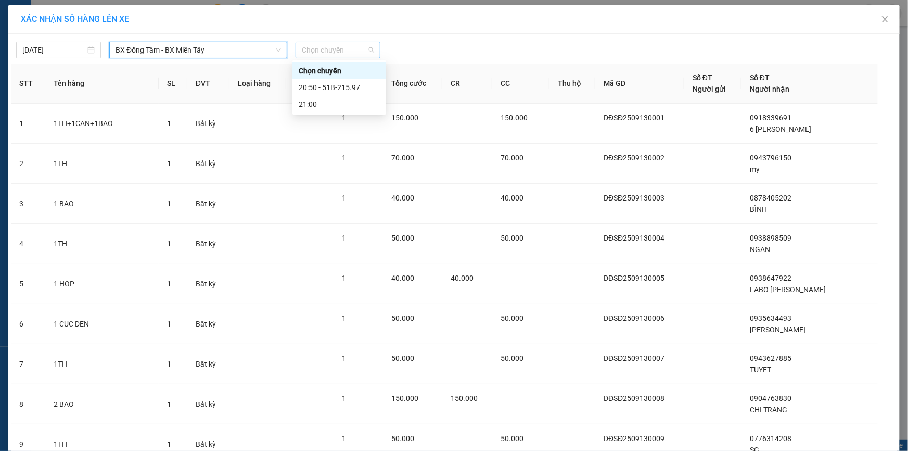
click at [346, 52] on span "Chọn chuyến" at bounding box center [338, 50] width 72 height 16
click at [339, 85] on div "20:50 - 51B-215.97" at bounding box center [339, 87] width 81 height 11
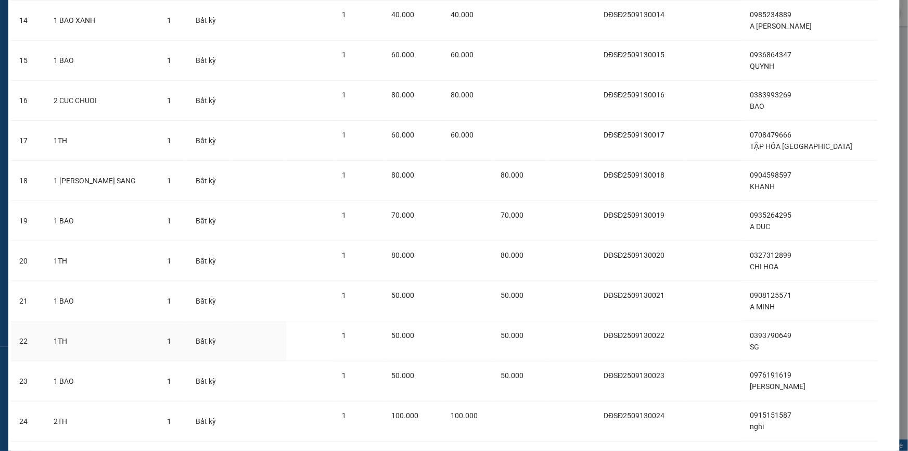
scroll to position [735, 0]
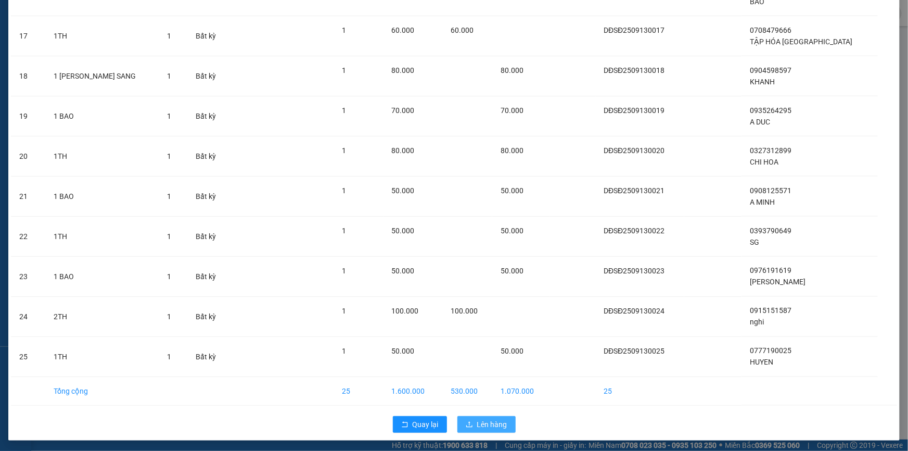
click at [489, 419] on span "Lên hàng" at bounding box center [492, 423] width 30 height 11
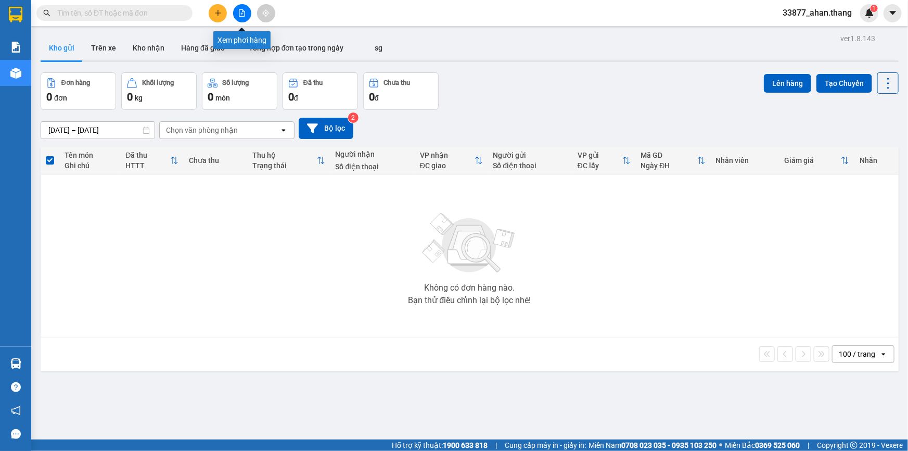
click at [240, 15] on icon "file-add" at bounding box center [241, 12] width 7 height 7
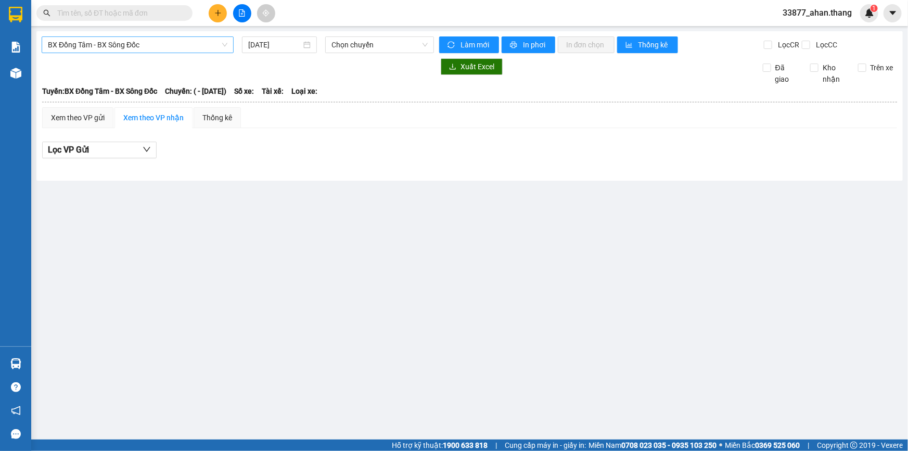
click at [105, 47] on span "BX Đồng Tâm - BX Sông Đốc" at bounding box center [138, 45] width 180 height 16
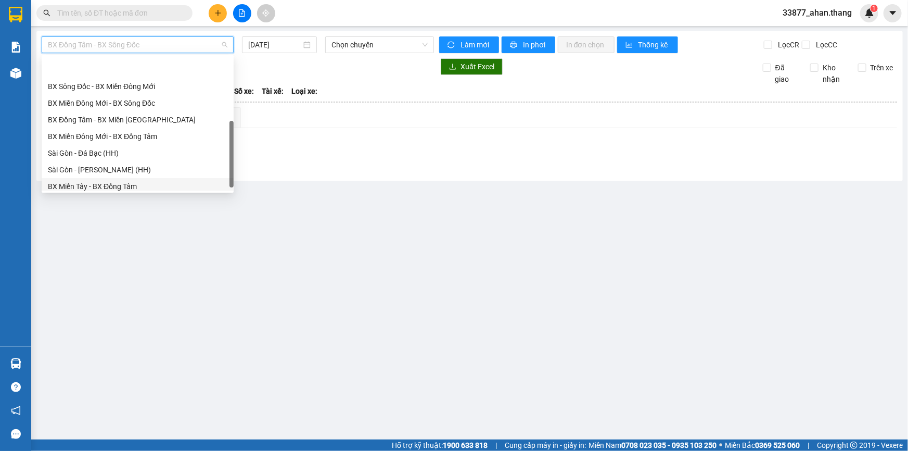
scroll to position [99, 0]
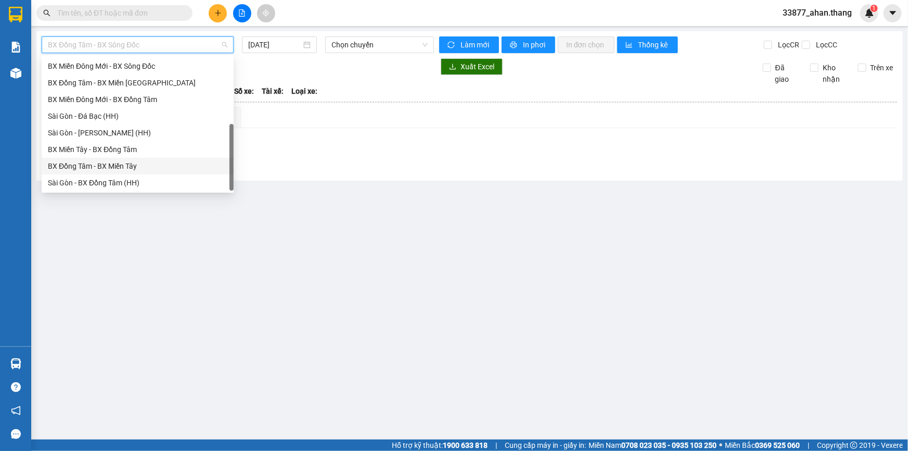
click at [81, 165] on div "BX Đồng Tâm - BX Miền Tây" at bounding box center [138, 165] width 180 height 11
type input "13/09/2025"
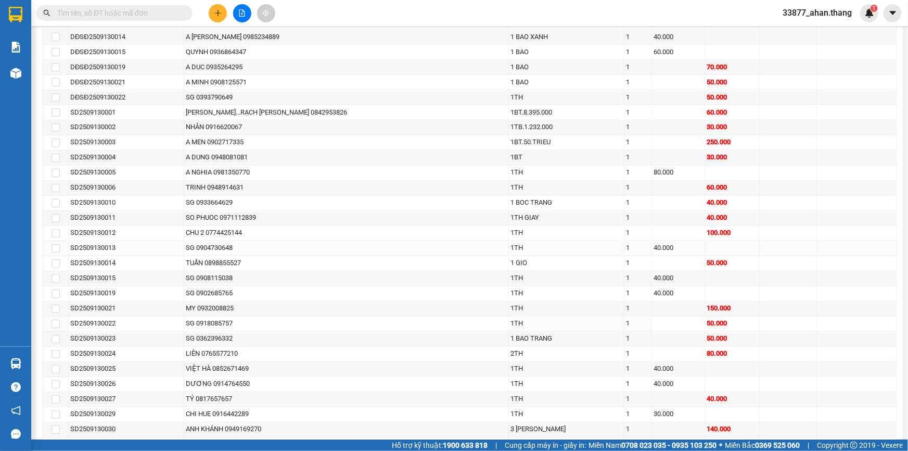
scroll to position [816, 0]
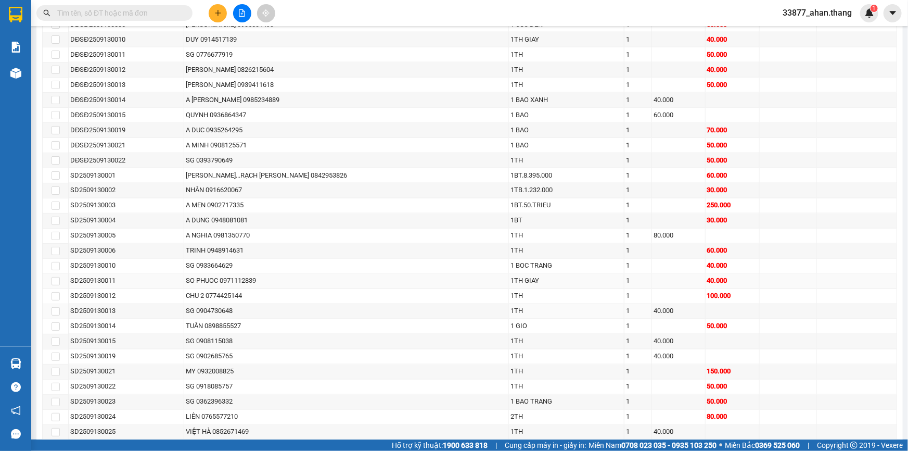
drag, startPoint x: 279, startPoint y: 304, endPoint x: 187, endPoint y: 282, distance: 94.8
click at [277, 306] on div "SG 0904730648" at bounding box center [346, 311] width 321 height 10
